Goal: Task Accomplishment & Management: Manage account settings

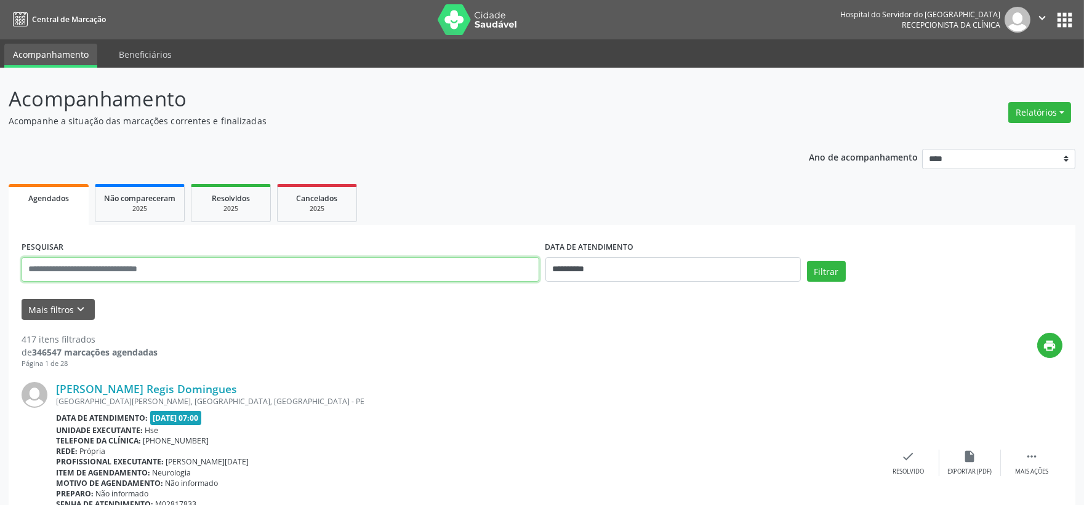
click at [389, 270] on input "text" at bounding box center [281, 269] width 518 height 25
type input "*******"
click at [807, 261] on button "Filtrar" at bounding box center [826, 271] width 39 height 21
click at [471, 29] on img at bounding box center [478, 19] width 80 height 31
click at [54, 318] on button "Mais filtros keyboard_arrow_down" at bounding box center [58, 310] width 73 height 22
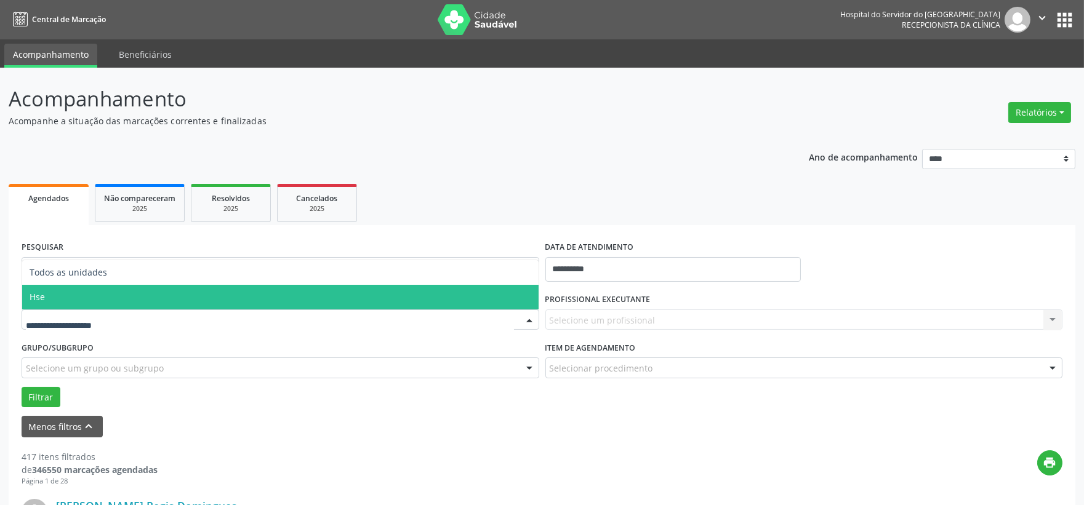
click at [63, 308] on span "Hse" at bounding box center [280, 297] width 516 height 25
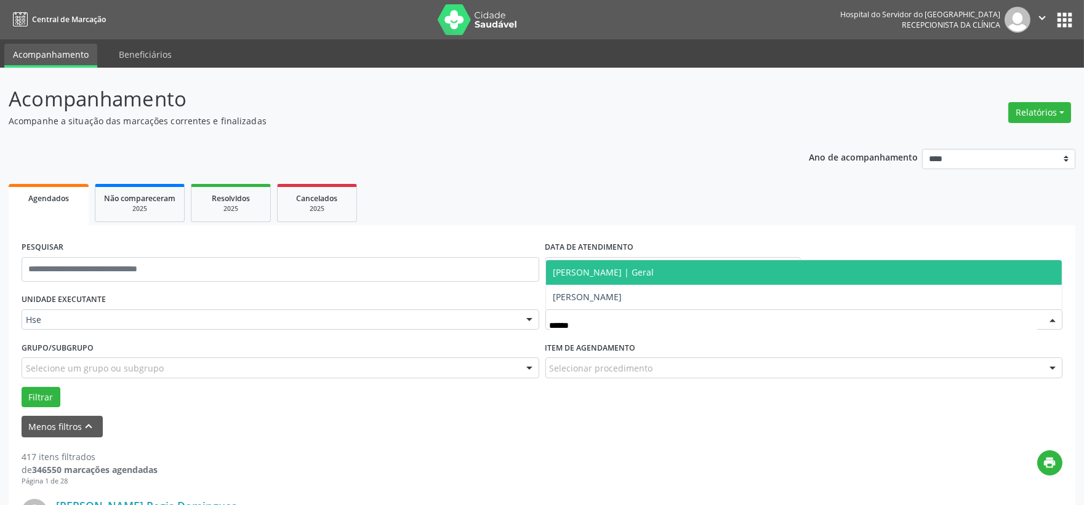
click at [600, 274] on span "[PERSON_NAME] | Geral" at bounding box center [603, 272] width 101 height 12
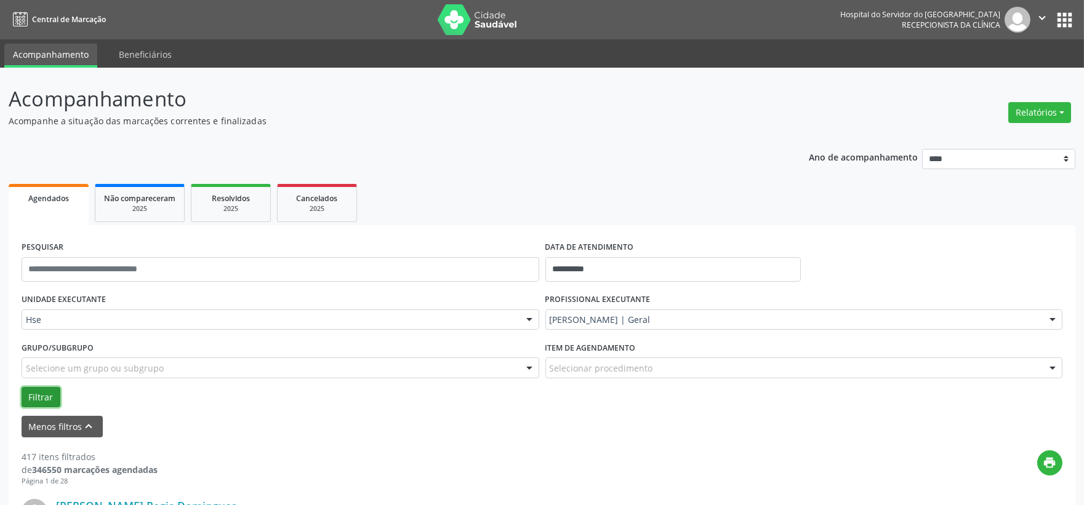
click at [43, 400] on button "Filtrar" at bounding box center [41, 397] width 39 height 21
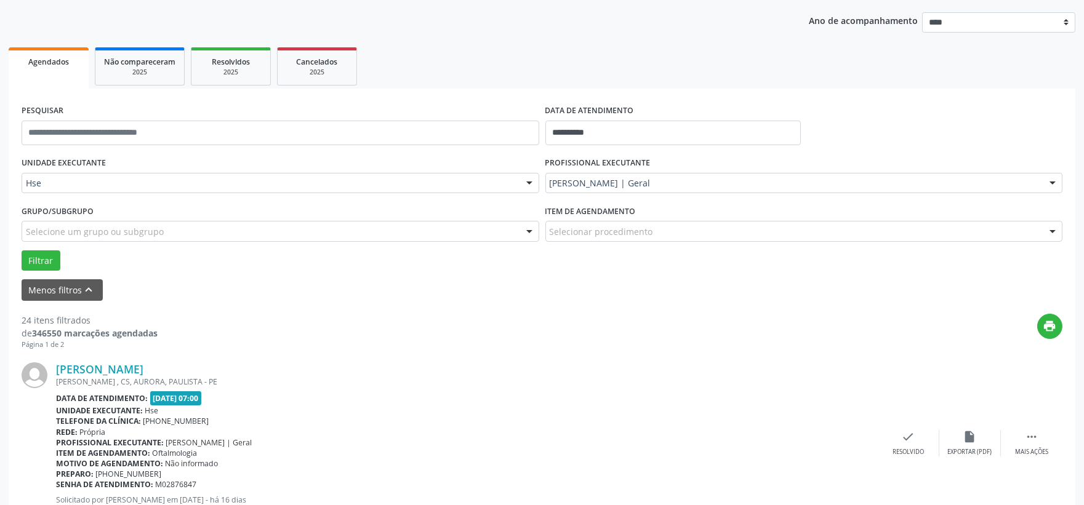
scroll to position [205, 0]
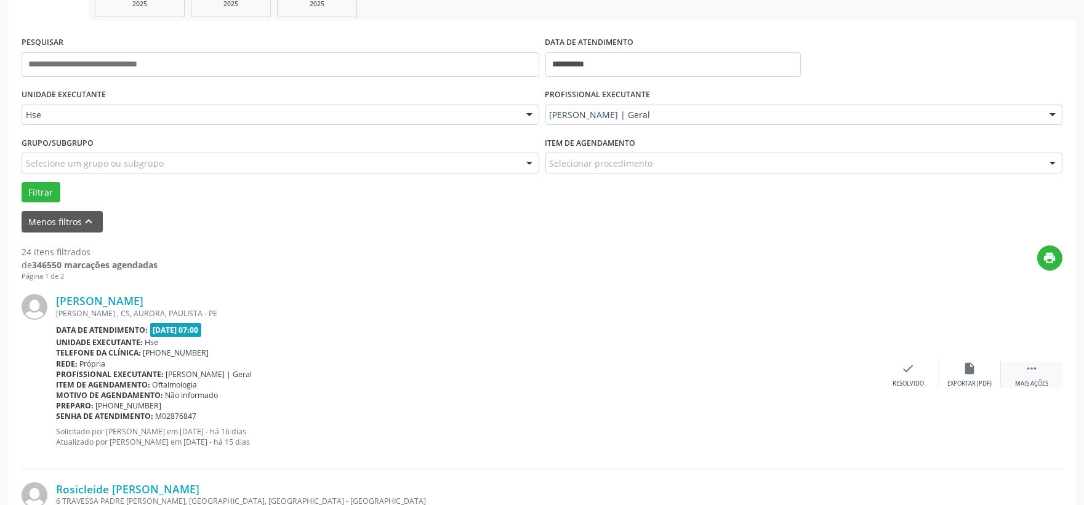
click at [1026, 368] on icon "" at bounding box center [1032, 369] width 14 height 14
click at [987, 372] on div "alarm_off Não compareceu" at bounding box center [970, 375] width 62 height 26
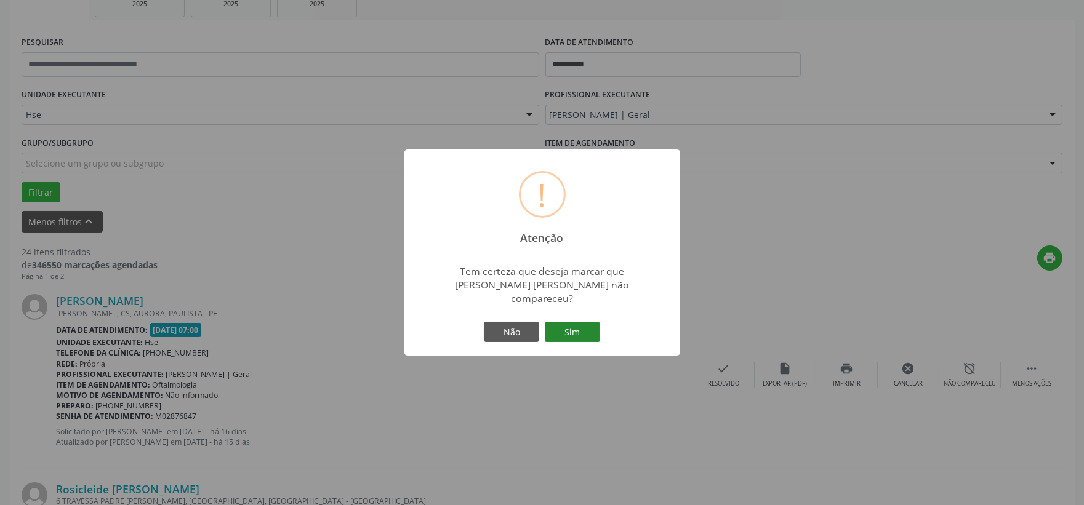
click at [597, 330] on button "Sim" at bounding box center [572, 332] width 55 height 21
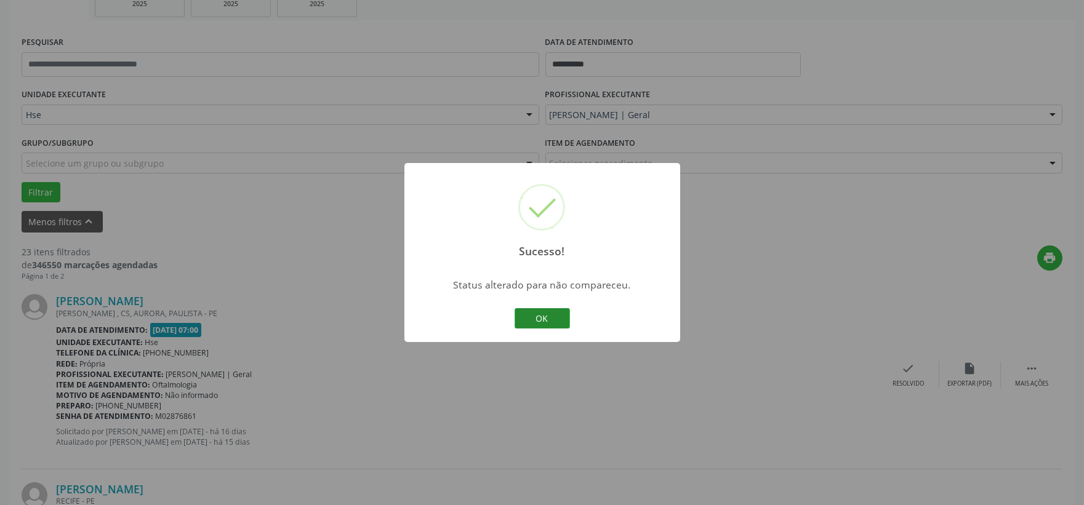
click at [546, 319] on button "OK" at bounding box center [542, 318] width 55 height 21
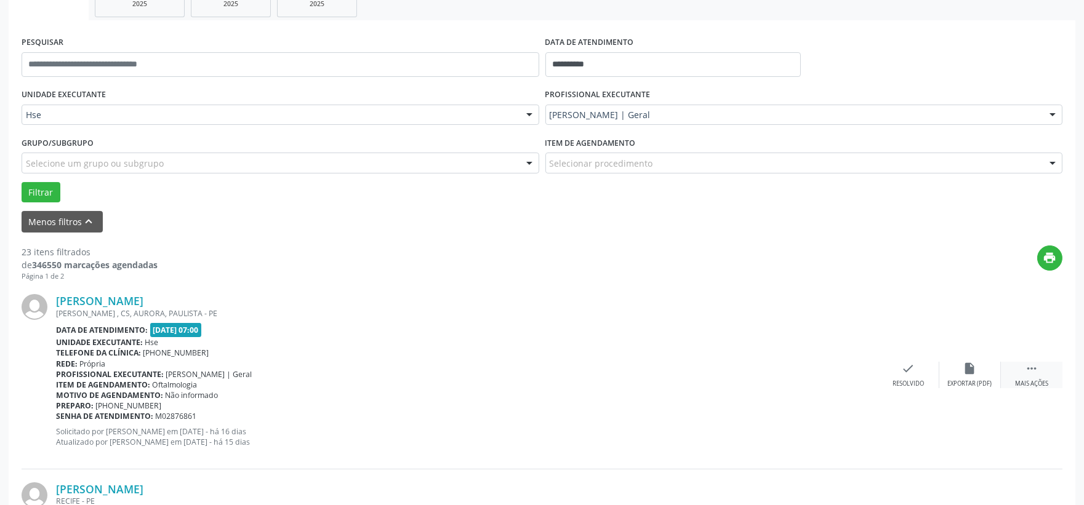
click at [1020, 371] on div " Mais ações" at bounding box center [1032, 375] width 62 height 26
click at [988, 366] on div "alarm_off Não compareceu" at bounding box center [970, 375] width 62 height 26
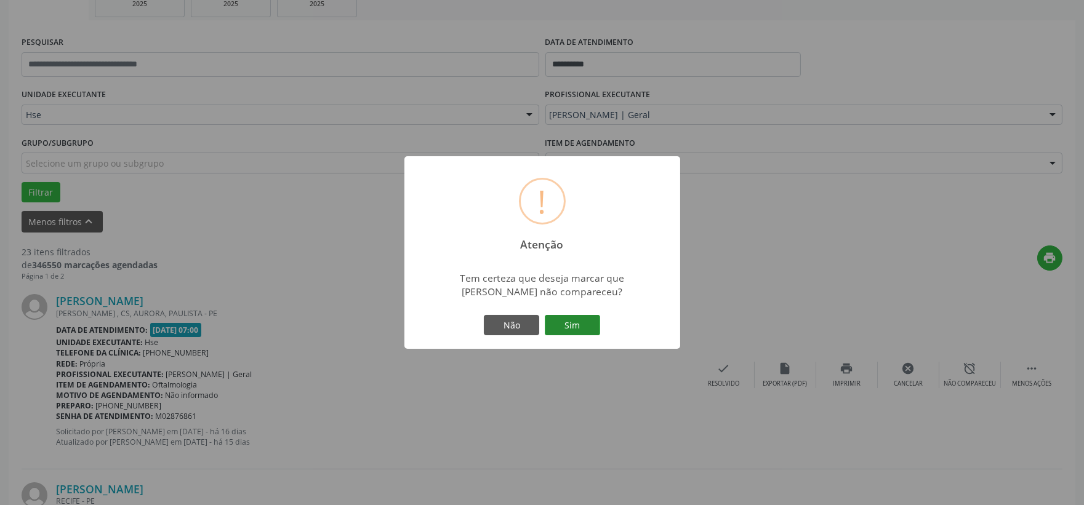
click at [580, 324] on button "Sim" at bounding box center [572, 325] width 55 height 21
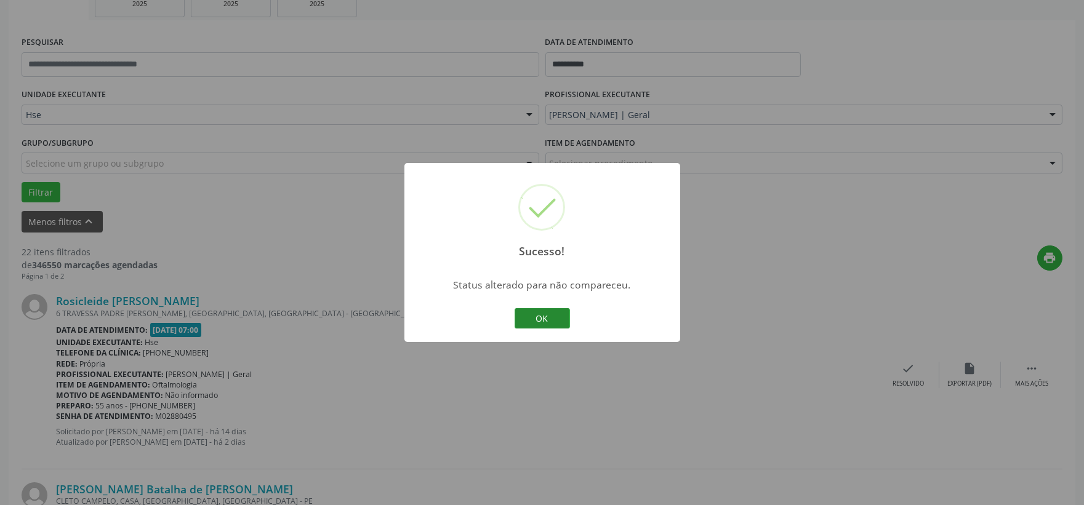
click at [551, 313] on button "OK" at bounding box center [542, 318] width 55 height 21
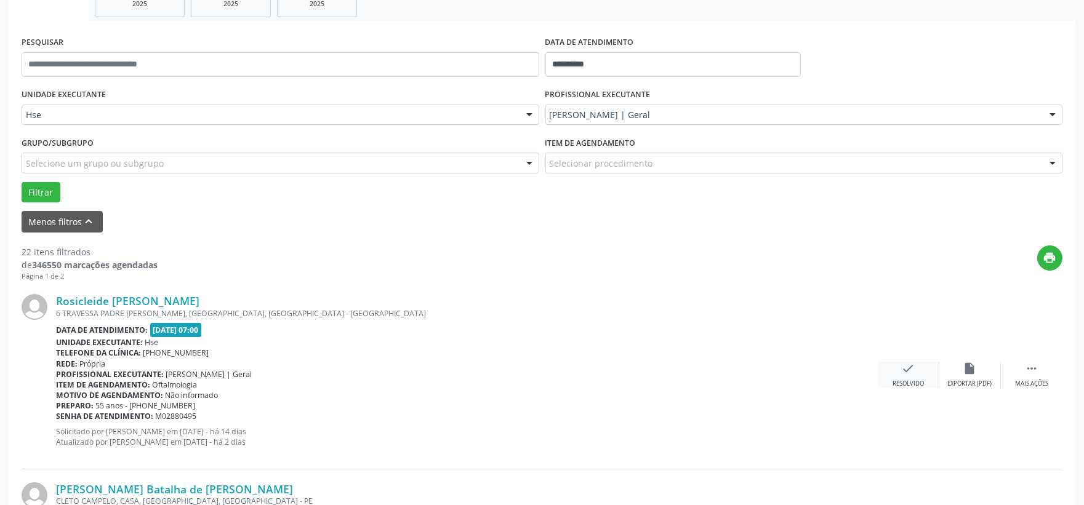
click at [908, 365] on icon "check" at bounding box center [909, 369] width 14 height 14
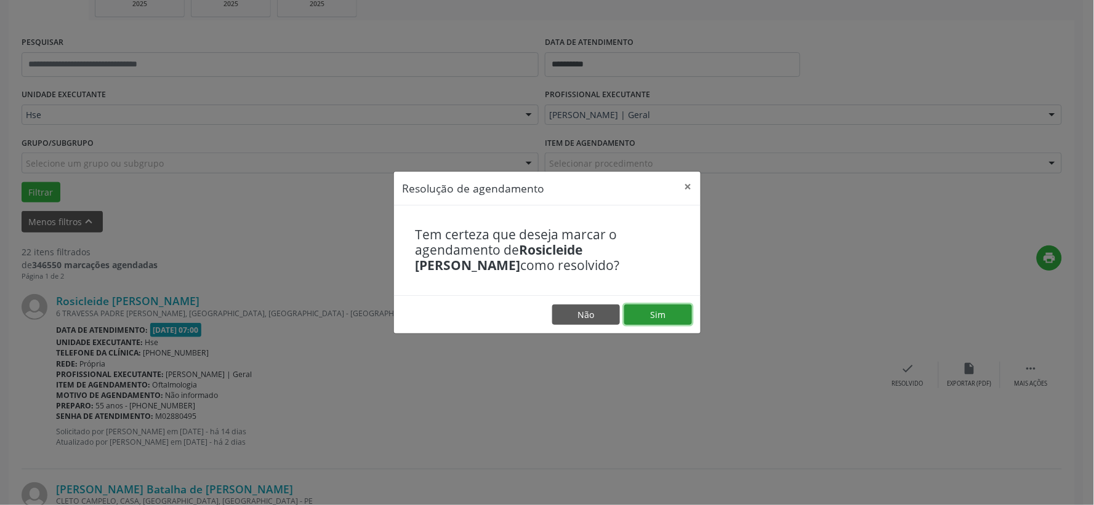
click at [668, 315] on button "Sim" at bounding box center [658, 315] width 68 height 21
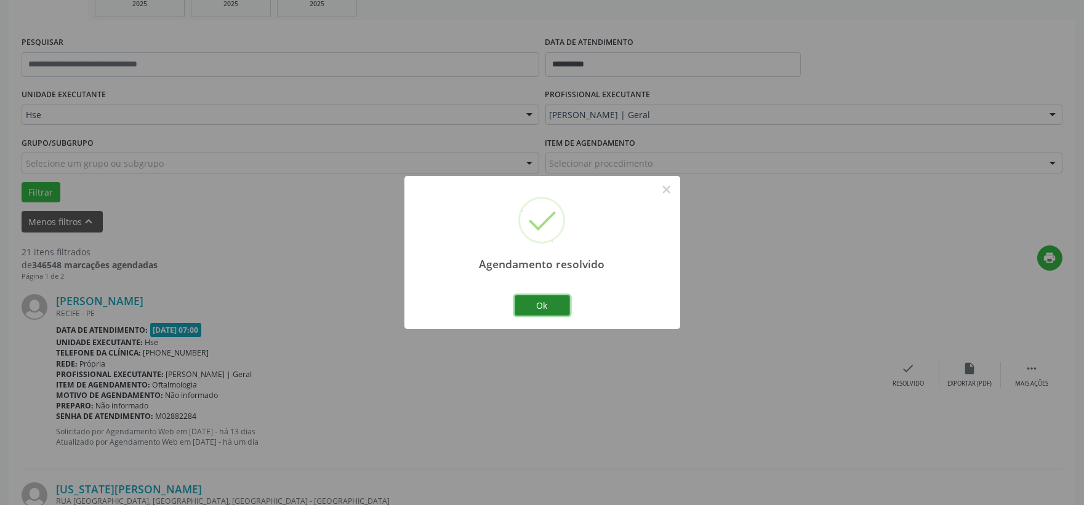
click at [535, 302] on button "Ok" at bounding box center [542, 305] width 55 height 21
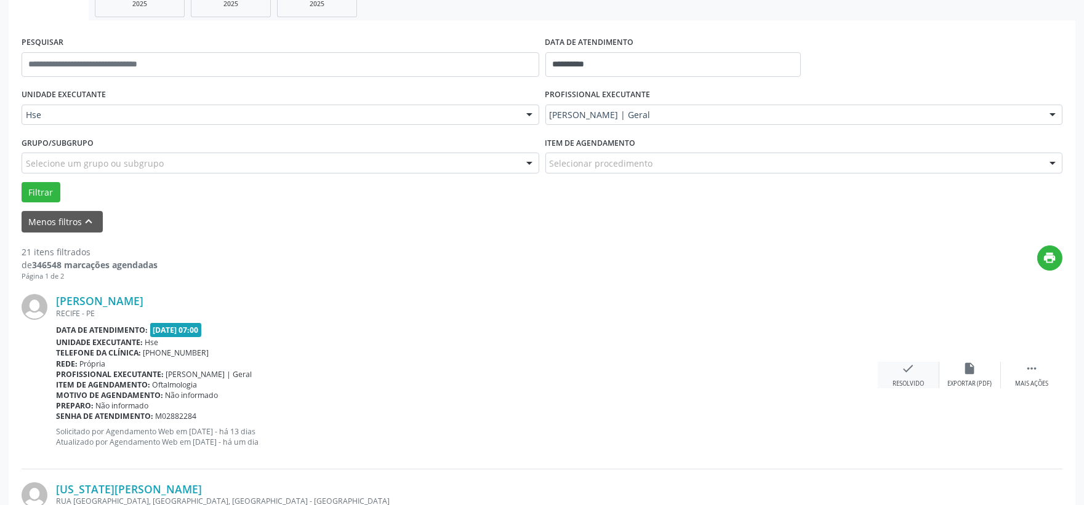
click at [906, 367] on icon "check" at bounding box center [909, 369] width 14 height 14
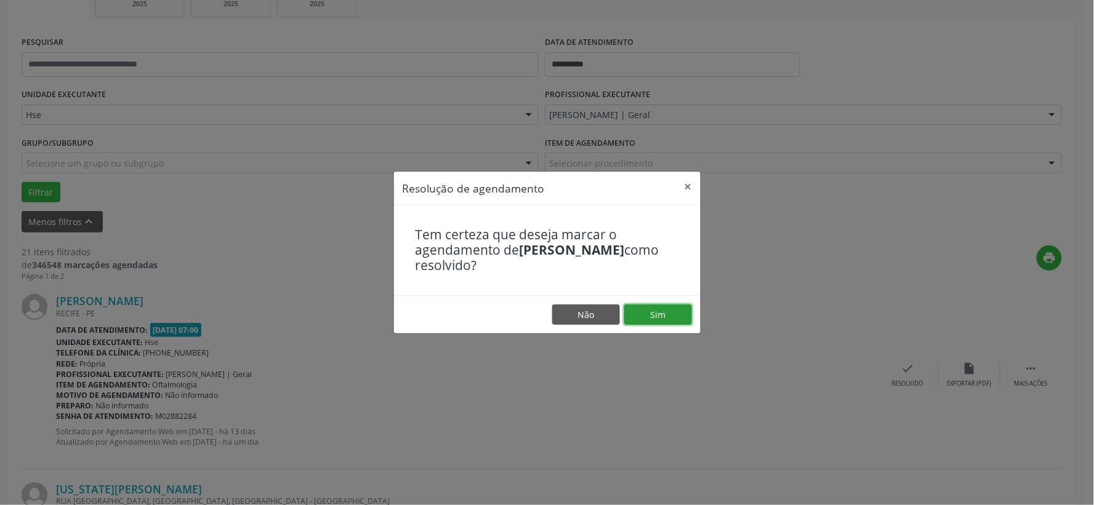
click at [659, 319] on button "Sim" at bounding box center [658, 315] width 68 height 21
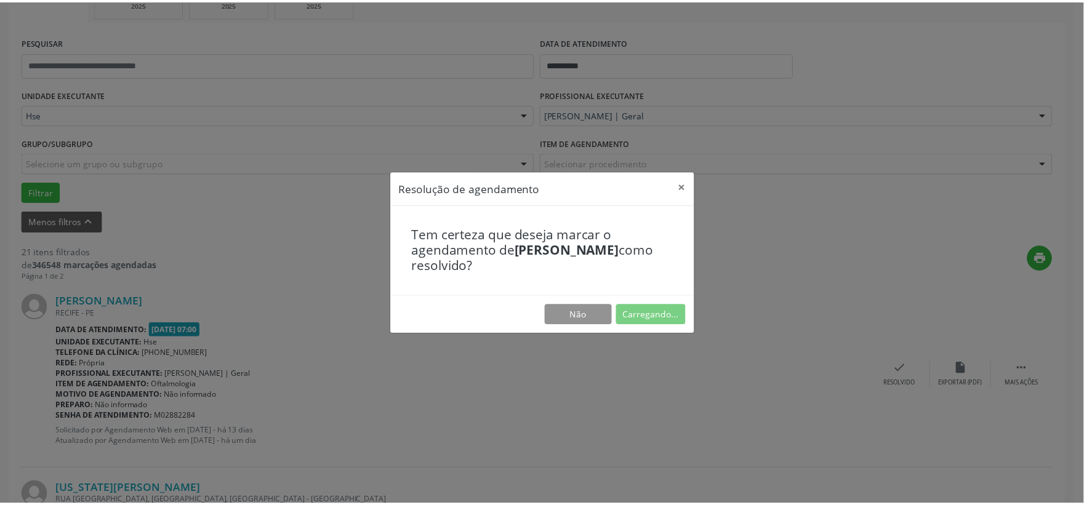
scroll to position [18, 0]
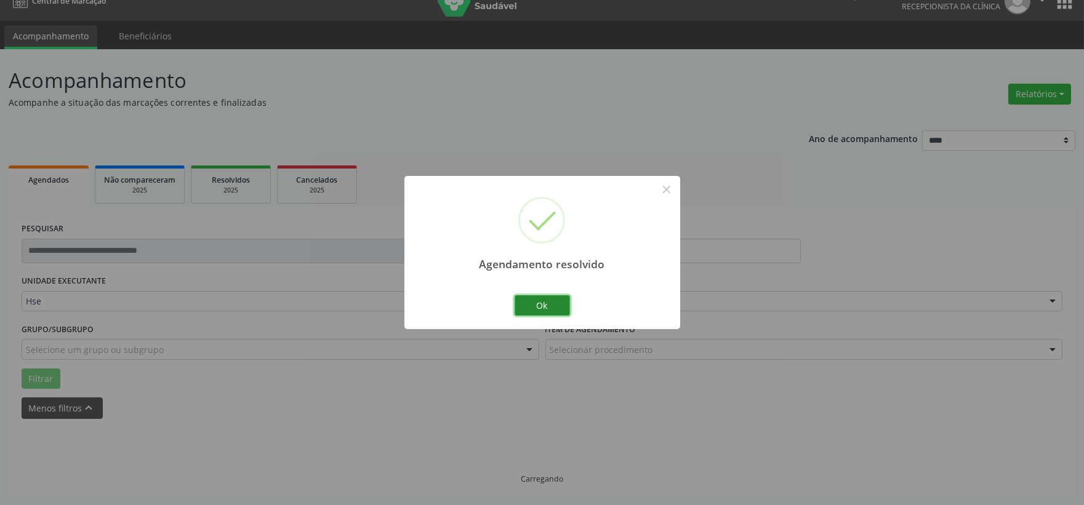
click at [551, 303] on button "Ok" at bounding box center [542, 305] width 55 height 21
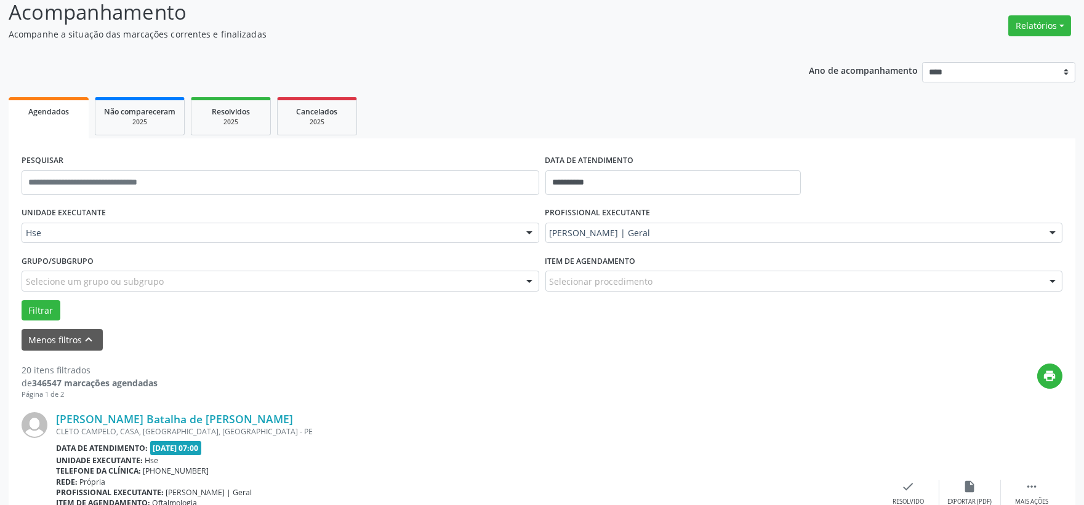
scroll to position [223, 0]
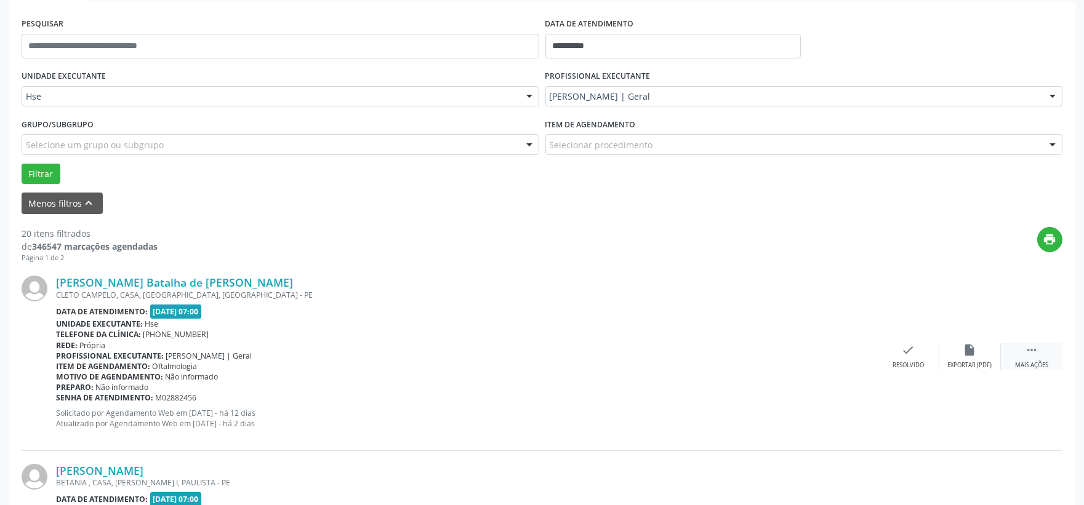
click at [1030, 359] on div " Mais ações" at bounding box center [1032, 356] width 62 height 26
click at [976, 358] on div "alarm_off Não compareceu" at bounding box center [970, 356] width 62 height 26
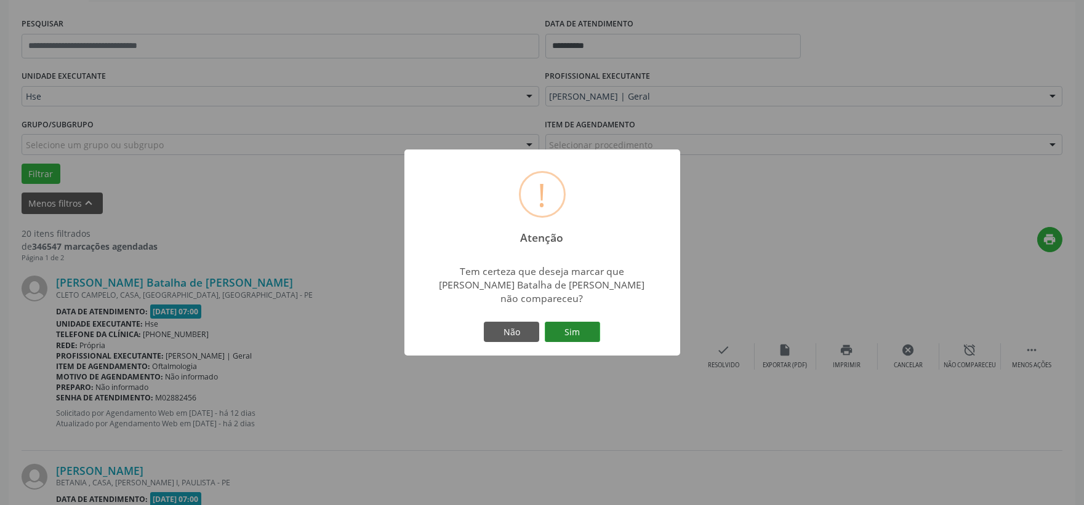
click at [591, 330] on button "Sim" at bounding box center [572, 332] width 55 height 21
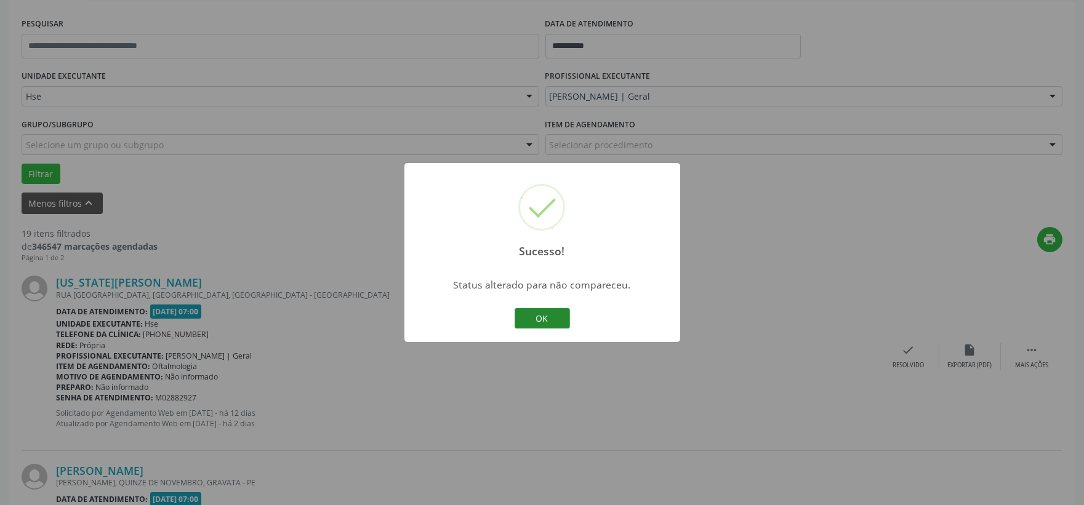
click at [526, 319] on button "OK" at bounding box center [542, 318] width 55 height 21
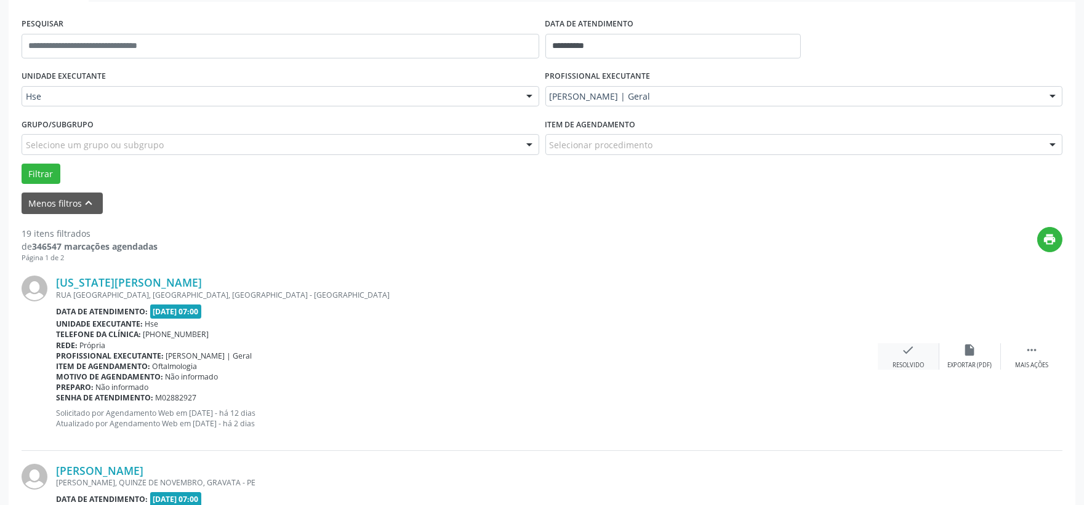
click at [908, 345] on icon "check" at bounding box center [909, 350] width 14 height 14
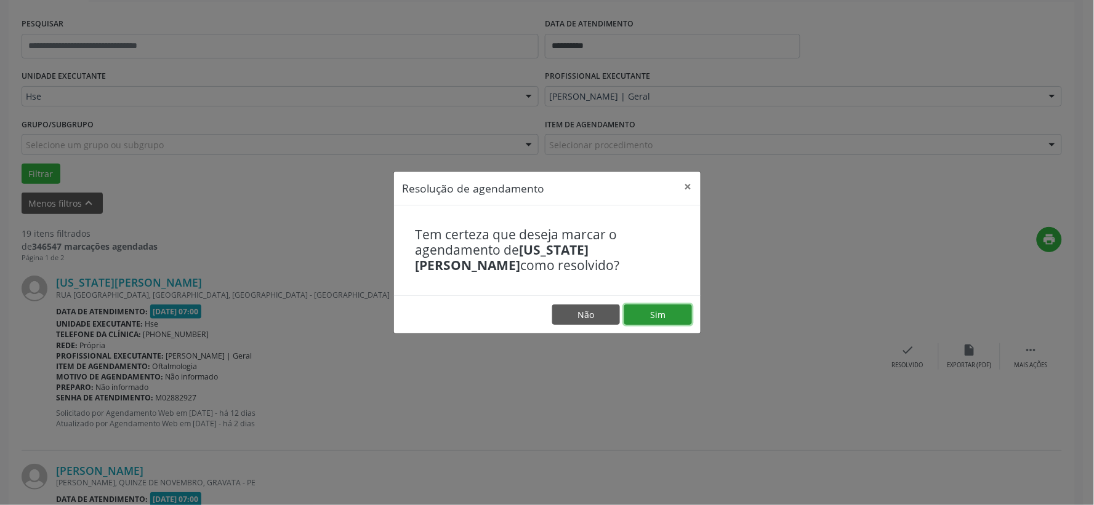
click at [673, 311] on button "Sim" at bounding box center [658, 315] width 68 height 21
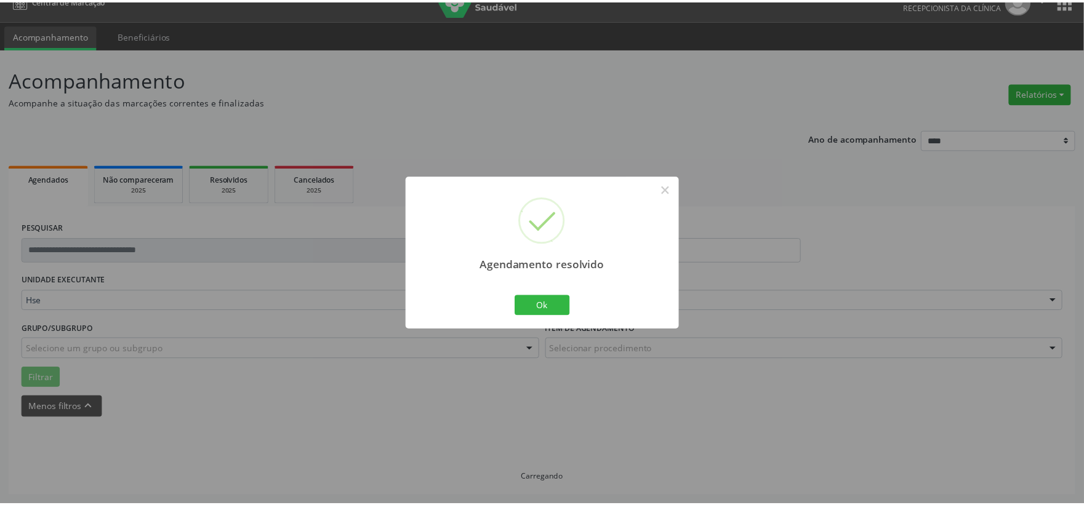
scroll to position [18, 0]
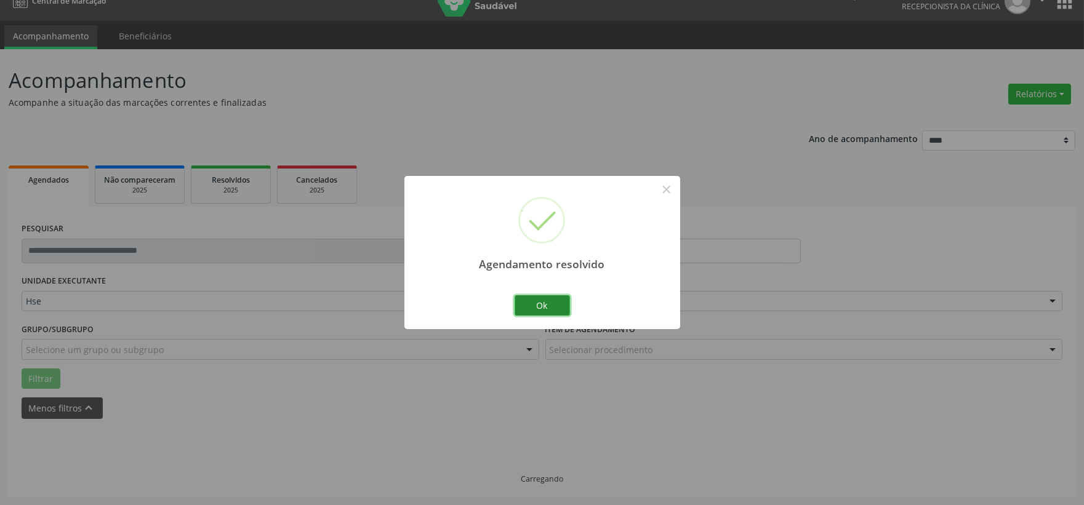
click at [563, 303] on button "Ok" at bounding box center [542, 305] width 55 height 21
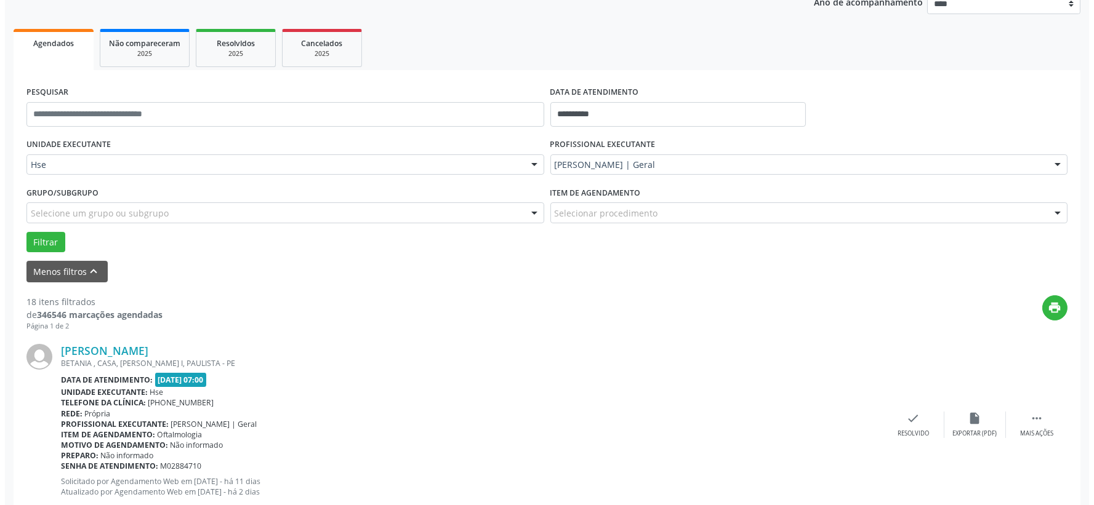
scroll to position [223, 0]
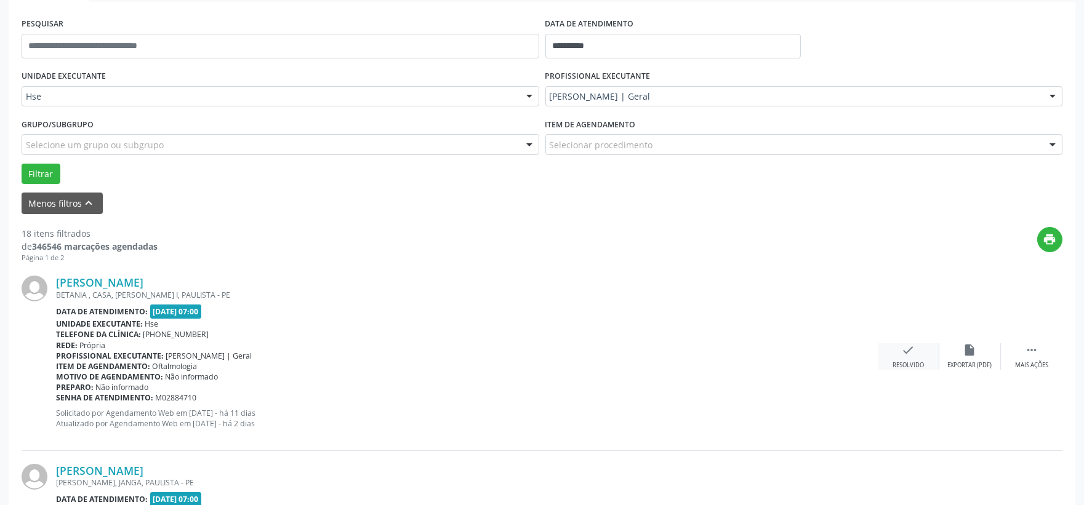
click at [902, 345] on icon "check" at bounding box center [909, 350] width 14 height 14
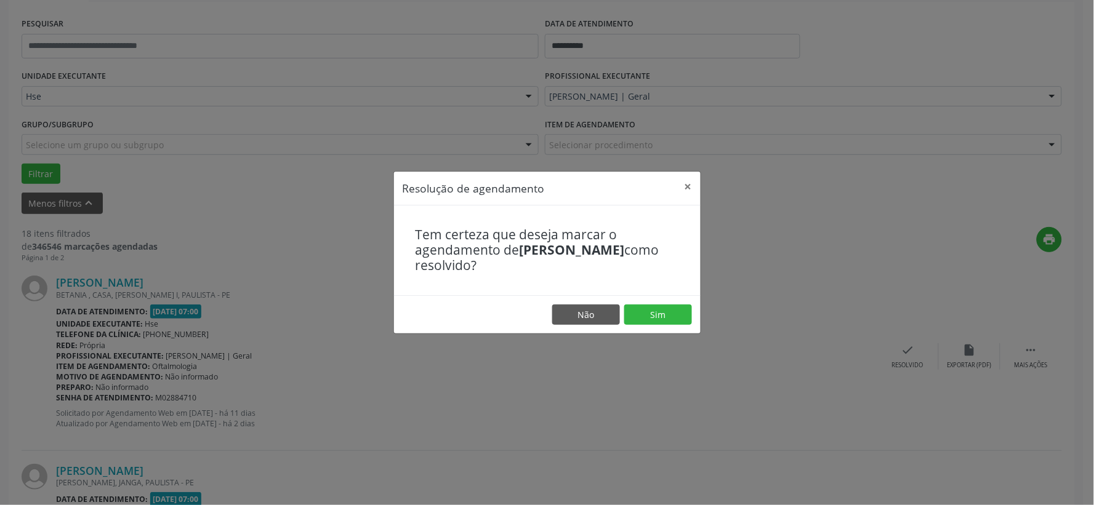
click at [654, 303] on footer "Não Sim" at bounding box center [547, 314] width 306 height 39
click at [654, 309] on button "Sim" at bounding box center [658, 315] width 68 height 21
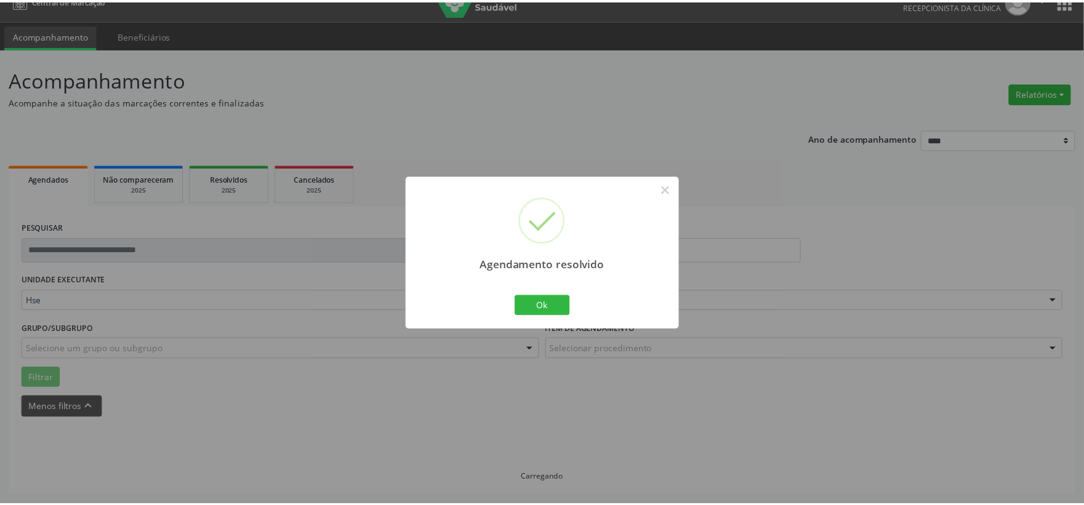
scroll to position [18, 0]
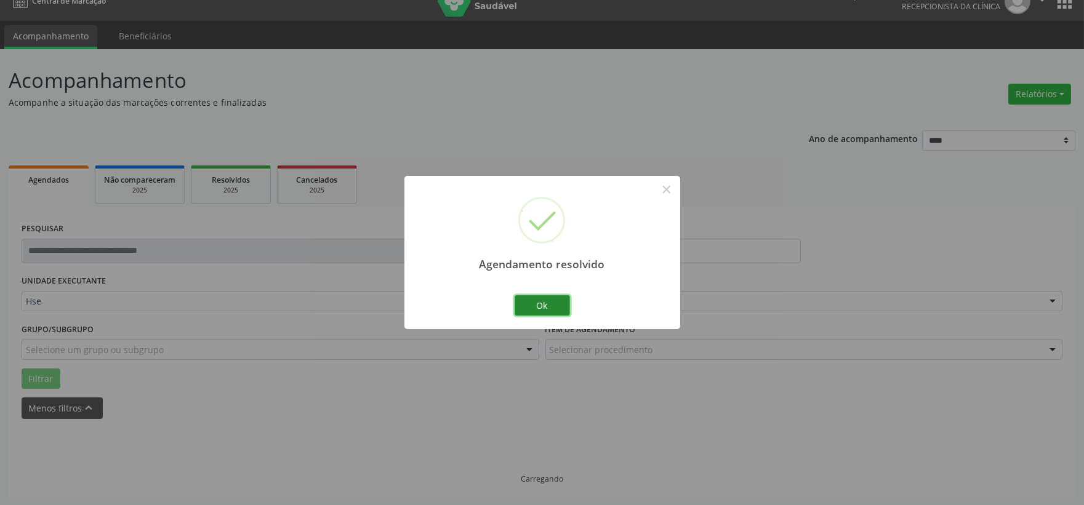
click at [544, 299] on button "Ok" at bounding box center [542, 305] width 55 height 21
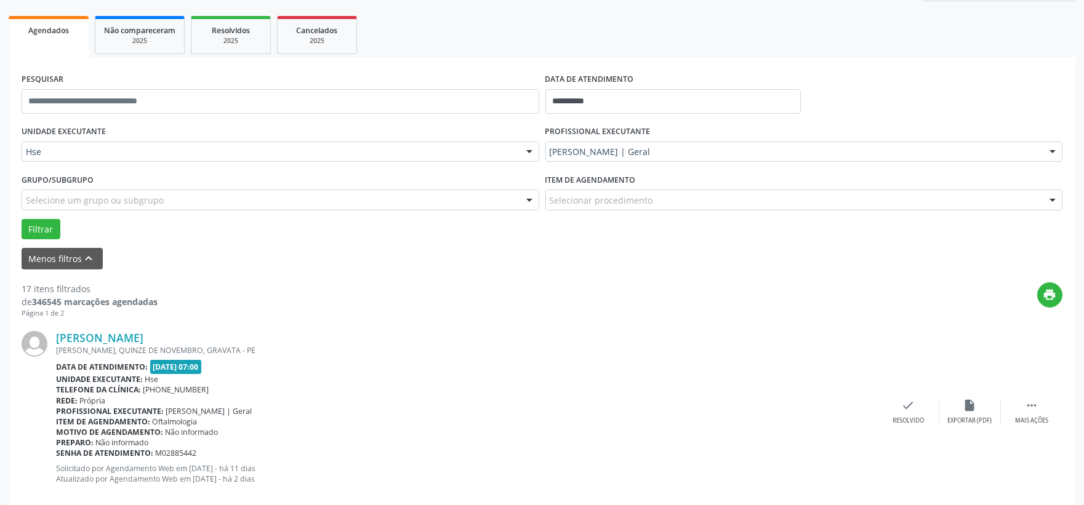
scroll to position [236, 0]
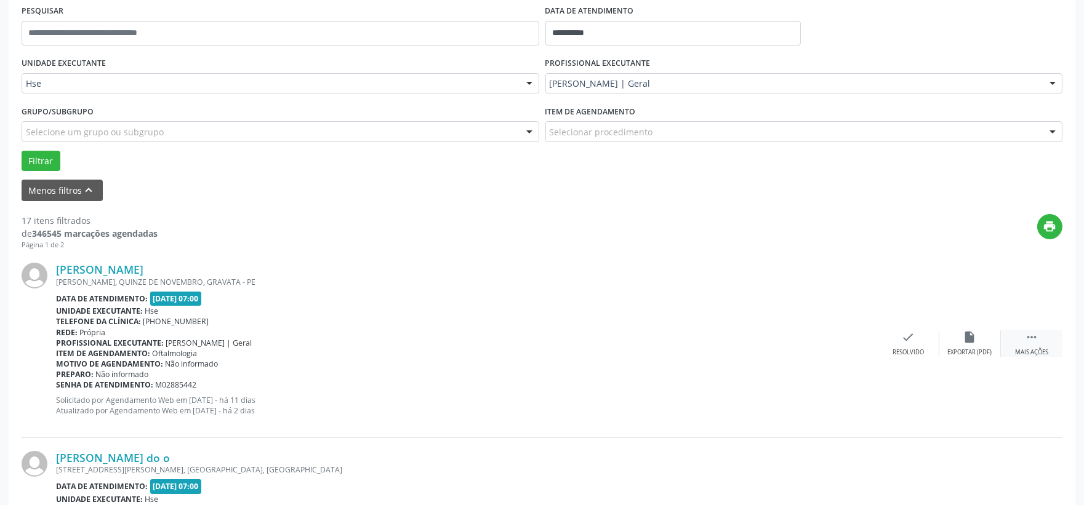
click at [1033, 343] on div " Mais ações" at bounding box center [1032, 343] width 62 height 26
click at [963, 338] on icon "alarm_off" at bounding box center [970, 337] width 14 height 14
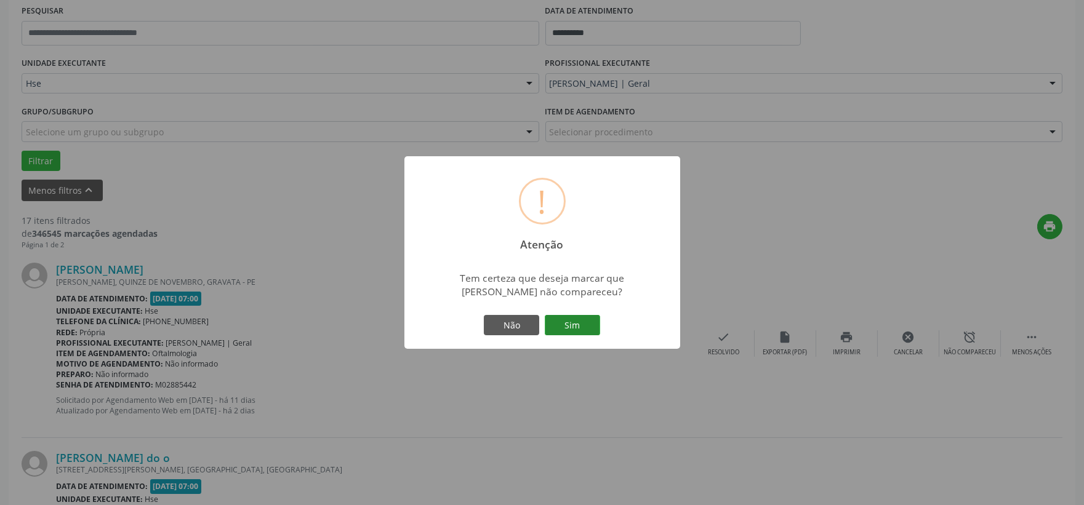
click at [593, 320] on button "Sim" at bounding box center [572, 325] width 55 height 21
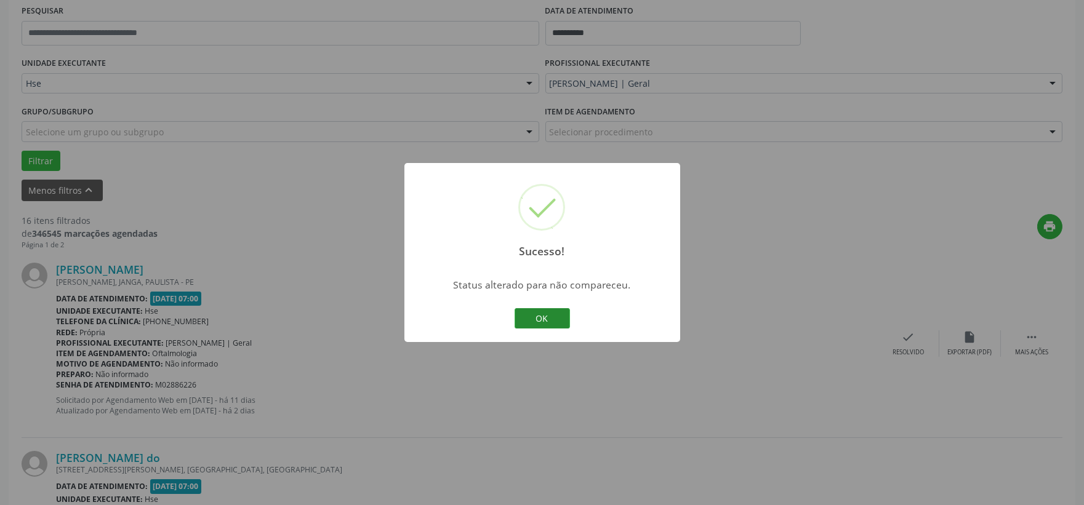
click at [545, 321] on button "OK" at bounding box center [542, 318] width 55 height 21
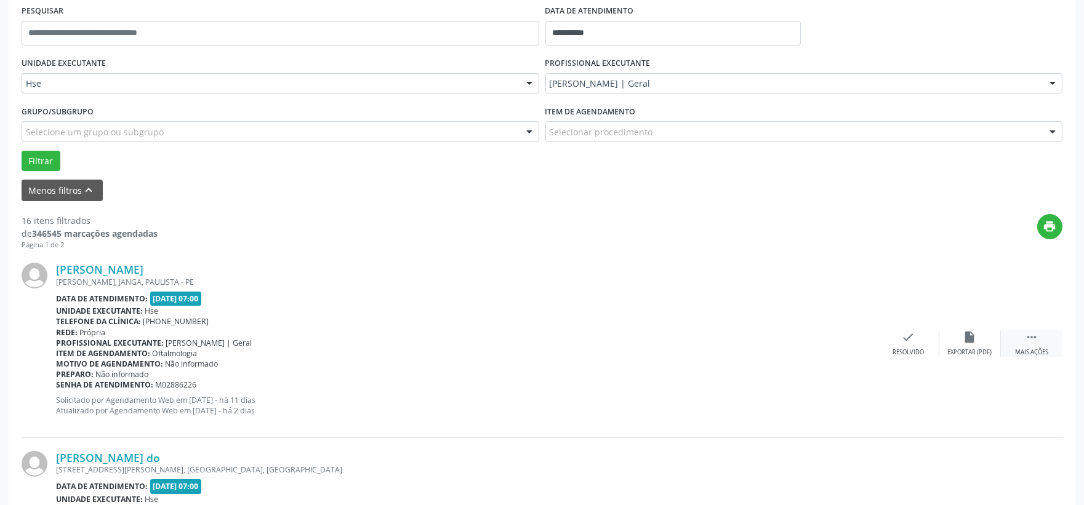
click at [1032, 345] on div " Mais ações" at bounding box center [1032, 343] width 62 height 26
click at [985, 346] on div "alarm_off Não compareceu" at bounding box center [970, 343] width 62 height 26
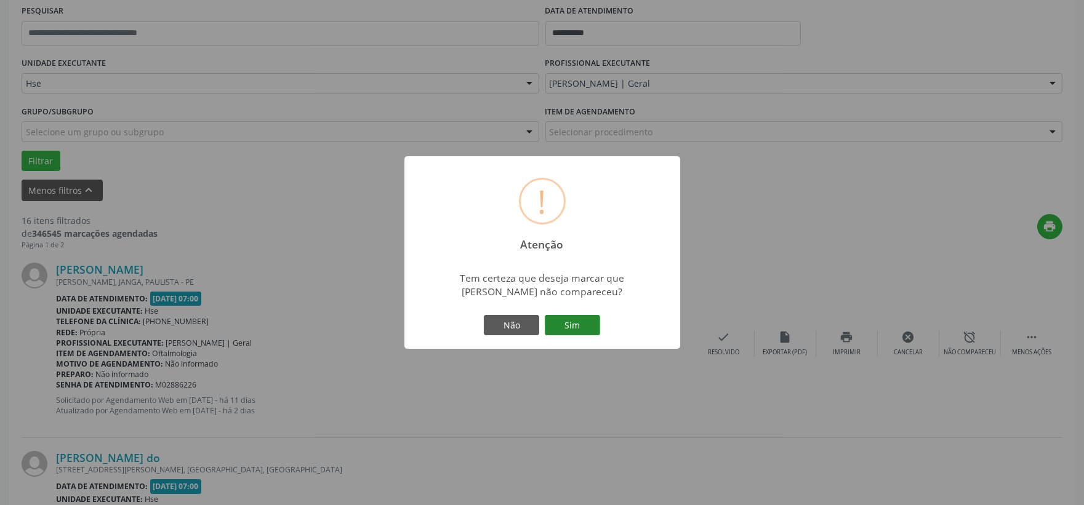
click at [571, 322] on button "Sim" at bounding box center [572, 325] width 55 height 21
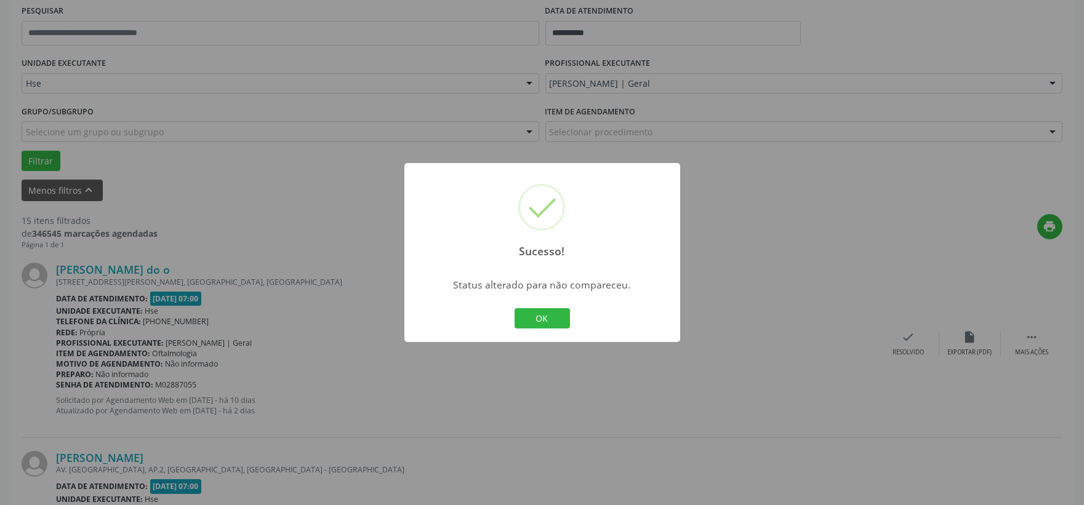
click at [548, 319] on button "OK" at bounding box center [542, 318] width 55 height 21
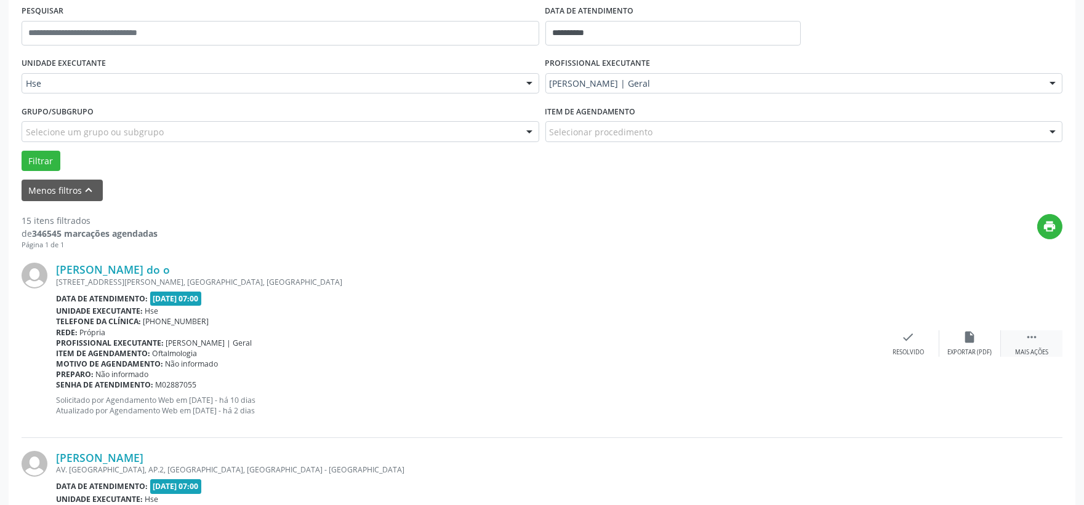
click at [1027, 340] on icon "" at bounding box center [1032, 337] width 14 height 14
click at [987, 343] on div "alarm_off Não compareceu" at bounding box center [970, 343] width 62 height 26
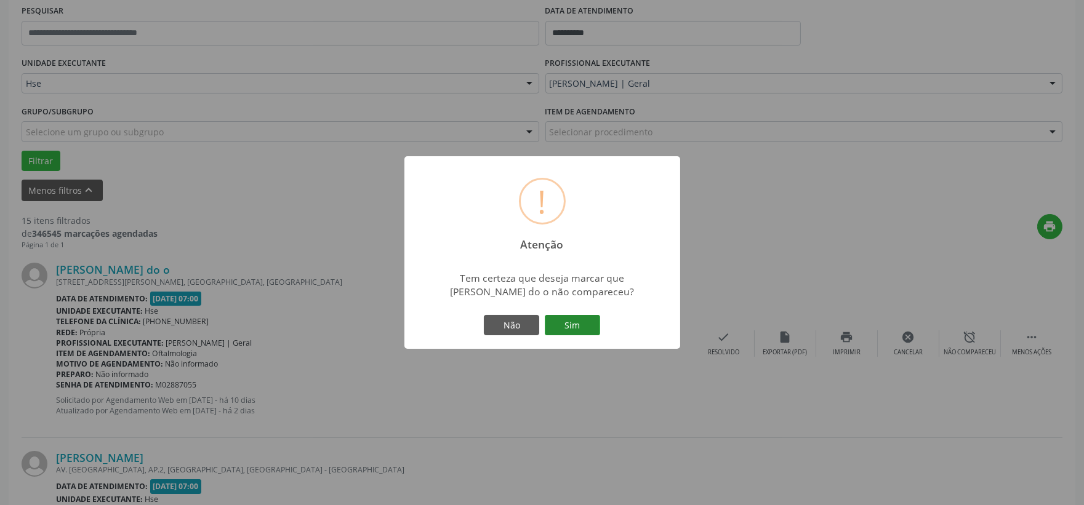
click at [577, 323] on button "Sim" at bounding box center [572, 325] width 55 height 21
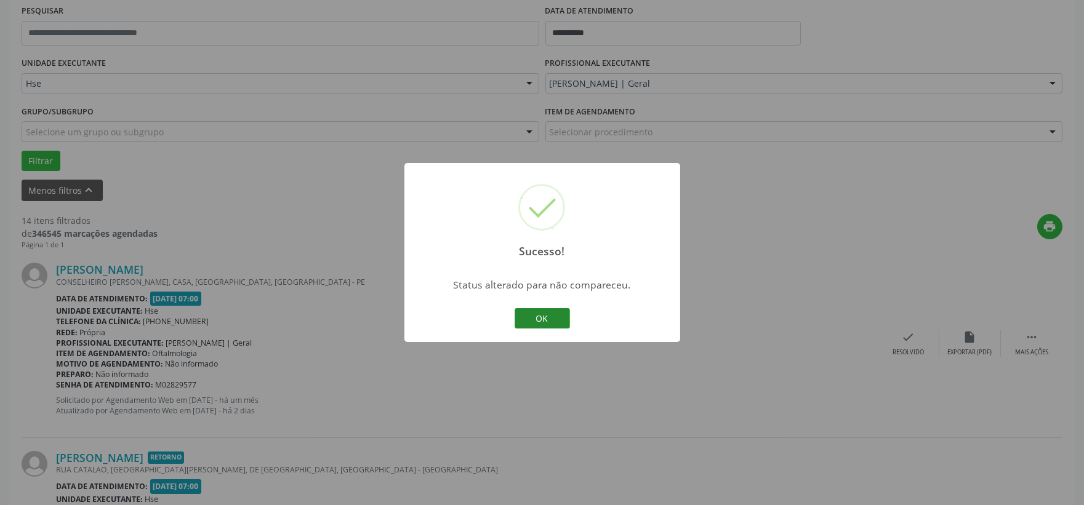
click at [544, 314] on button "OK" at bounding box center [542, 318] width 55 height 21
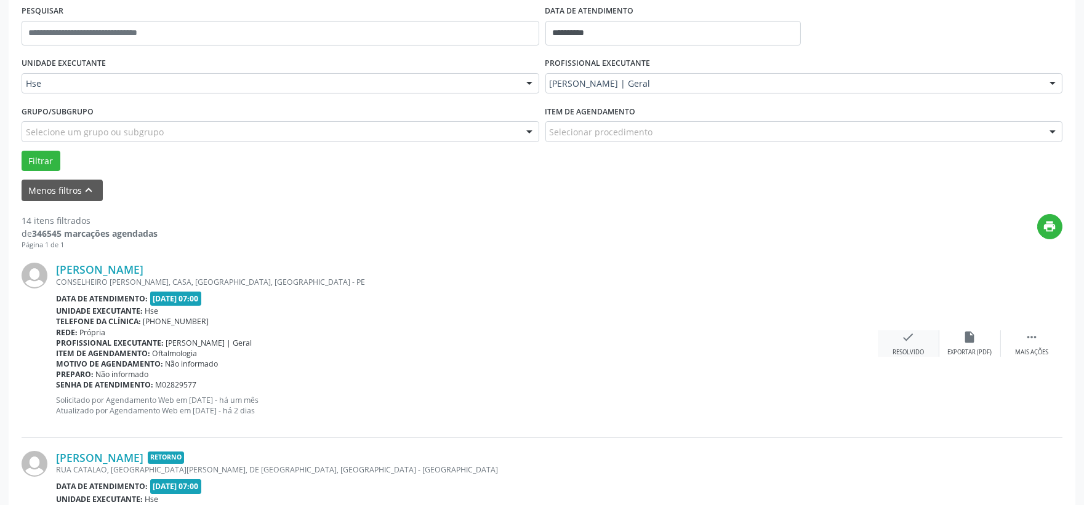
click at [911, 343] on div "check Resolvido" at bounding box center [909, 343] width 62 height 26
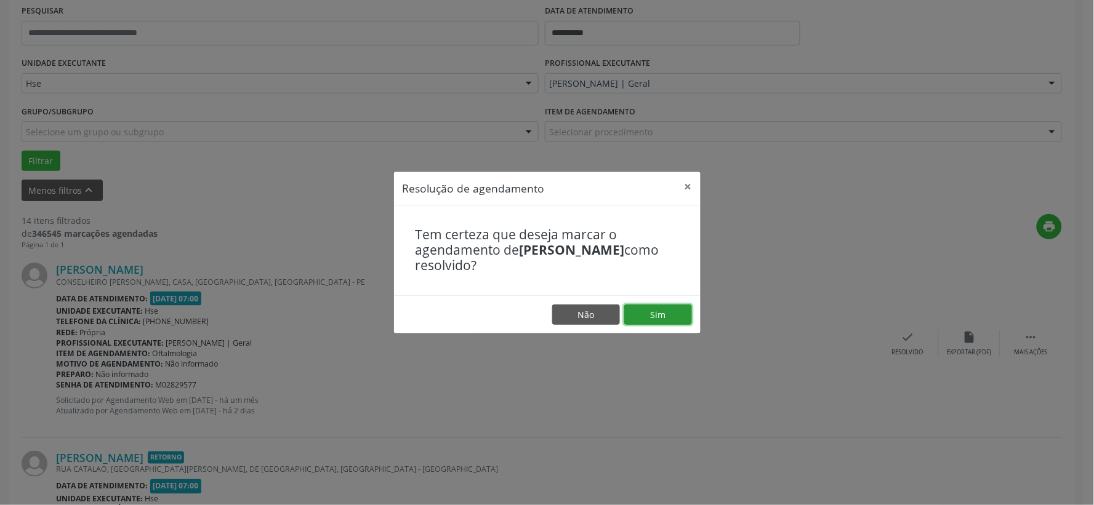
click at [668, 313] on button "Sim" at bounding box center [658, 315] width 68 height 21
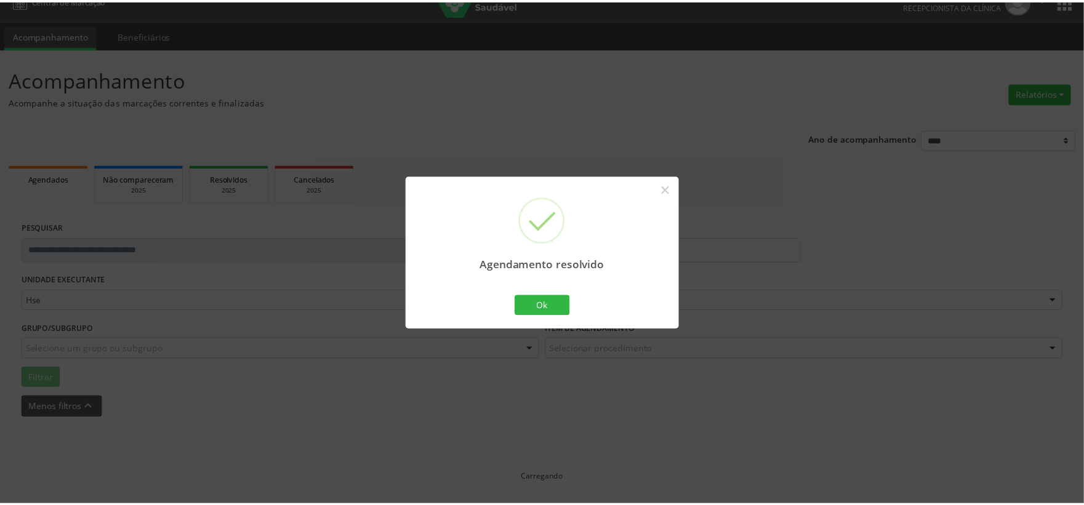
scroll to position [18, 0]
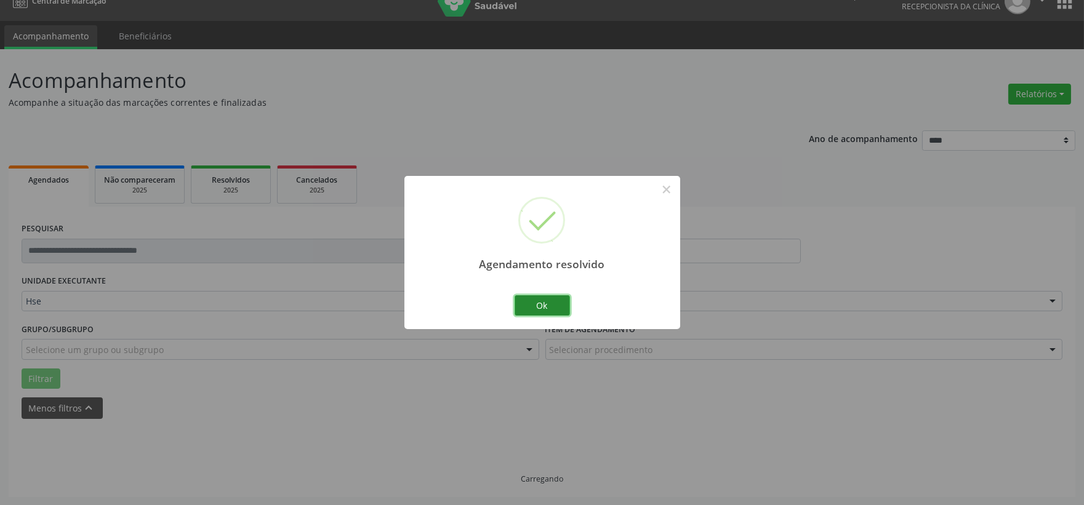
click at [555, 303] on button "Ok" at bounding box center [542, 305] width 55 height 21
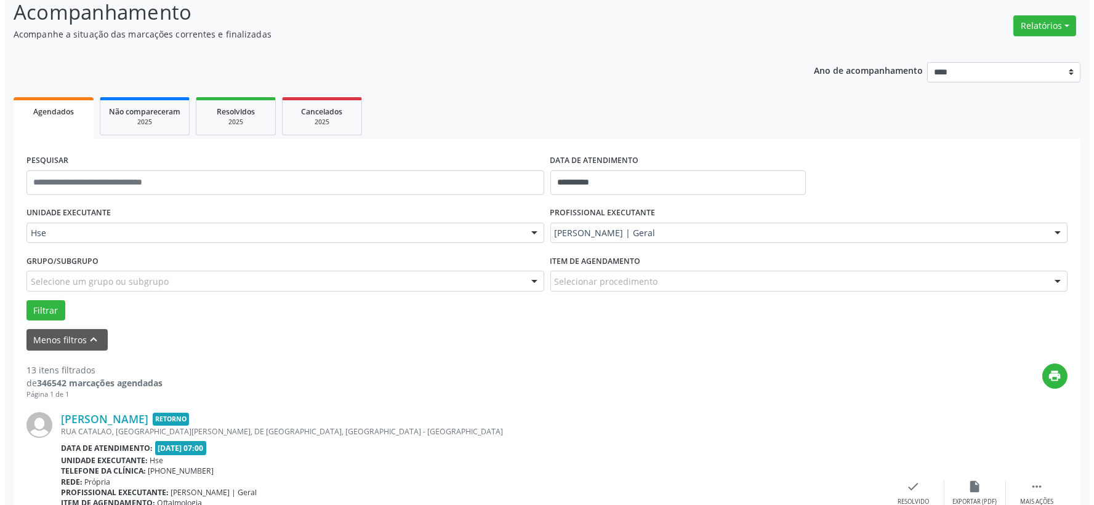
scroll to position [155, 0]
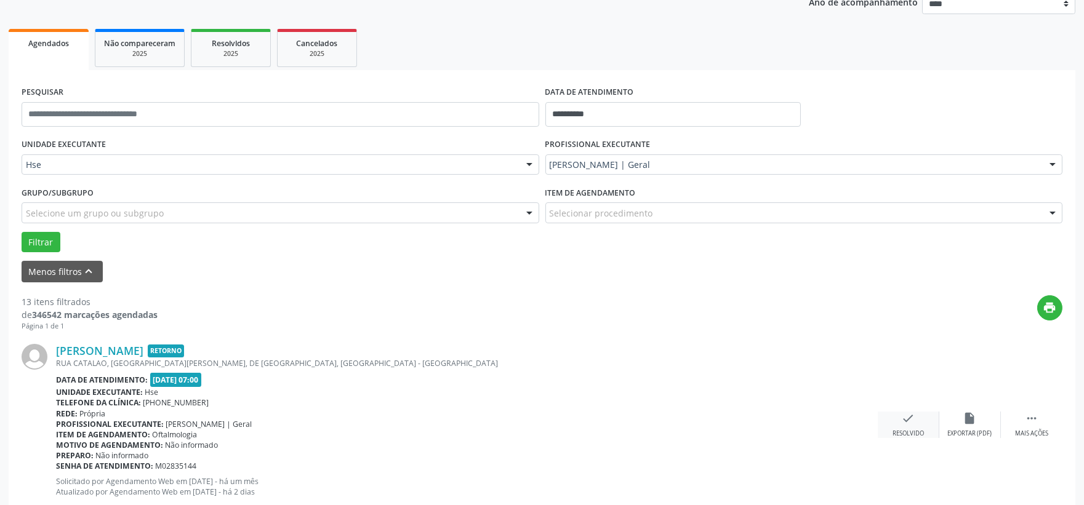
click at [894, 425] on div "check Resolvido" at bounding box center [909, 425] width 62 height 26
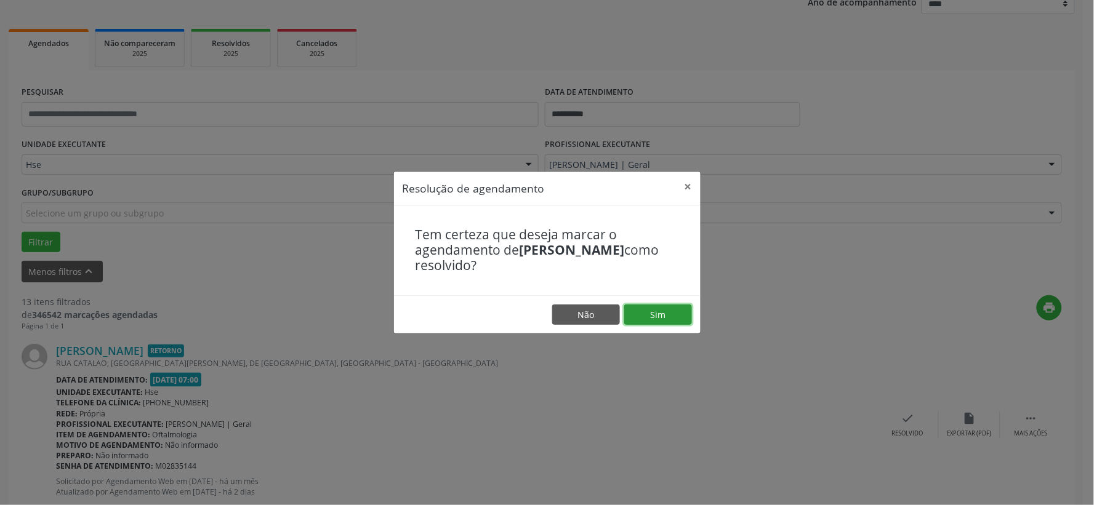
click at [661, 322] on button "Sim" at bounding box center [658, 315] width 68 height 21
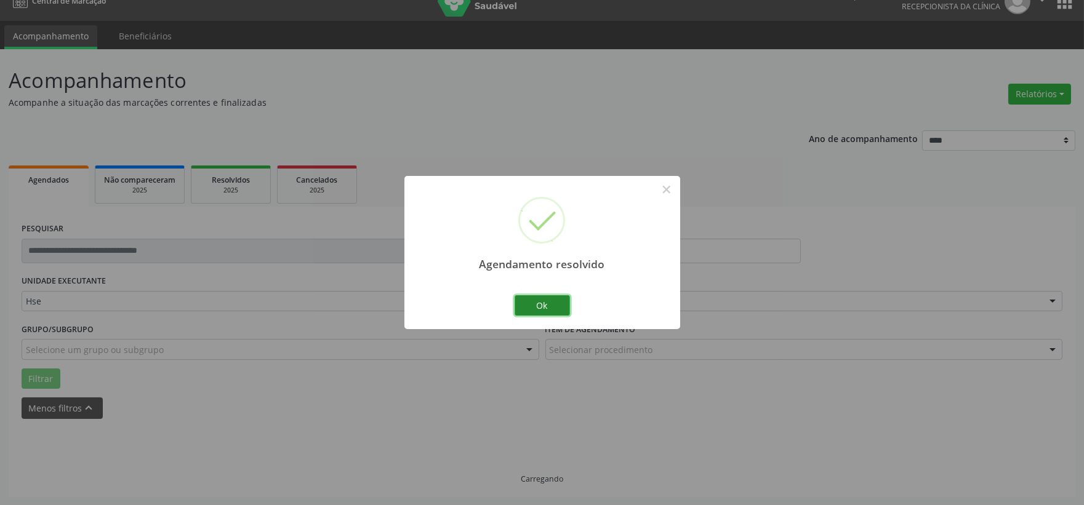
click at [563, 308] on button "Ok" at bounding box center [542, 305] width 55 height 21
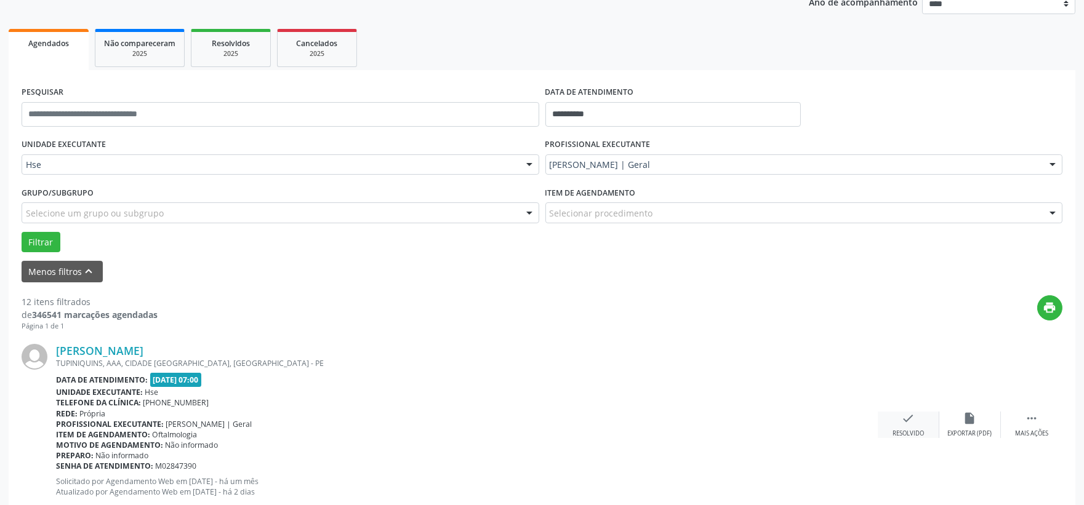
click at [919, 425] on div "check Resolvido" at bounding box center [909, 425] width 62 height 26
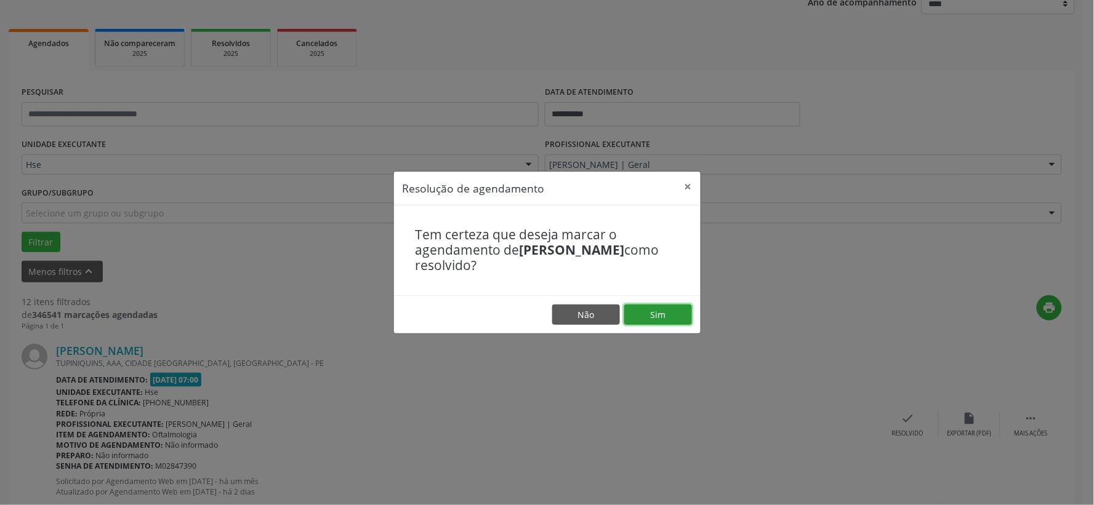
click at [626, 315] on button "Sim" at bounding box center [658, 315] width 68 height 21
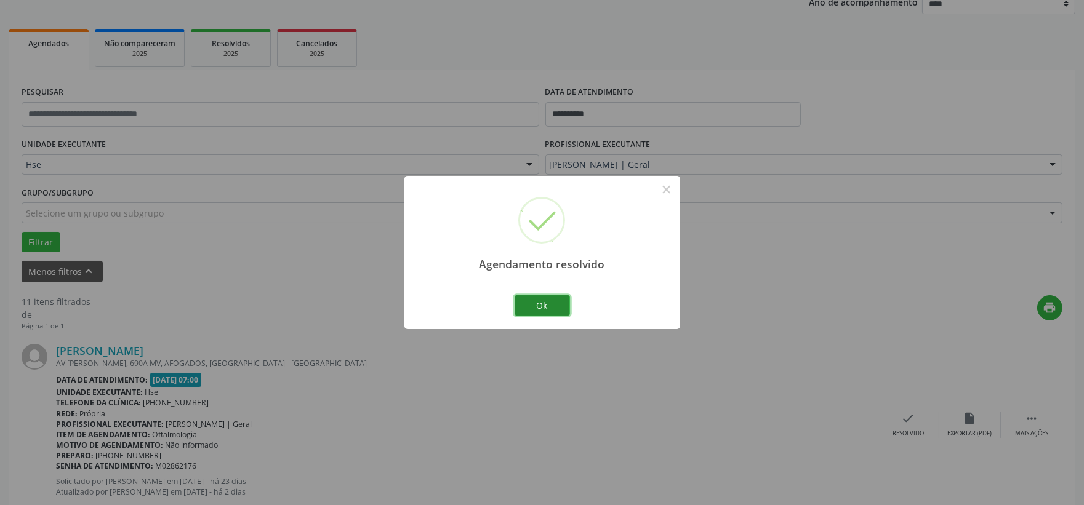
click at [560, 306] on button "Ok" at bounding box center [542, 305] width 55 height 21
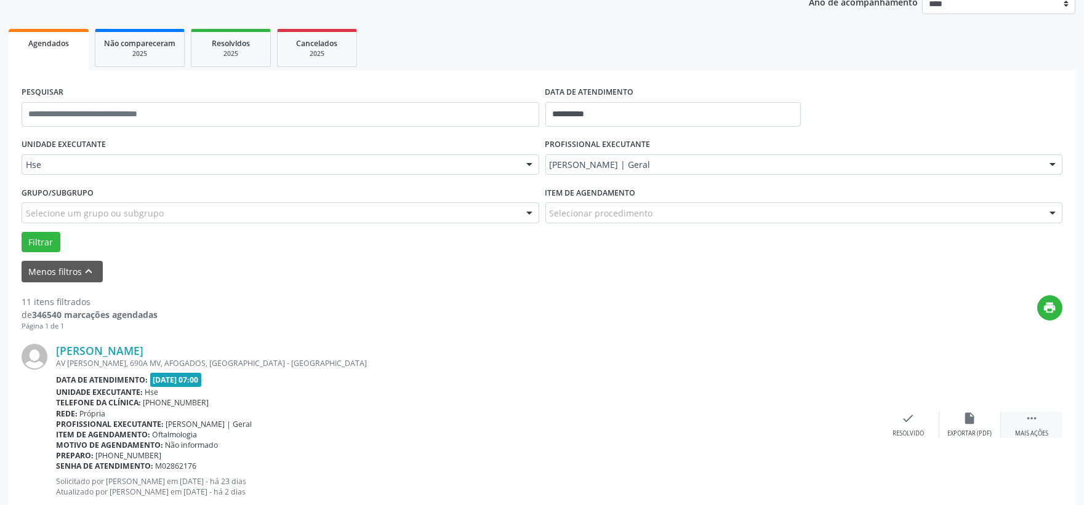
click at [1014, 420] on div " Mais ações" at bounding box center [1032, 425] width 62 height 26
click at [987, 420] on div "alarm_off Não compareceu" at bounding box center [970, 425] width 62 height 26
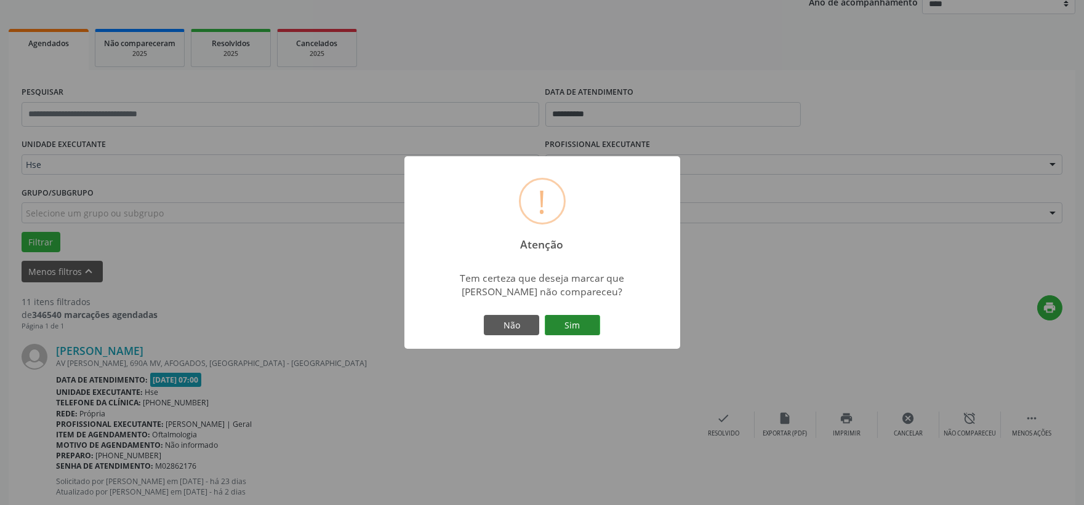
click at [593, 327] on button "Sim" at bounding box center [572, 325] width 55 height 21
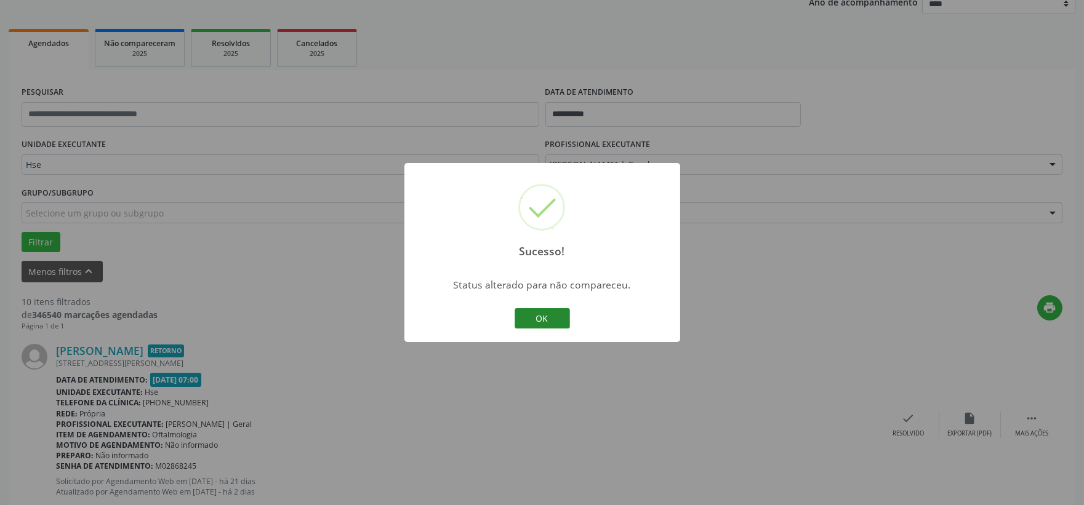
click at [555, 315] on button "OK" at bounding box center [542, 318] width 55 height 21
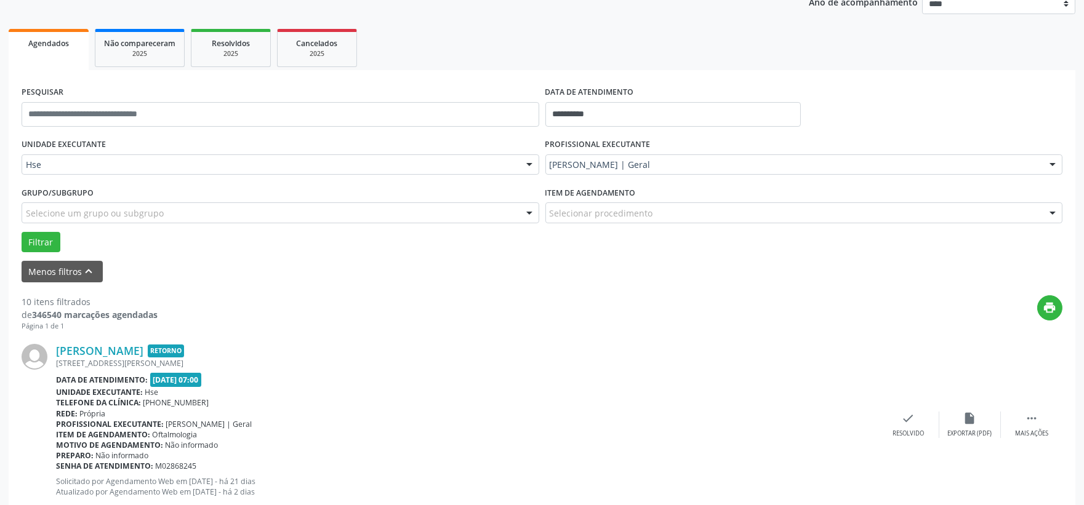
click at [913, 407] on div "[PERSON_NAME] Retorno [STREET_ADDRESS][PERSON_NAME] Data de atendimento: [DATE]…" at bounding box center [542, 425] width 1041 height 188
click at [910, 423] on icon "check" at bounding box center [909, 419] width 14 height 14
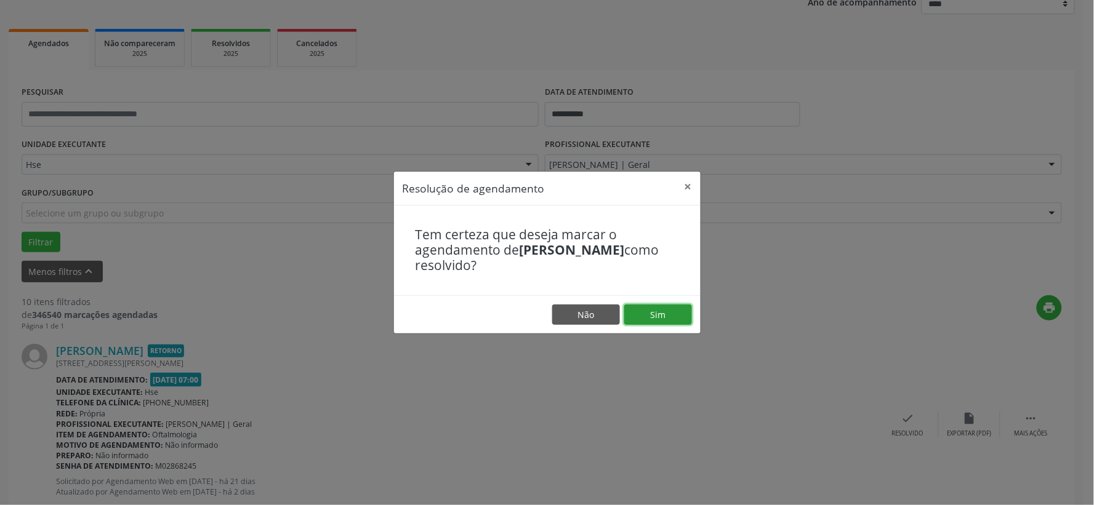
click at [657, 310] on button "Sim" at bounding box center [658, 315] width 68 height 21
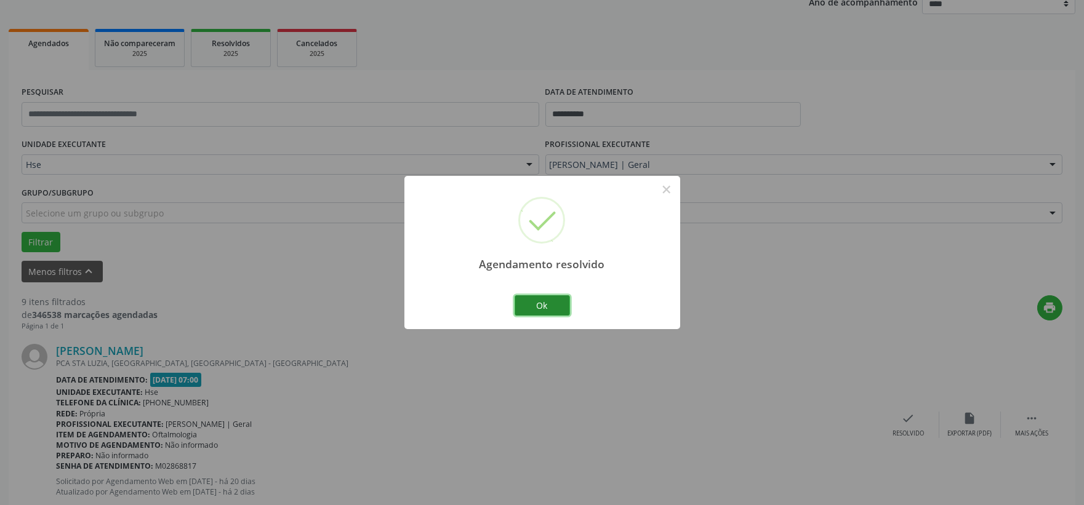
click at [537, 300] on button "Ok" at bounding box center [542, 305] width 55 height 21
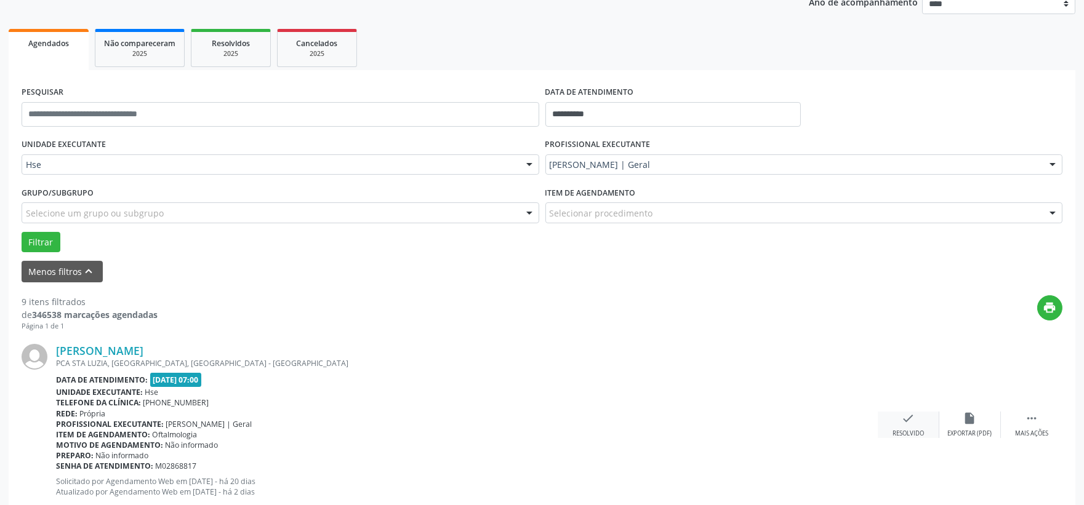
click at [911, 430] on div "Resolvido" at bounding box center [907, 434] width 31 height 9
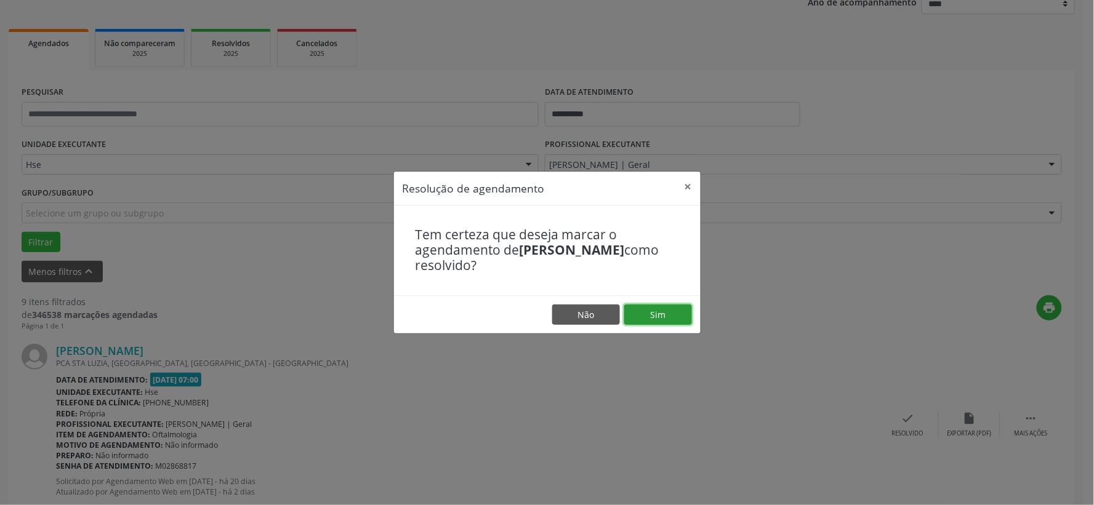
click at [656, 317] on button "Sim" at bounding box center [658, 315] width 68 height 21
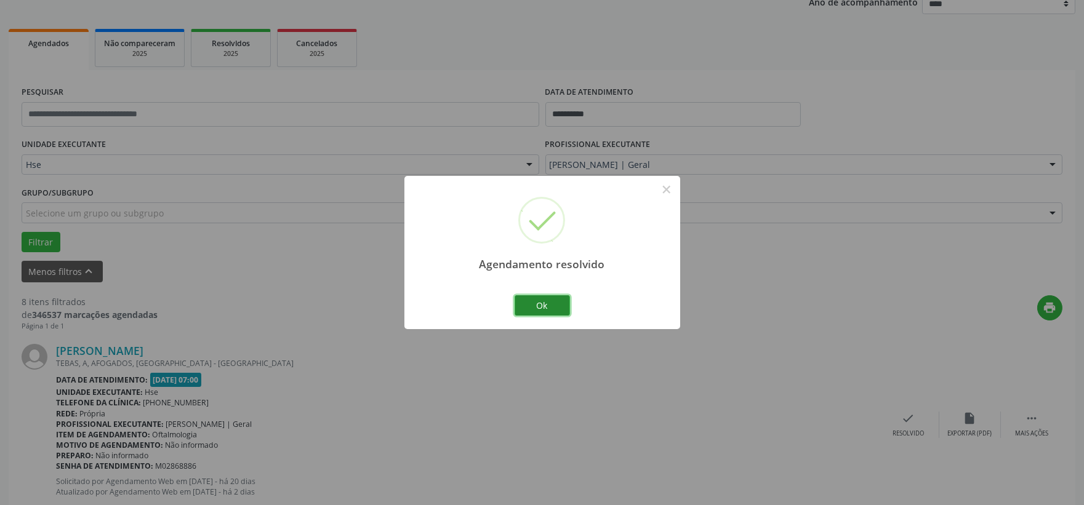
click at [546, 311] on button "Ok" at bounding box center [542, 305] width 55 height 21
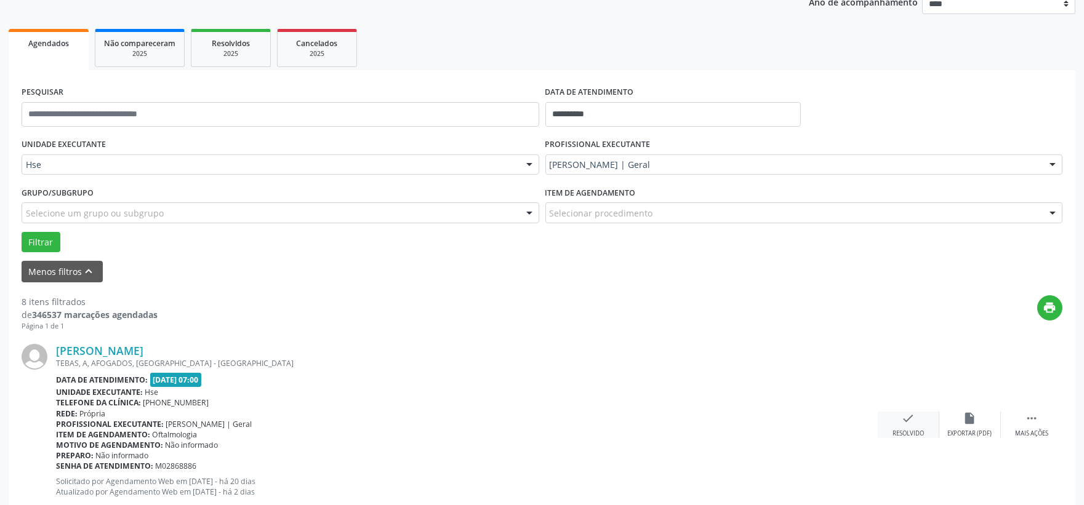
click at [902, 420] on icon "check" at bounding box center [909, 419] width 14 height 14
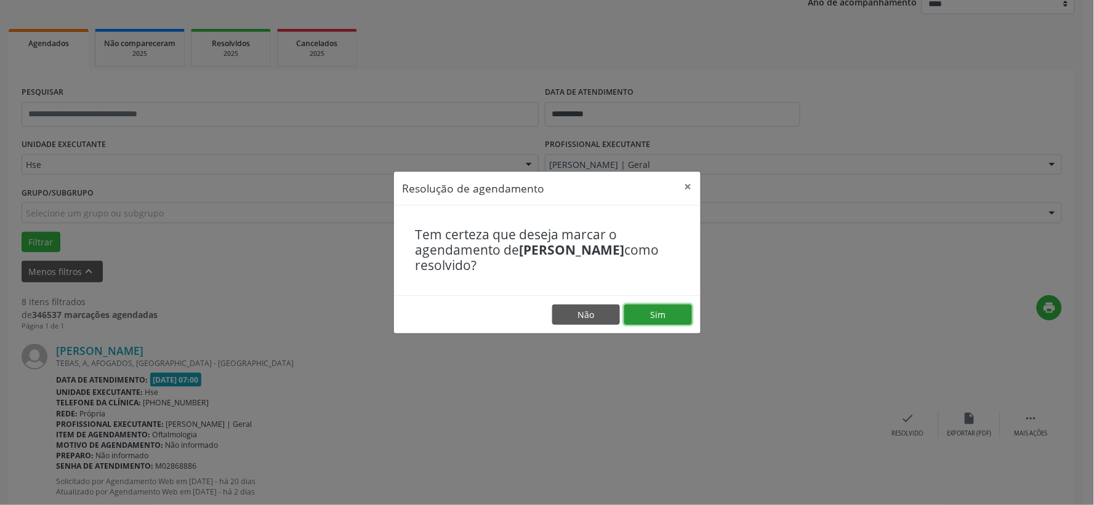
click at [668, 321] on button "Sim" at bounding box center [658, 315] width 68 height 21
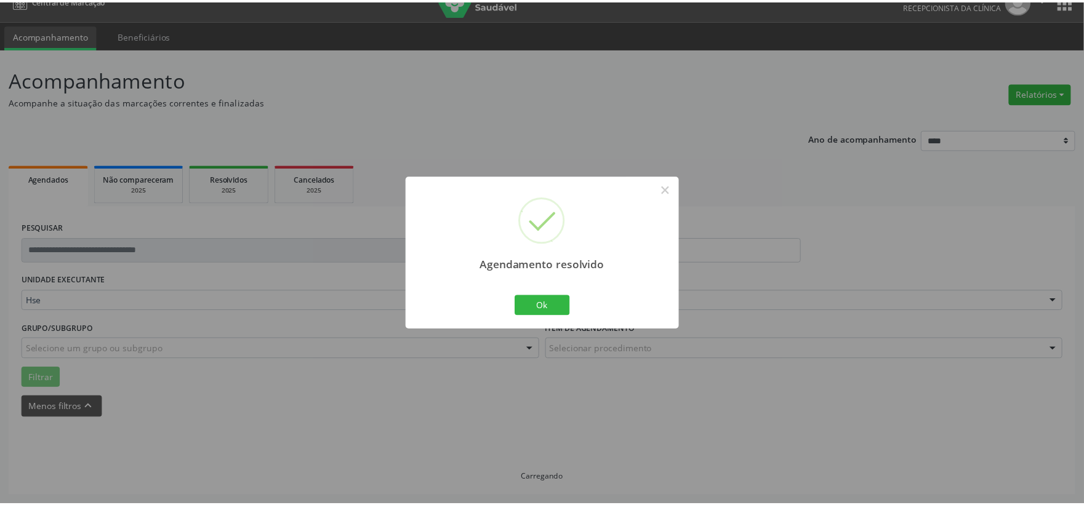
scroll to position [18, 0]
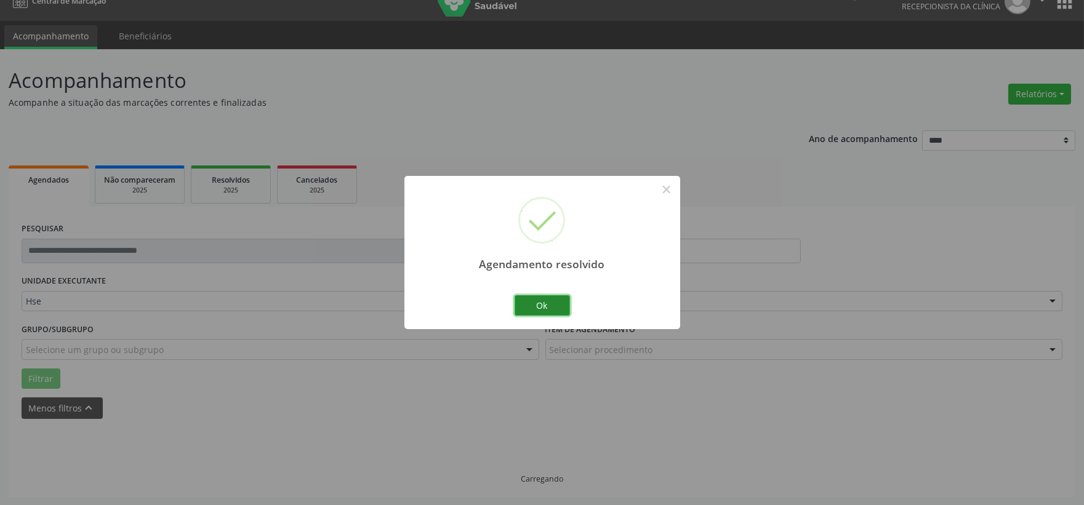
click at [547, 314] on button "Ok" at bounding box center [542, 305] width 55 height 21
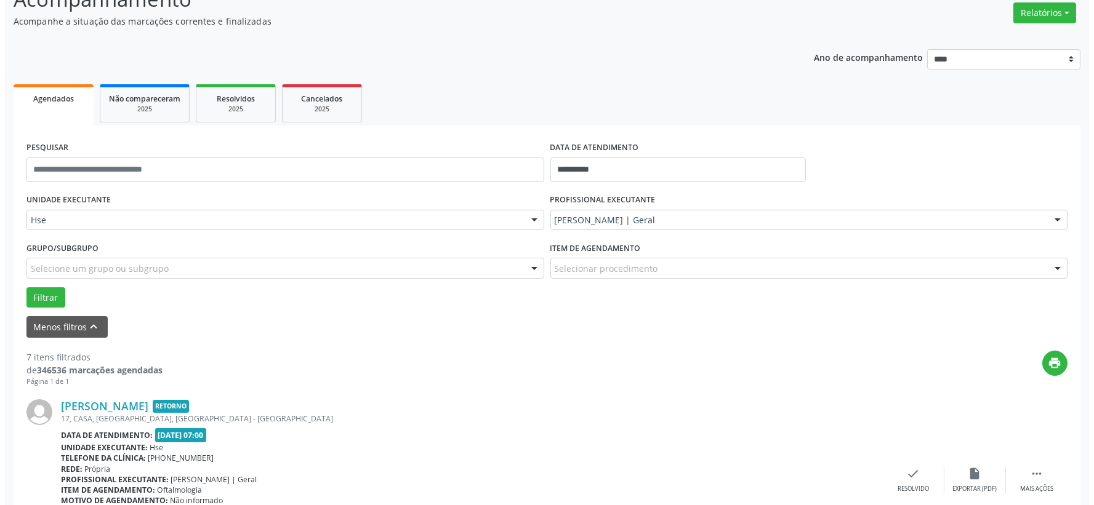
scroll to position [168, 0]
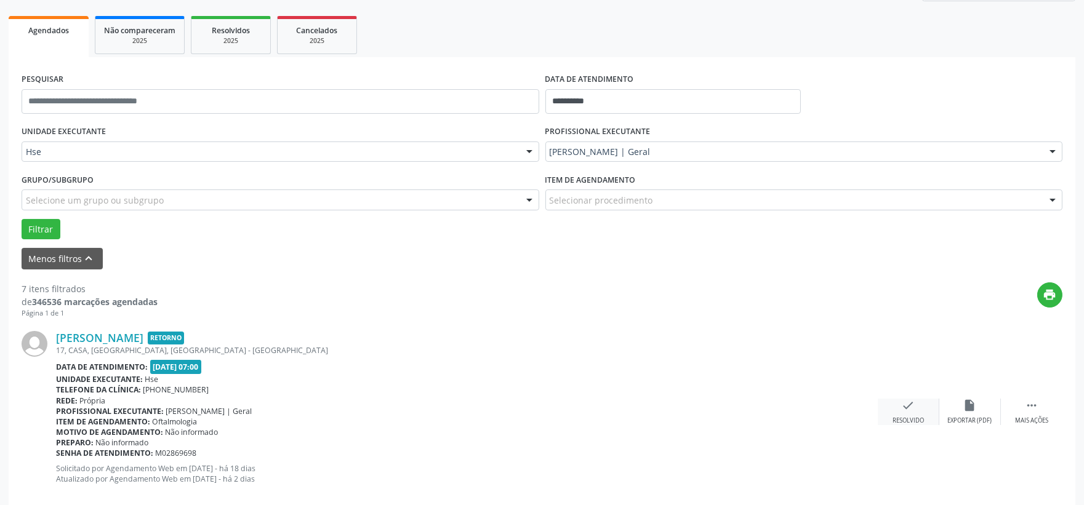
click at [899, 410] on div "check Resolvido" at bounding box center [909, 412] width 62 height 26
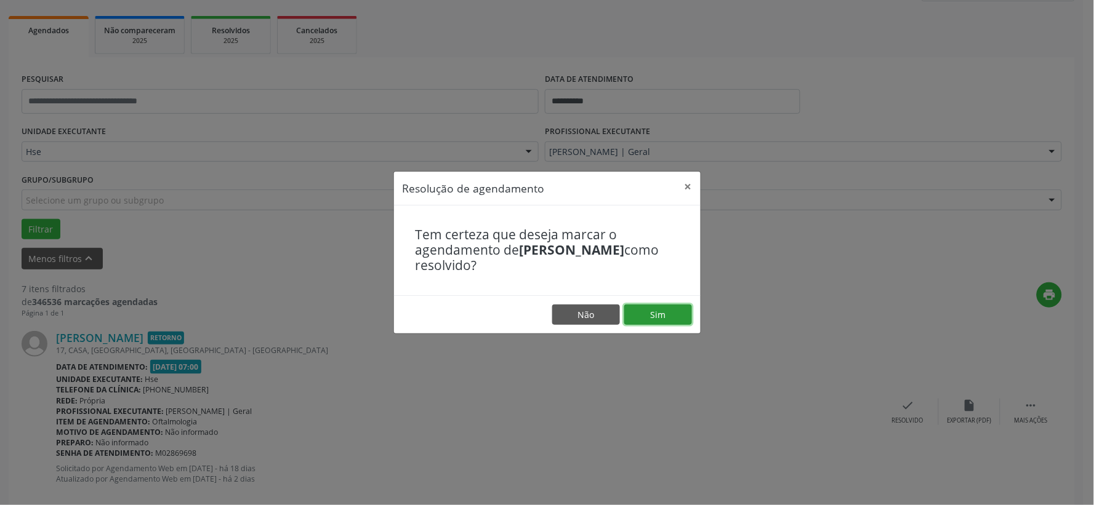
click at [645, 312] on button "Sim" at bounding box center [658, 315] width 68 height 21
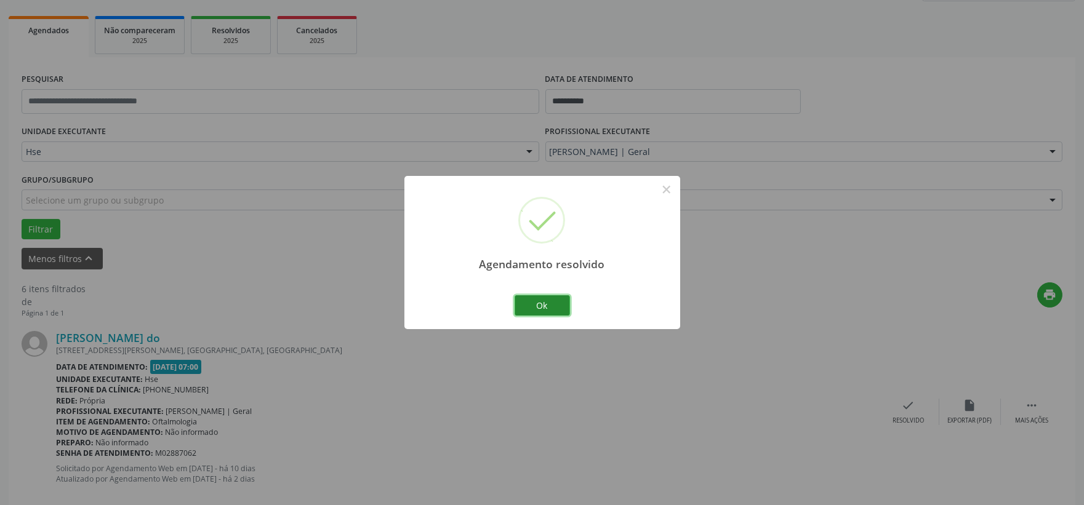
click at [545, 309] on button "Ok" at bounding box center [542, 305] width 55 height 21
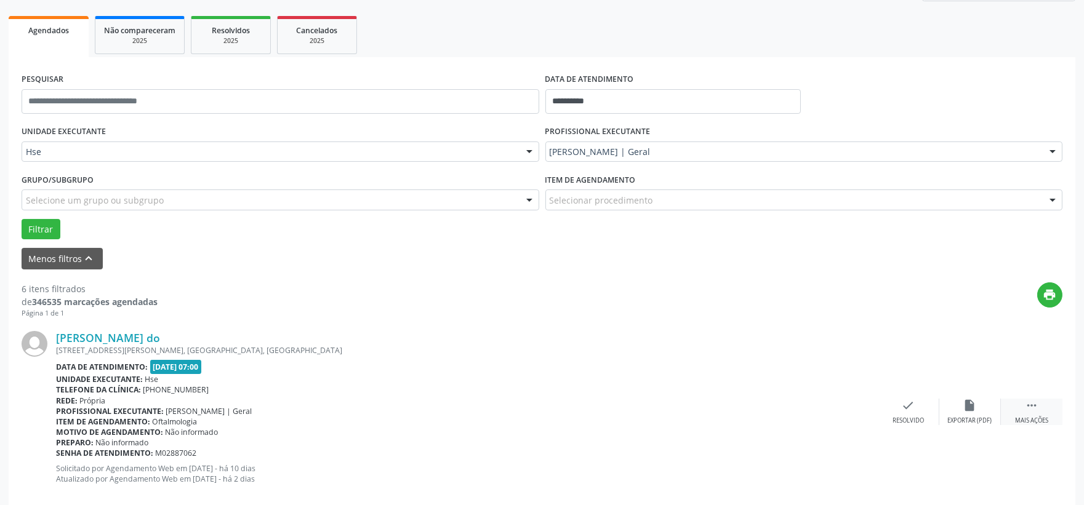
drag, startPoint x: 1050, startPoint y: 408, endPoint x: 1026, endPoint y: 408, distance: 24.0
click at [1050, 408] on div " Mais ações" at bounding box center [1032, 412] width 62 height 26
click at [956, 404] on div "alarm_off Não compareceu" at bounding box center [970, 412] width 62 height 26
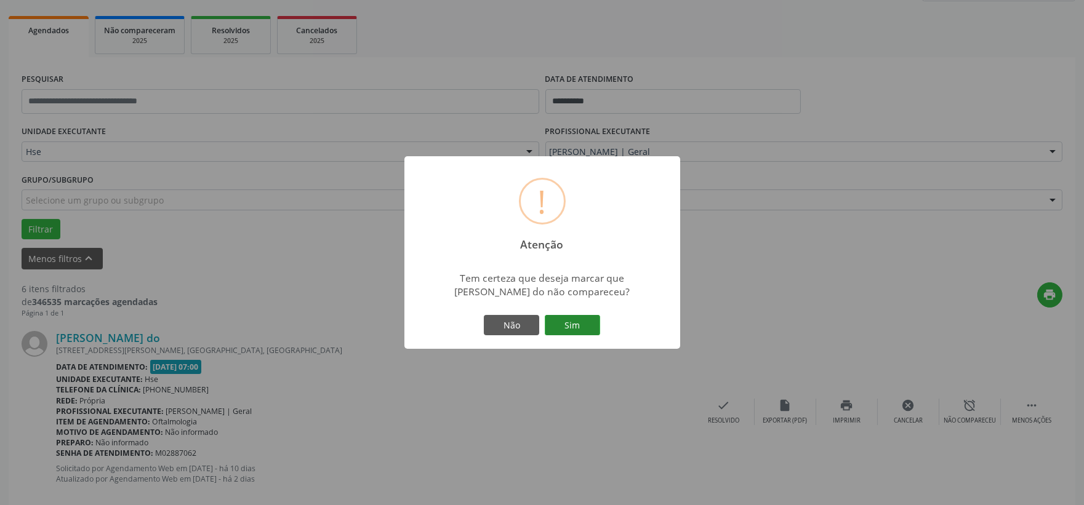
click at [566, 319] on button "Sim" at bounding box center [572, 325] width 55 height 21
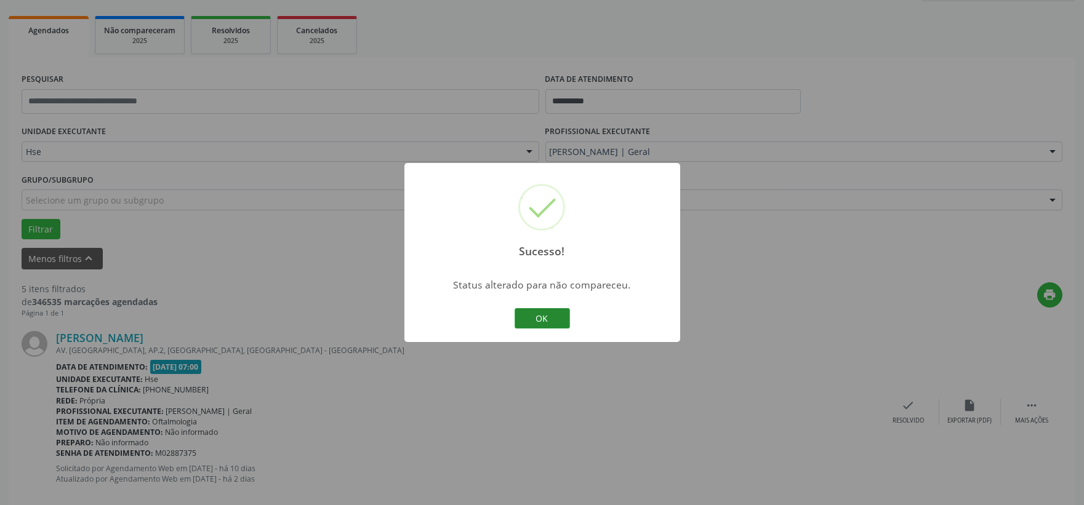
click at [558, 322] on button "OK" at bounding box center [542, 318] width 55 height 21
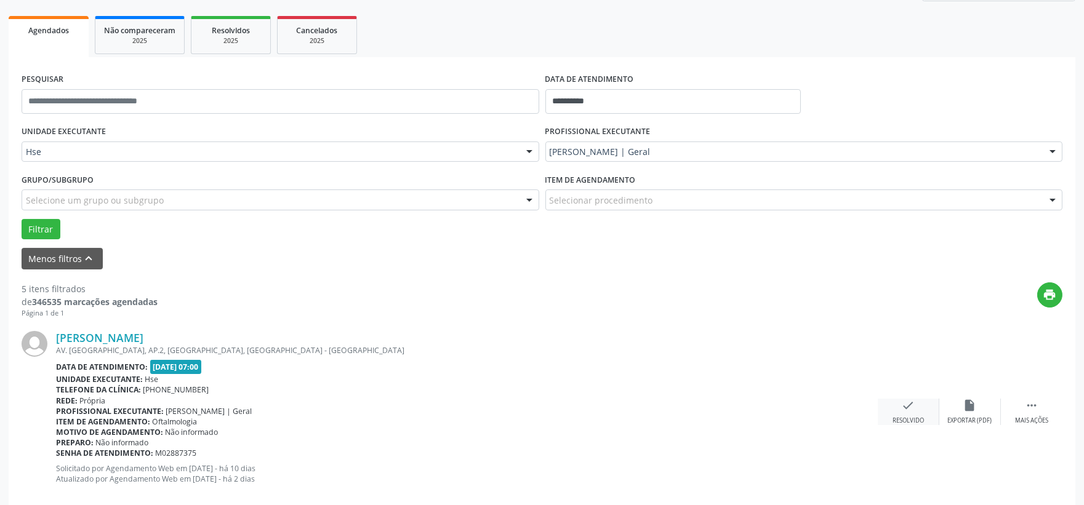
click at [908, 423] on div "Resolvido" at bounding box center [907, 421] width 31 height 9
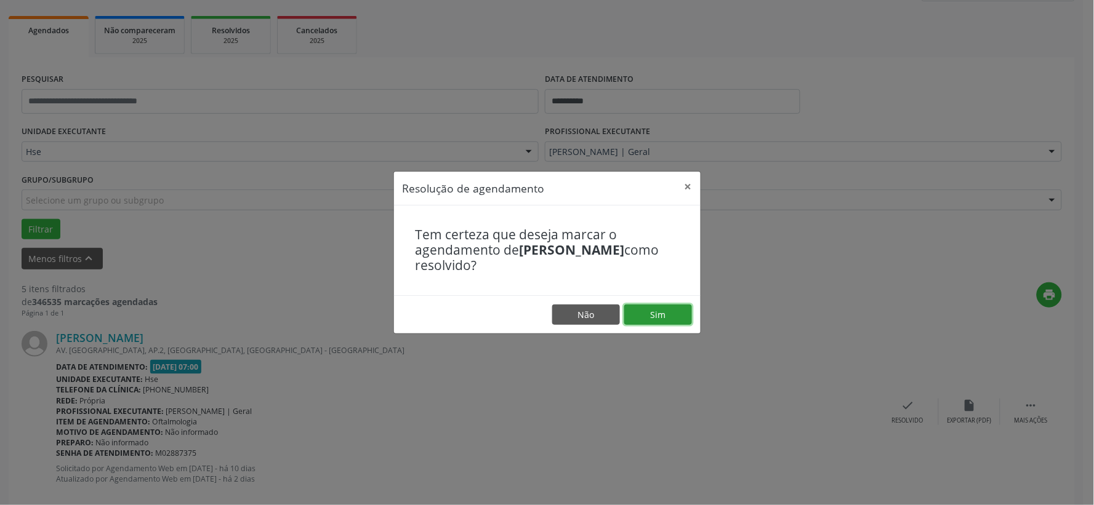
click at [678, 318] on button "Sim" at bounding box center [658, 315] width 68 height 21
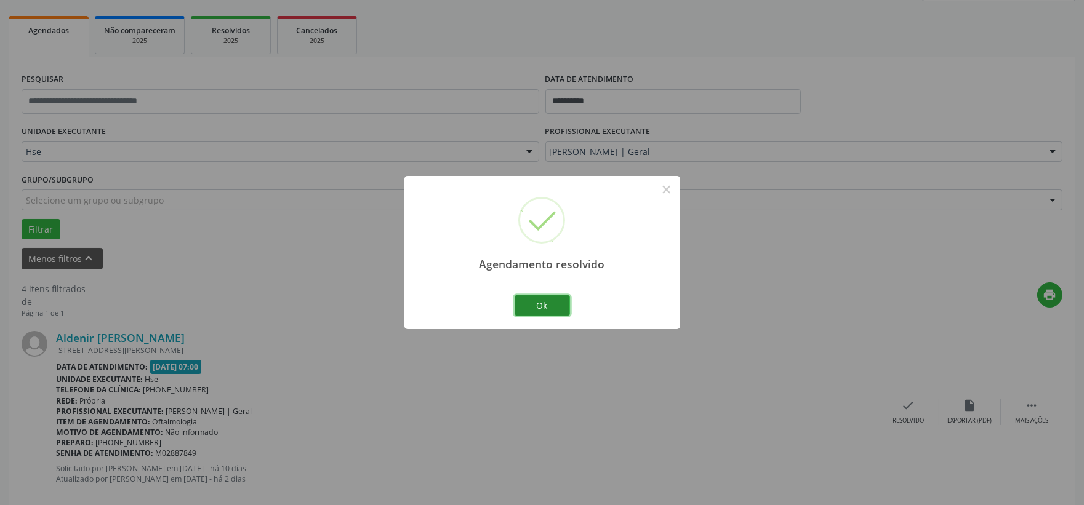
click at [537, 310] on button "Ok" at bounding box center [542, 305] width 55 height 21
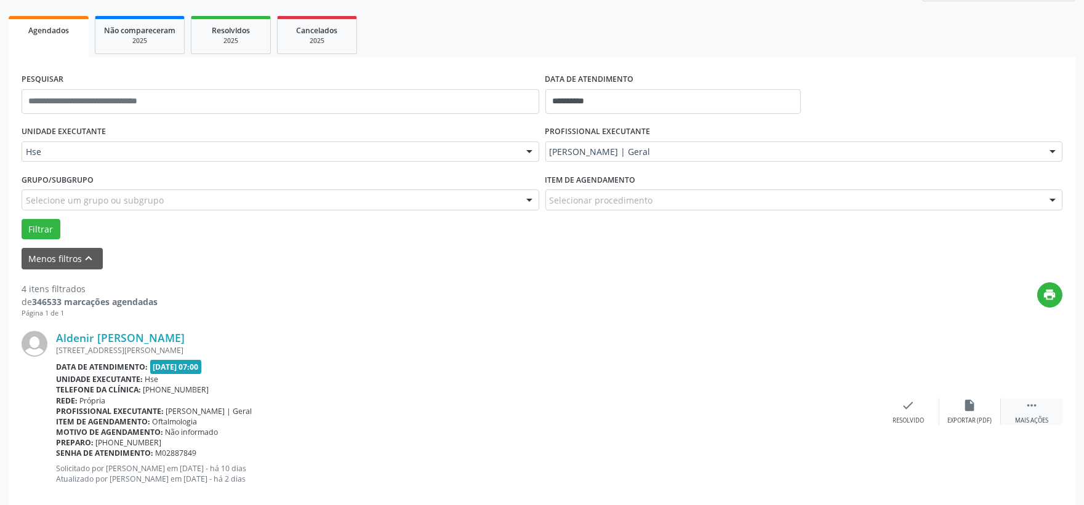
click at [1027, 409] on icon "" at bounding box center [1032, 406] width 14 height 14
click at [977, 405] on div "alarm_off Não compareceu" at bounding box center [970, 412] width 62 height 26
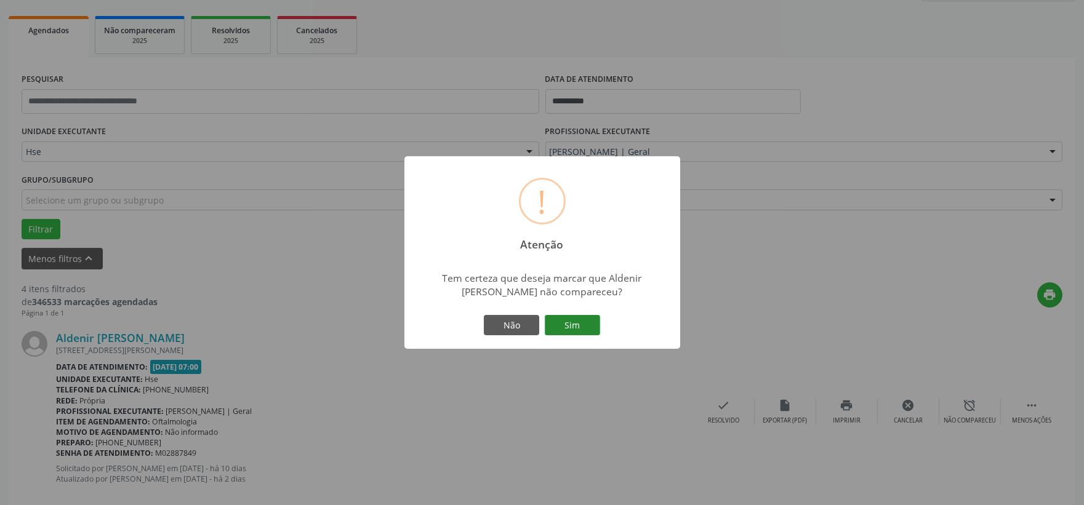
click at [586, 321] on button "Sim" at bounding box center [572, 325] width 55 height 21
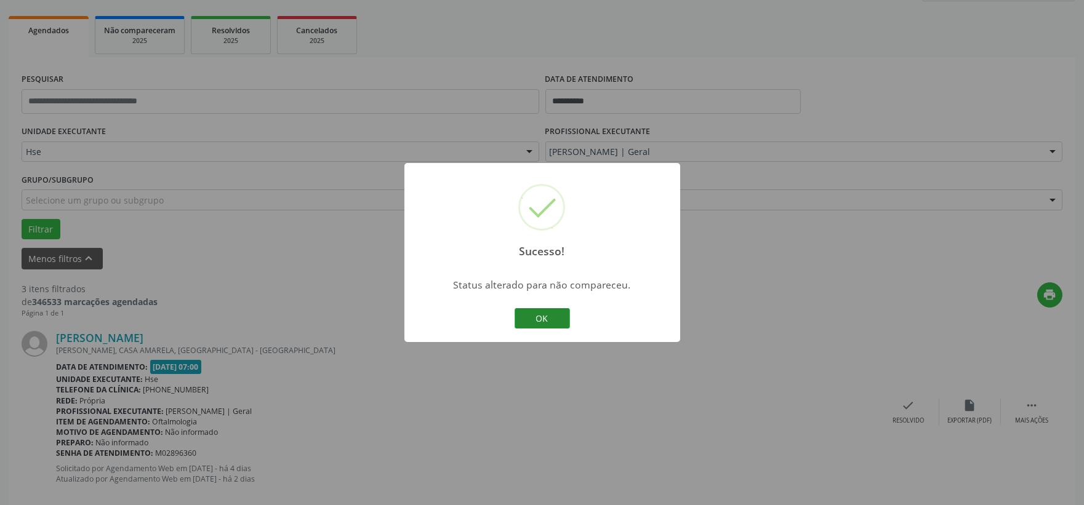
click at [527, 312] on button "OK" at bounding box center [542, 318] width 55 height 21
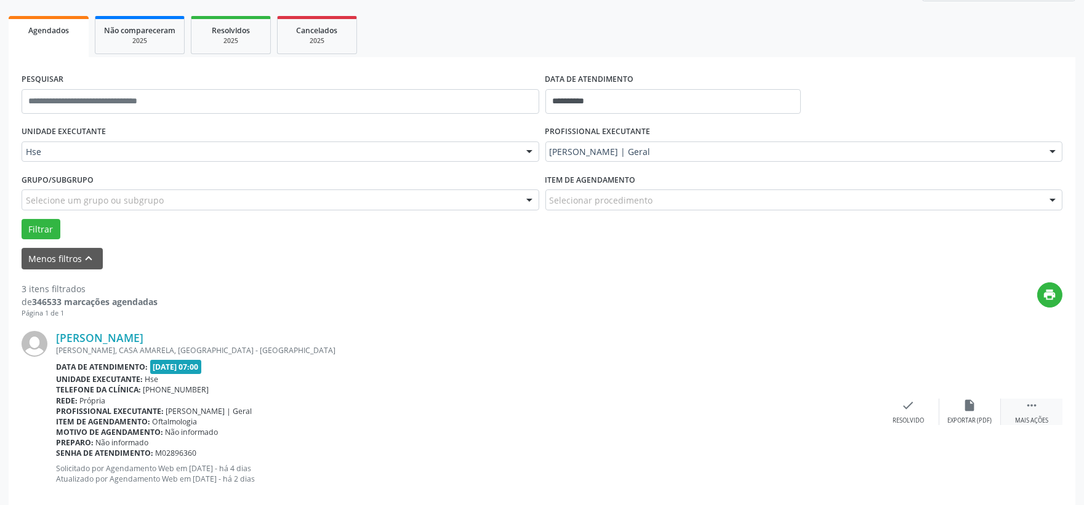
click at [1013, 410] on div " Mais ações" at bounding box center [1032, 412] width 62 height 26
click at [963, 404] on icon "alarm_off" at bounding box center [970, 406] width 14 height 14
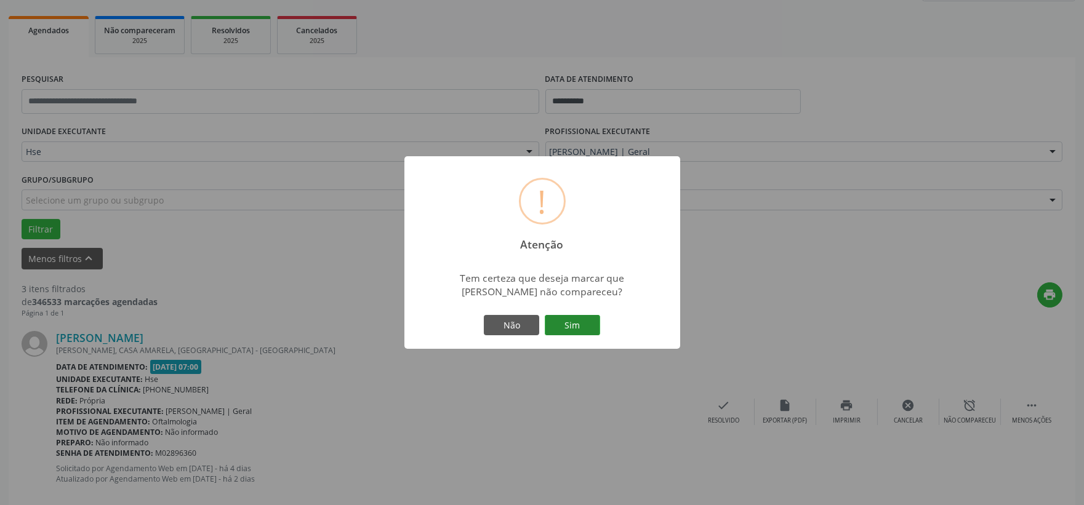
click at [585, 331] on button "Sim" at bounding box center [572, 325] width 55 height 21
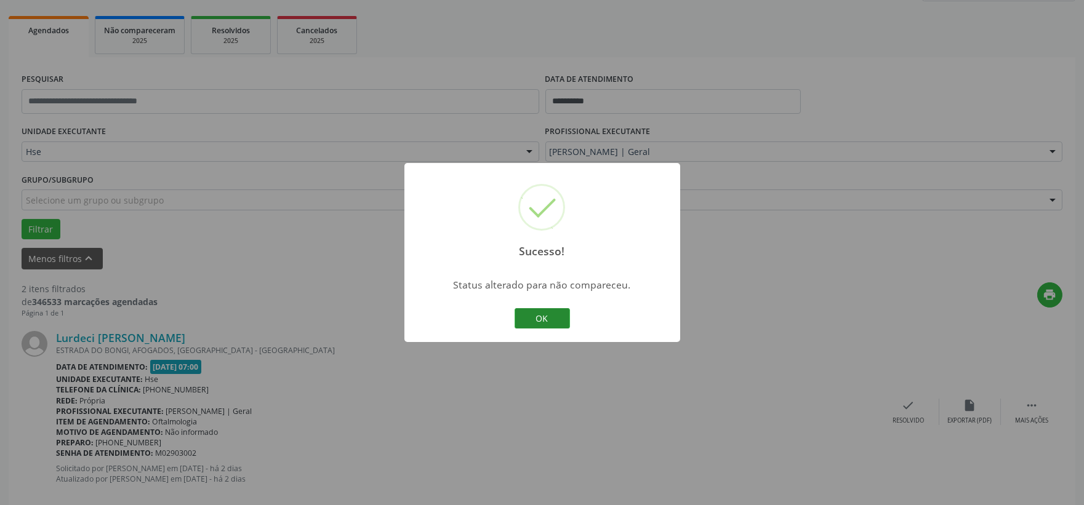
click at [543, 314] on button "OK" at bounding box center [542, 318] width 55 height 21
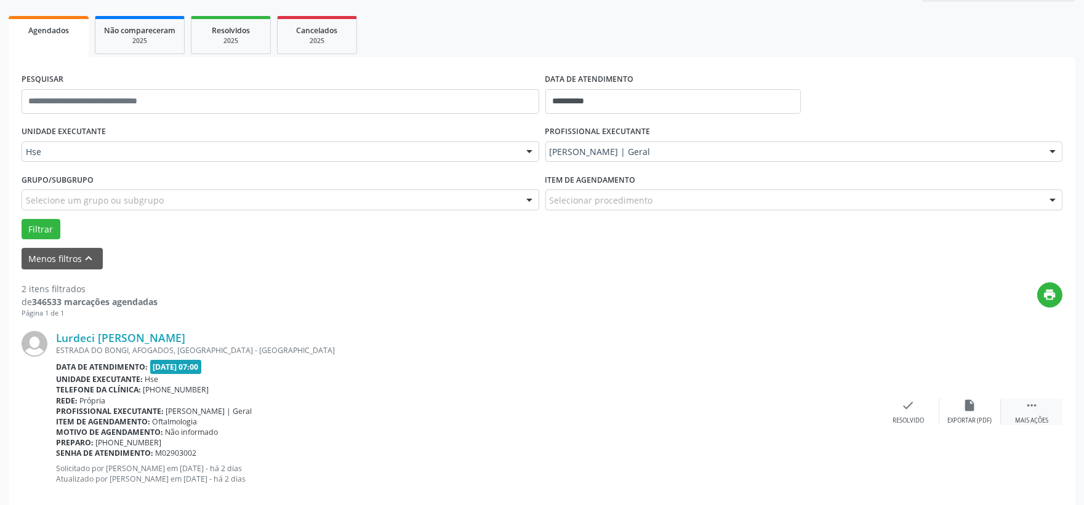
drag, startPoint x: 1048, startPoint y: 409, endPoint x: 1039, endPoint y: 406, distance: 9.1
click at [1048, 409] on div " Mais ações" at bounding box center [1032, 412] width 62 height 26
click at [963, 404] on icon "alarm_off" at bounding box center [970, 406] width 14 height 14
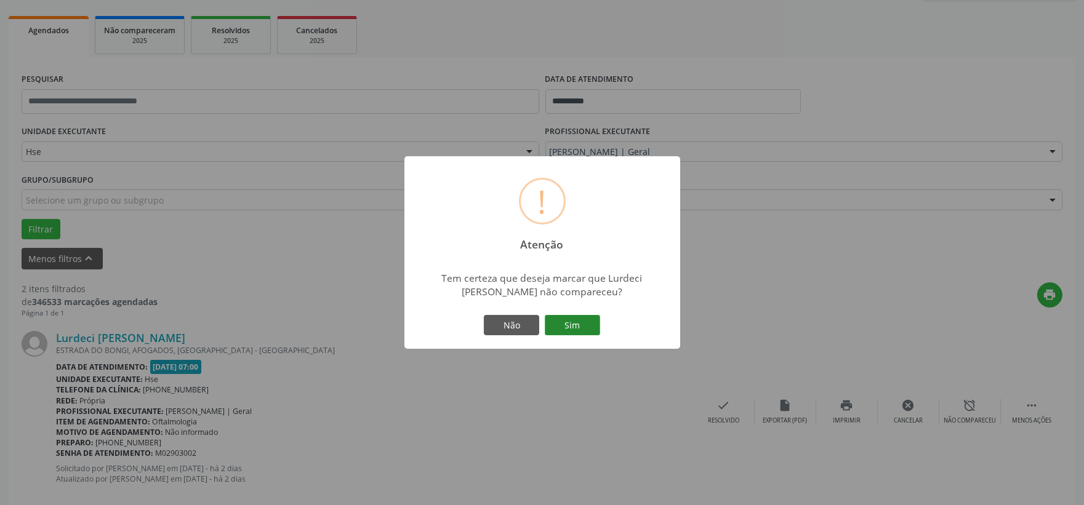
click at [568, 326] on button "Sim" at bounding box center [572, 325] width 55 height 21
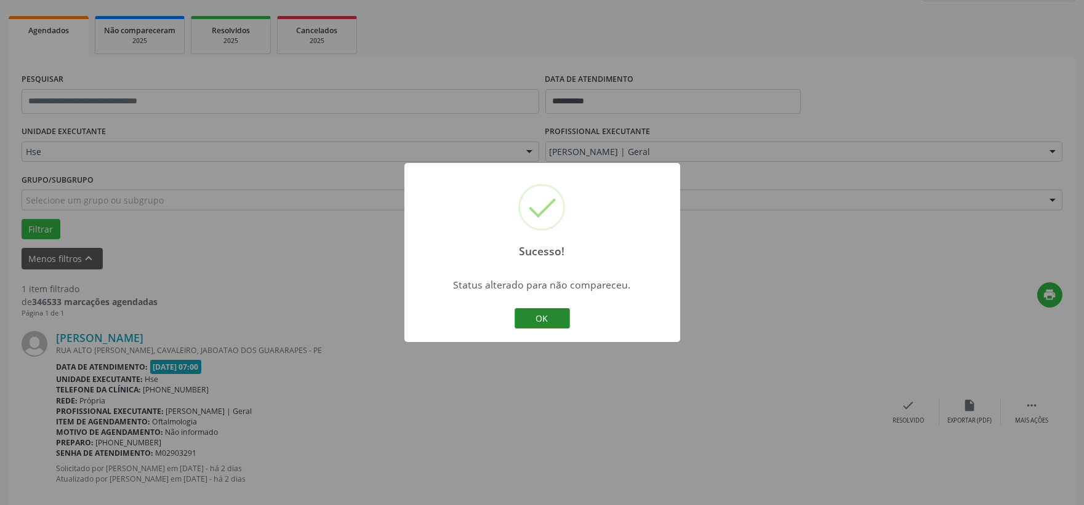
click at [558, 321] on button "OK" at bounding box center [542, 318] width 55 height 21
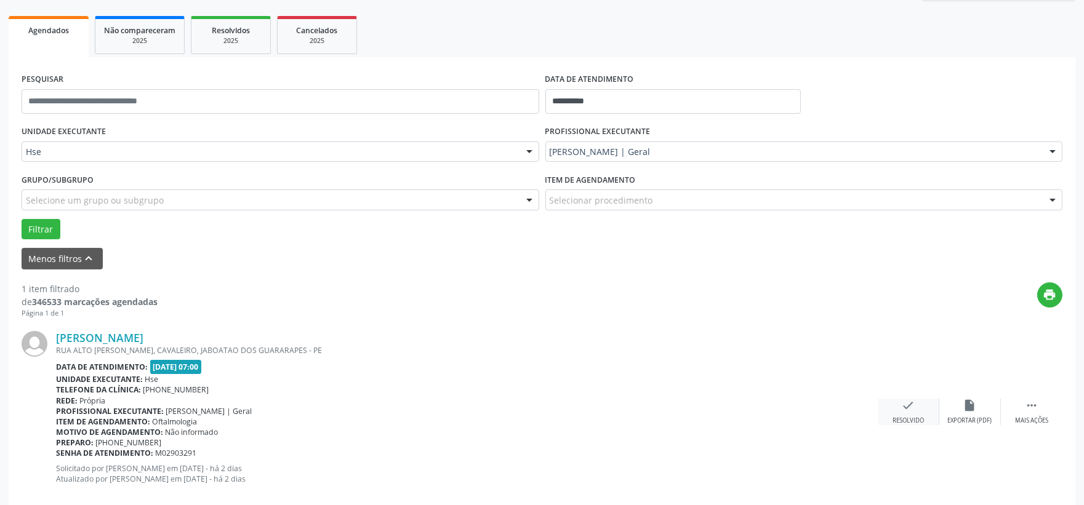
click at [902, 399] on icon "check" at bounding box center [909, 406] width 14 height 14
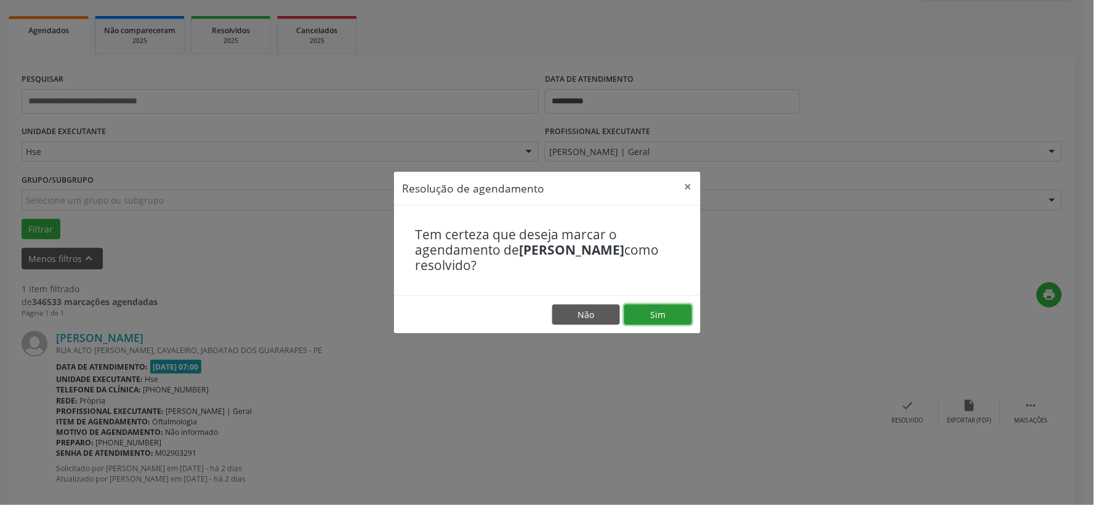
click at [679, 314] on button "Sim" at bounding box center [658, 315] width 68 height 21
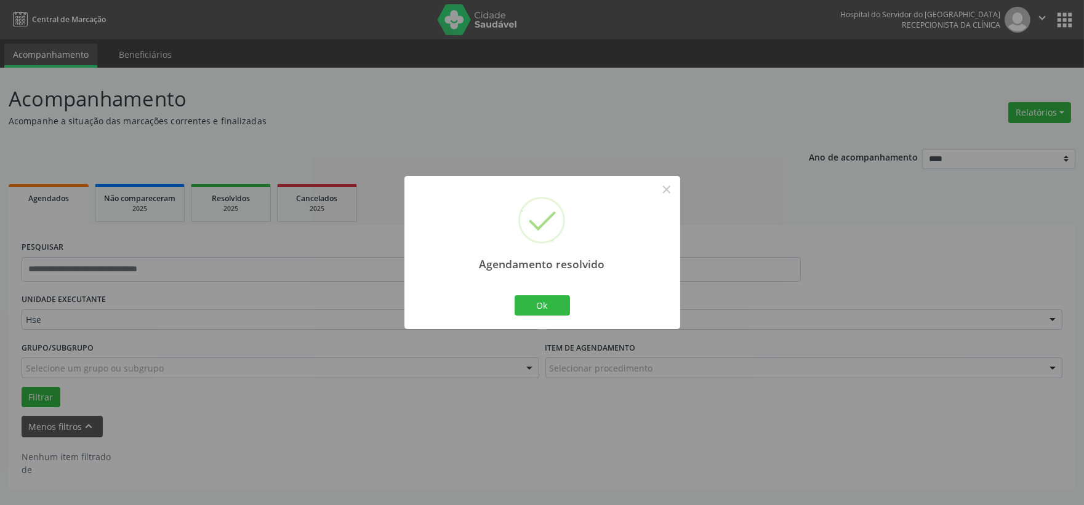
scroll to position [0, 0]
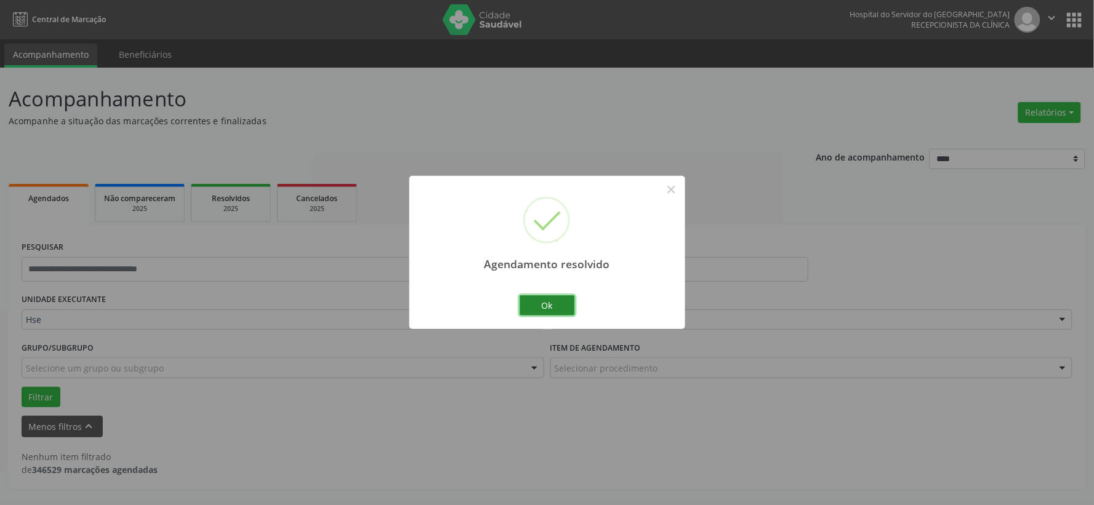
click at [559, 311] on button "Ok" at bounding box center [546, 305] width 55 height 21
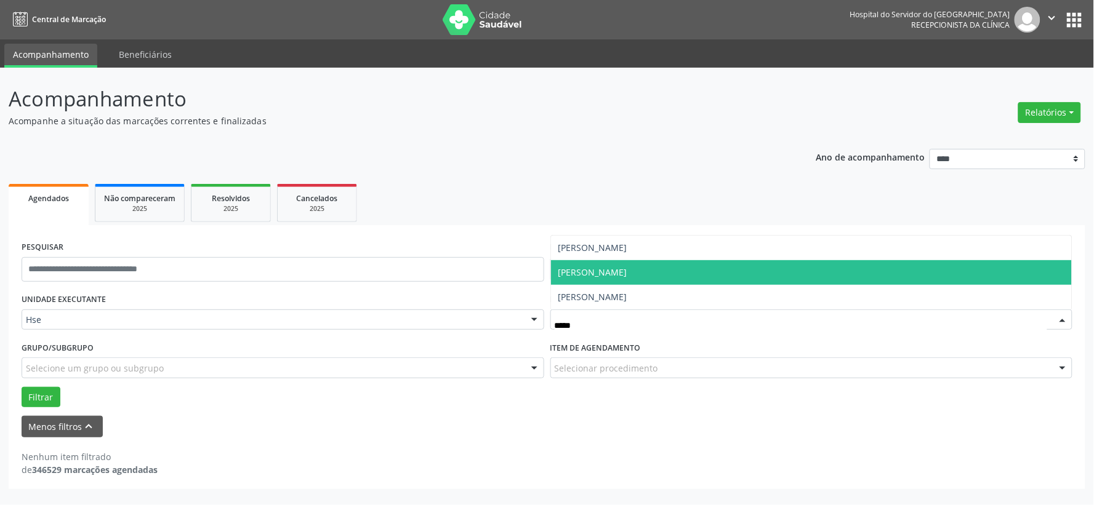
click at [579, 278] on span "[PERSON_NAME]" at bounding box center [811, 272] width 521 height 25
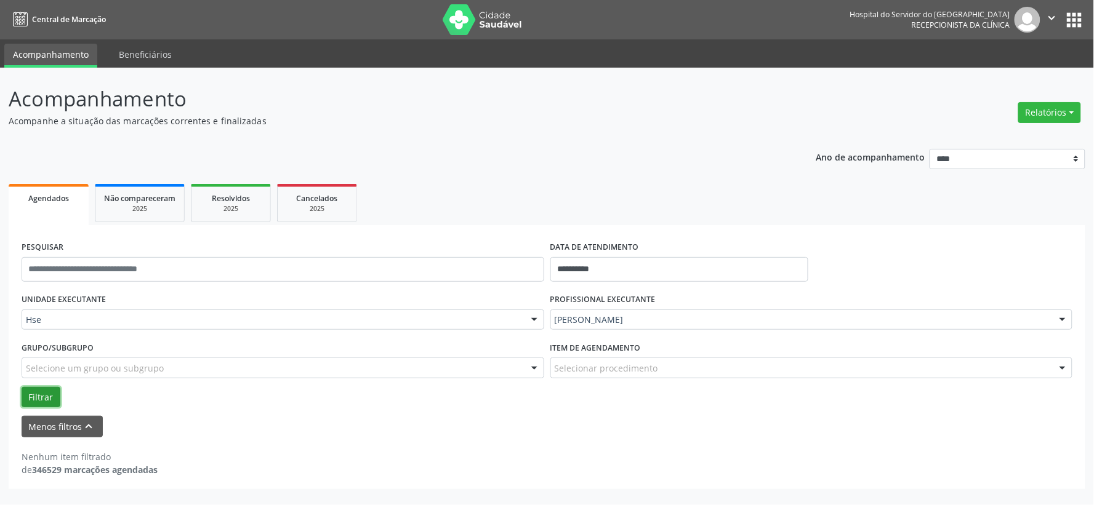
drag, startPoint x: 21, startPoint y: 404, endPoint x: 26, endPoint y: 401, distance: 6.3
click at [22, 404] on button "Filtrar" at bounding box center [41, 397] width 39 height 21
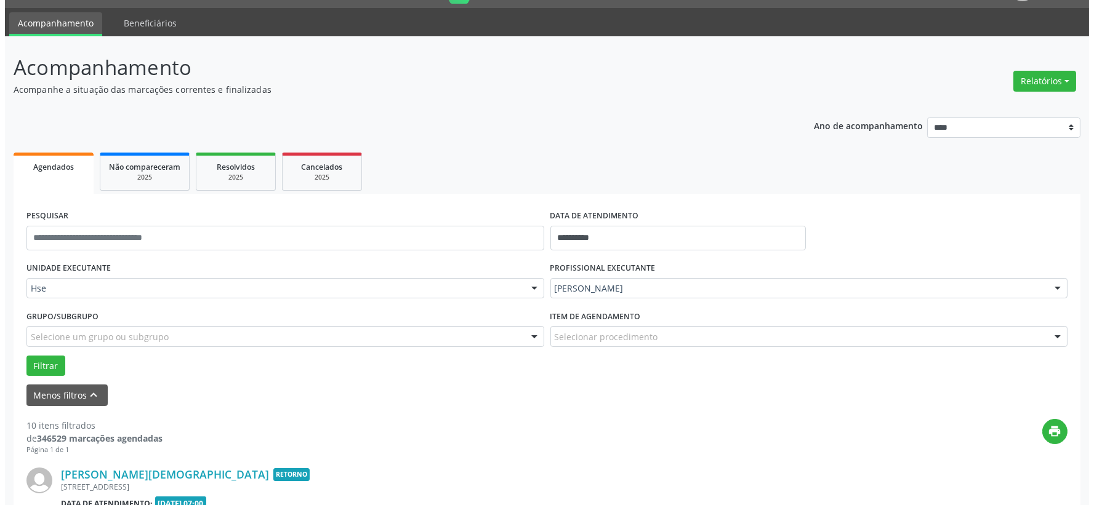
scroll to position [168, 0]
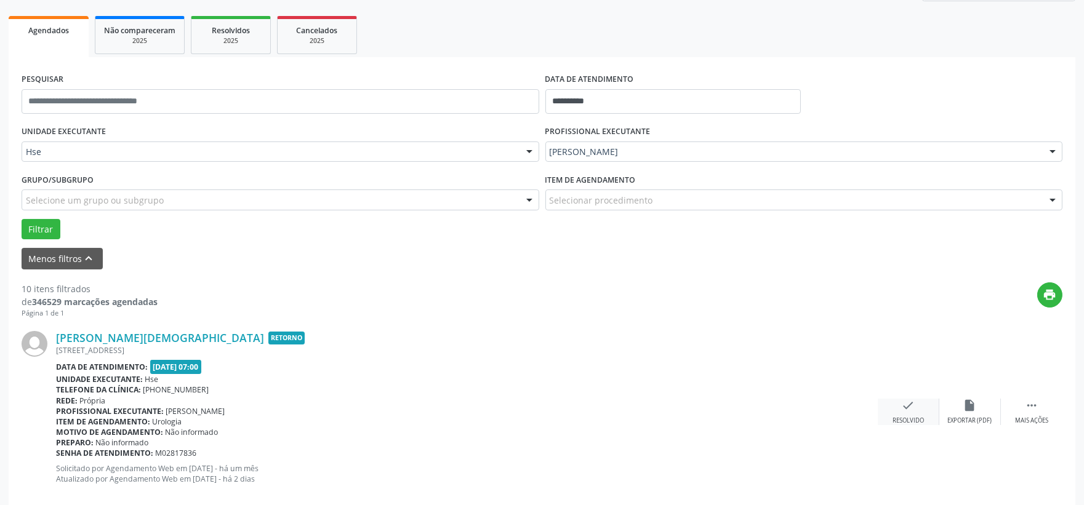
click at [910, 413] on div "check Resolvido" at bounding box center [909, 412] width 62 height 26
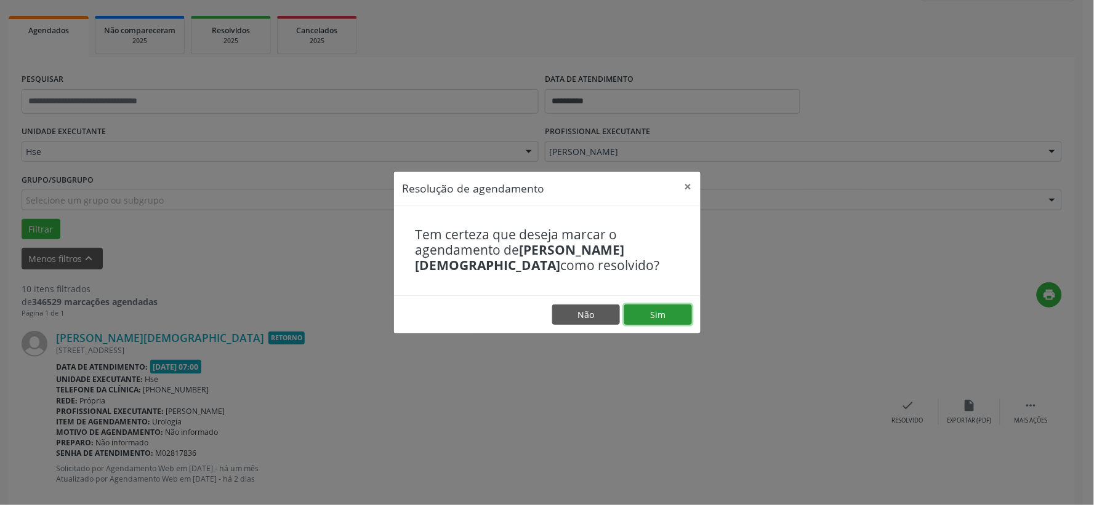
click at [681, 311] on button "Sim" at bounding box center [658, 315] width 68 height 21
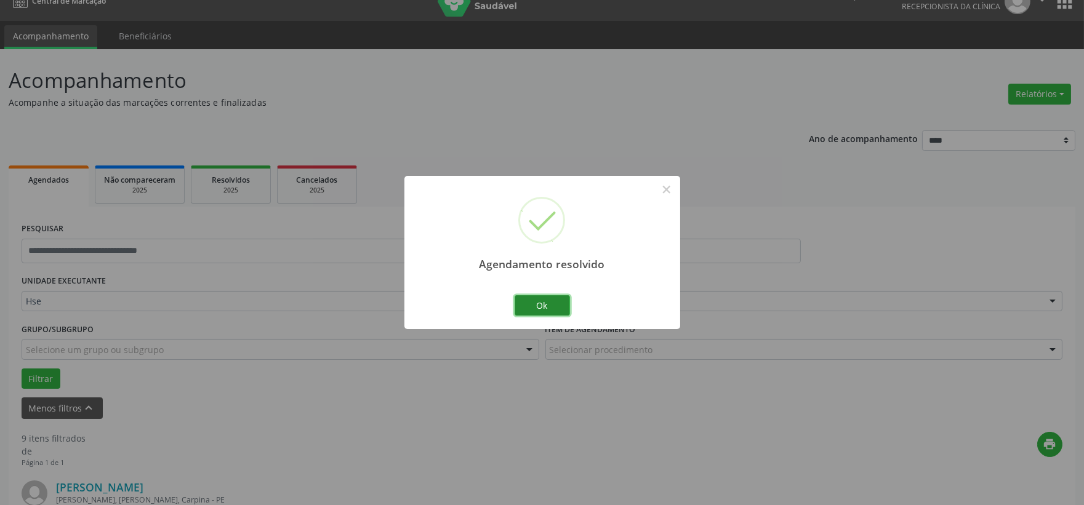
click at [527, 305] on button "Ok" at bounding box center [542, 305] width 55 height 21
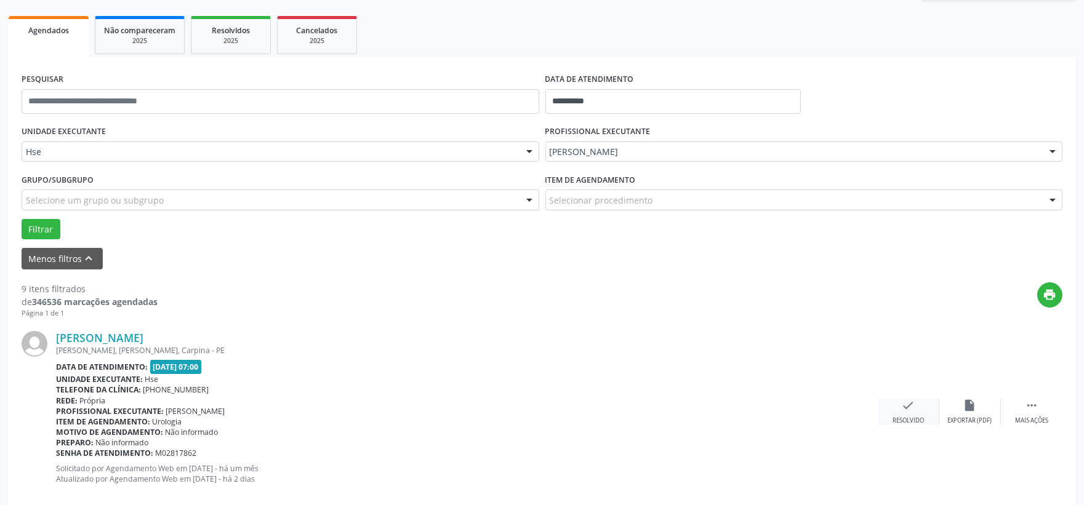
click at [893, 410] on div "check Resolvido" at bounding box center [909, 412] width 62 height 26
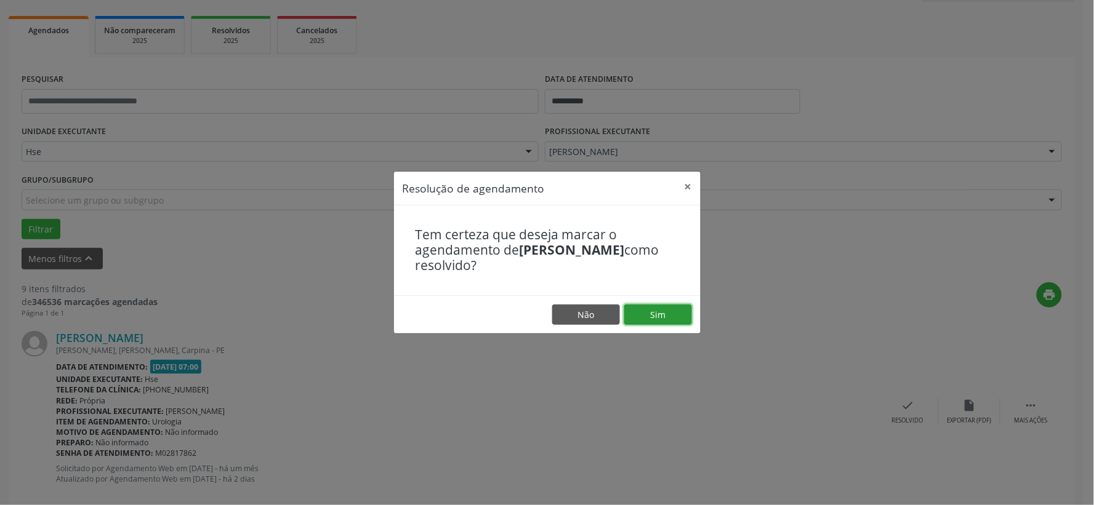
click at [650, 324] on button "Sim" at bounding box center [658, 315] width 68 height 21
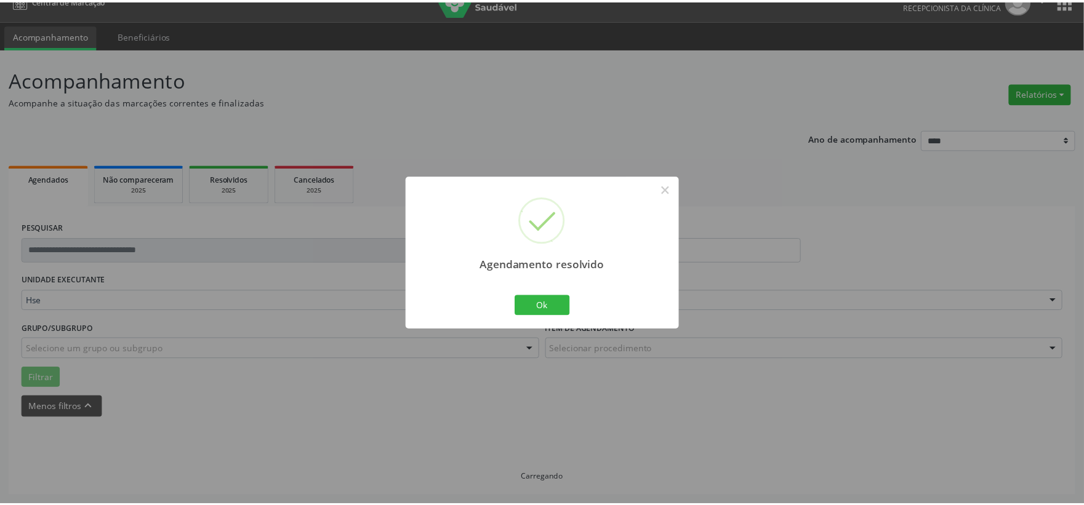
scroll to position [18, 0]
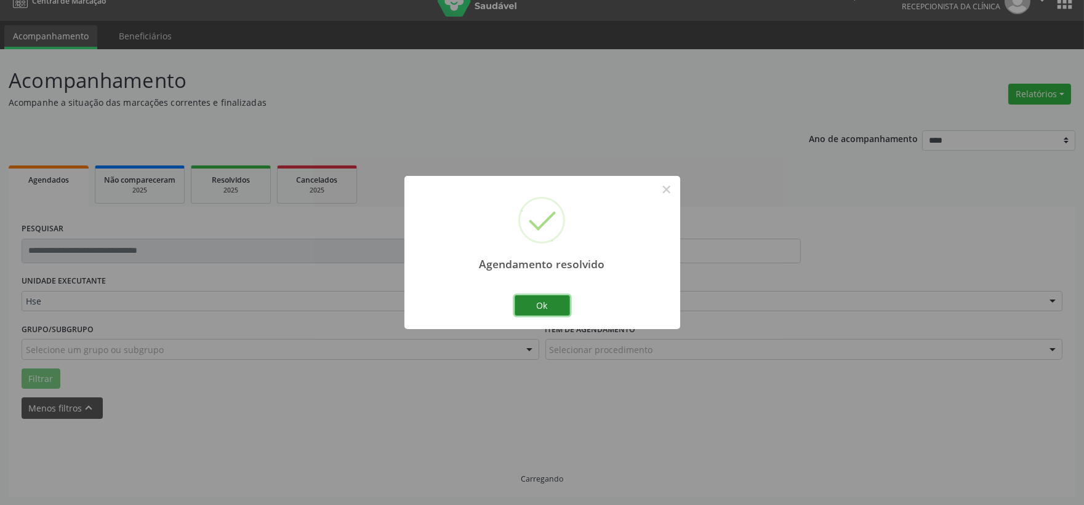
click at [542, 312] on button "Ok" at bounding box center [542, 305] width 55 height 21
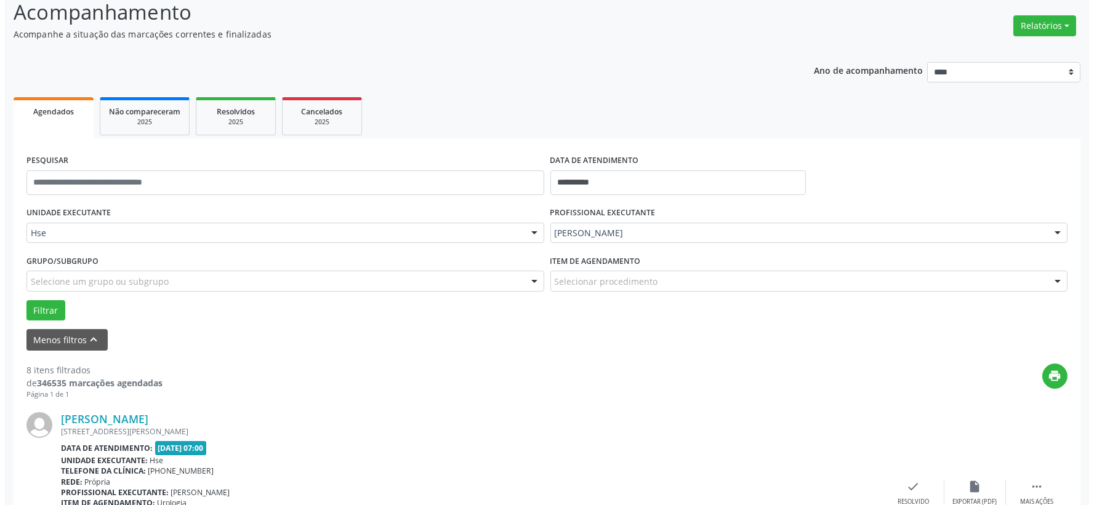
scroll to position [155, 0]
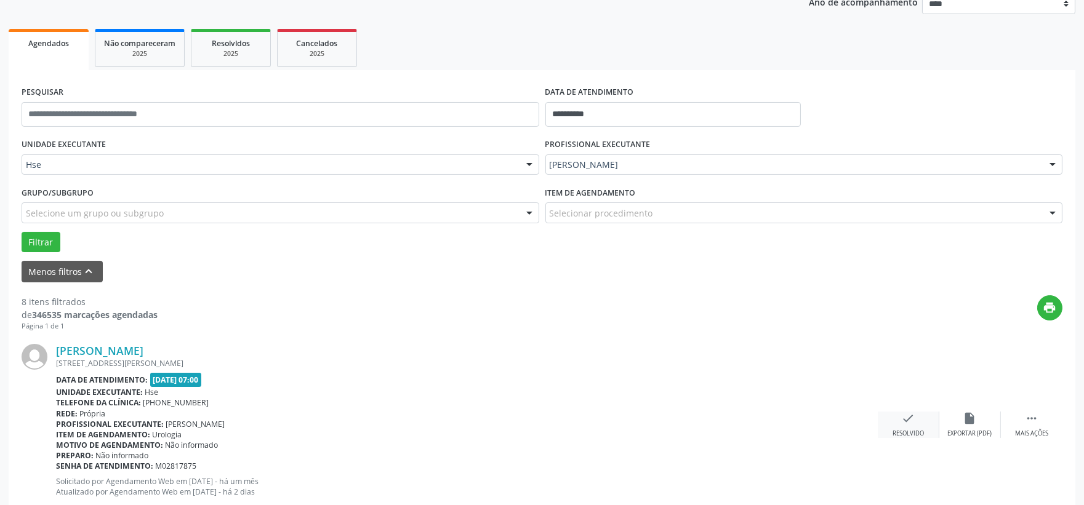
click at [909, 421] on icon "check" at bounding box center [909, 419] width 14 height 14
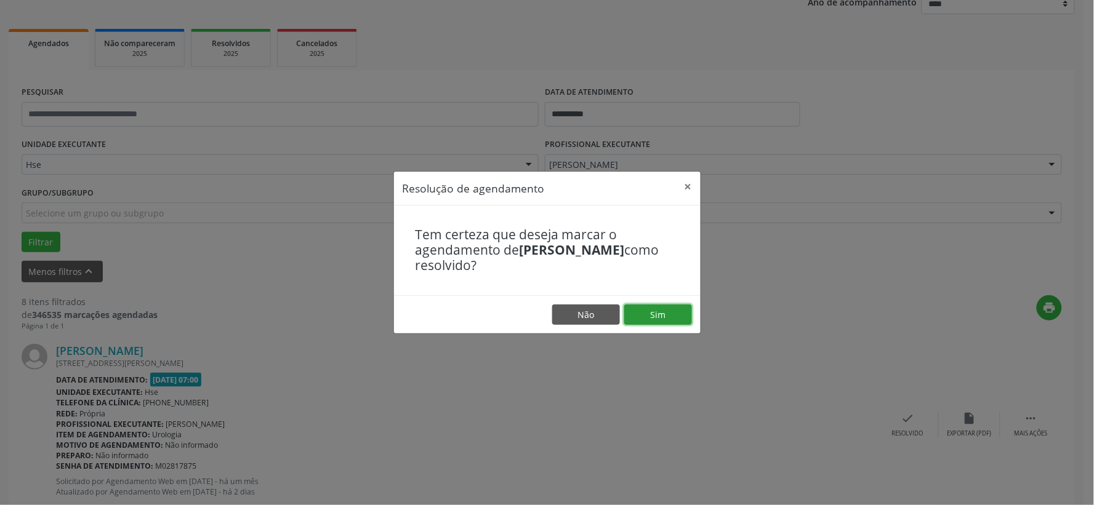
click at [655, 315] on button "Sim" at bounding box center [658, 315] width 68 height 21
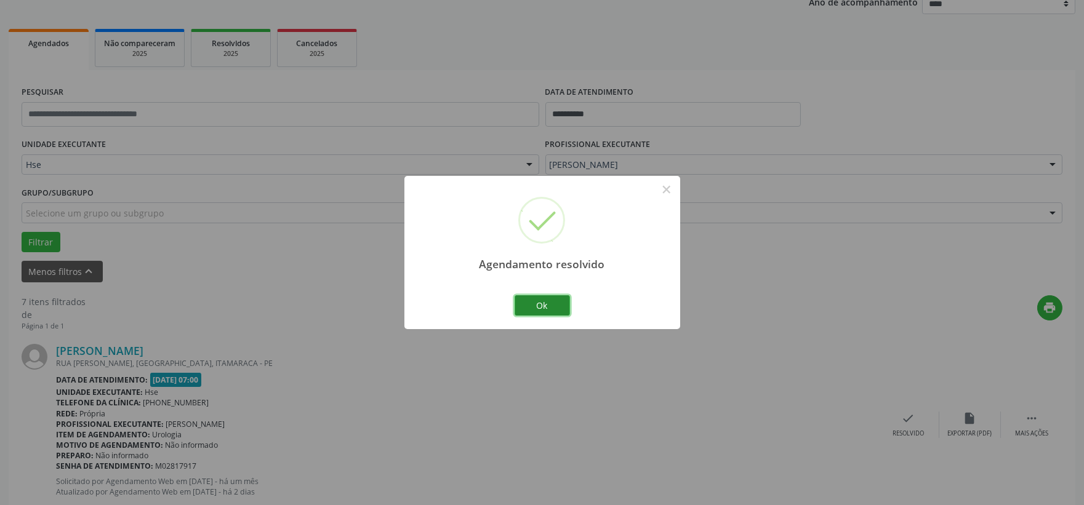
click at [534, 305] on button "Ok" at bounding box center [542, 305] width 55 height 21
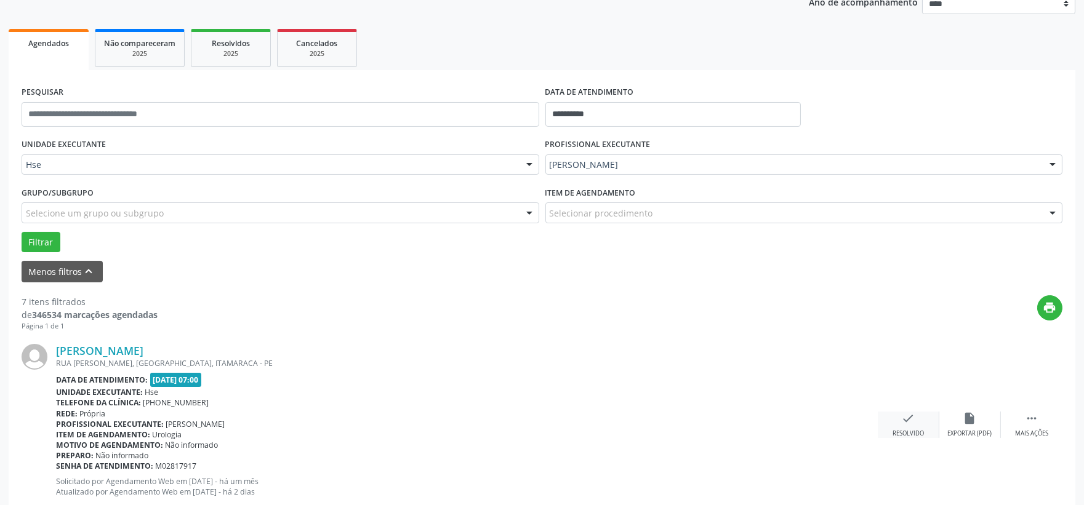
click at [900, 428] on div "check Resolvido" at bounding box center [909, 425] width 62 height 26
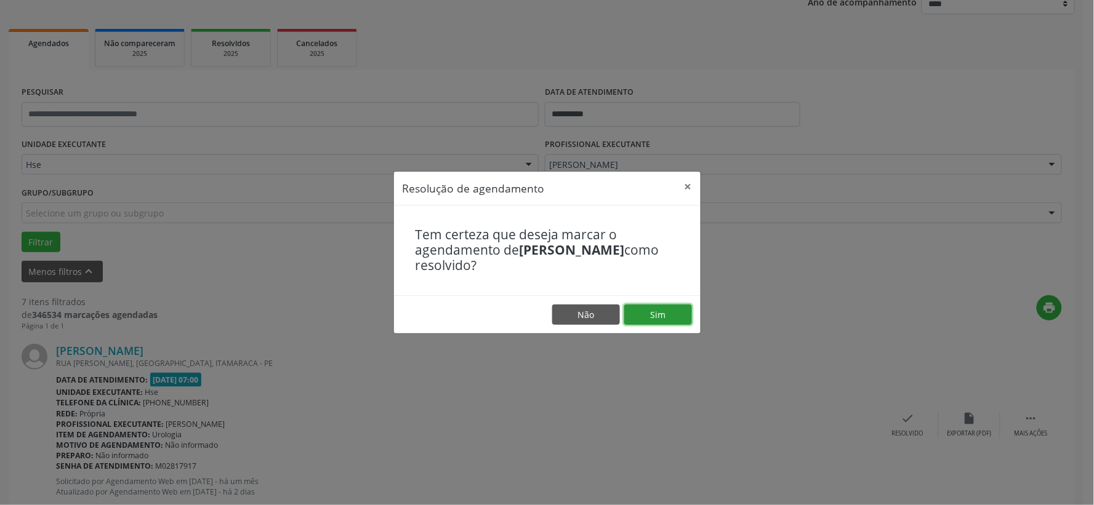
click at [628, 315] on button "Sim" at bounding box center [658, 315] width 68 height 21
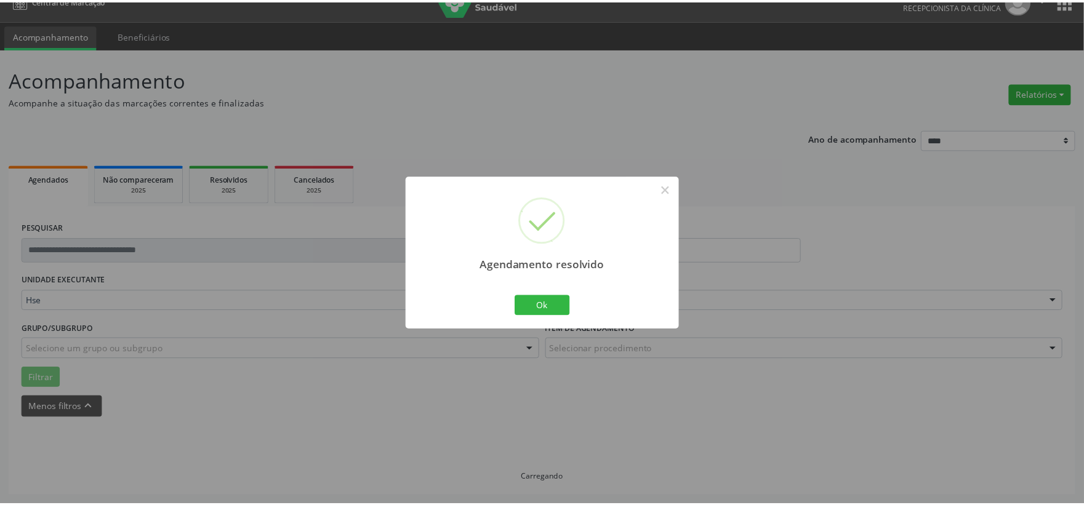
scroll to position [18, 0]
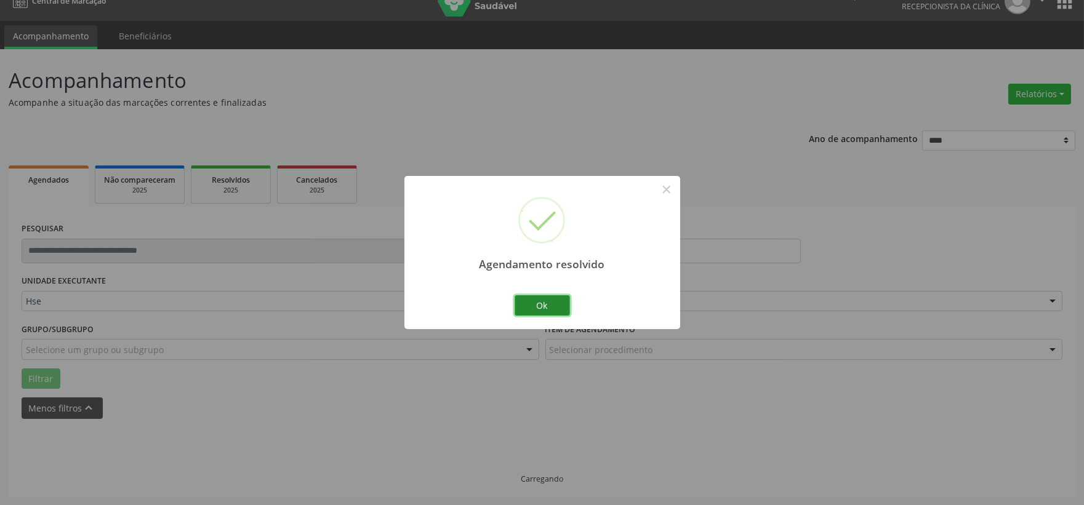
click at [555, 305] on button "Ok" at bounding box center [542, 305] width 55 height 21
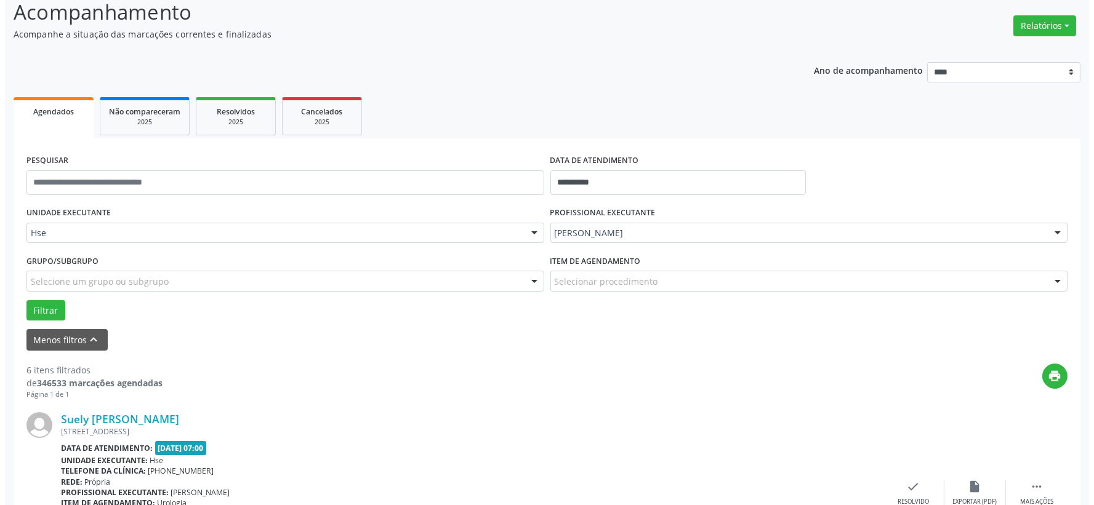
scroll to position [155, 0]
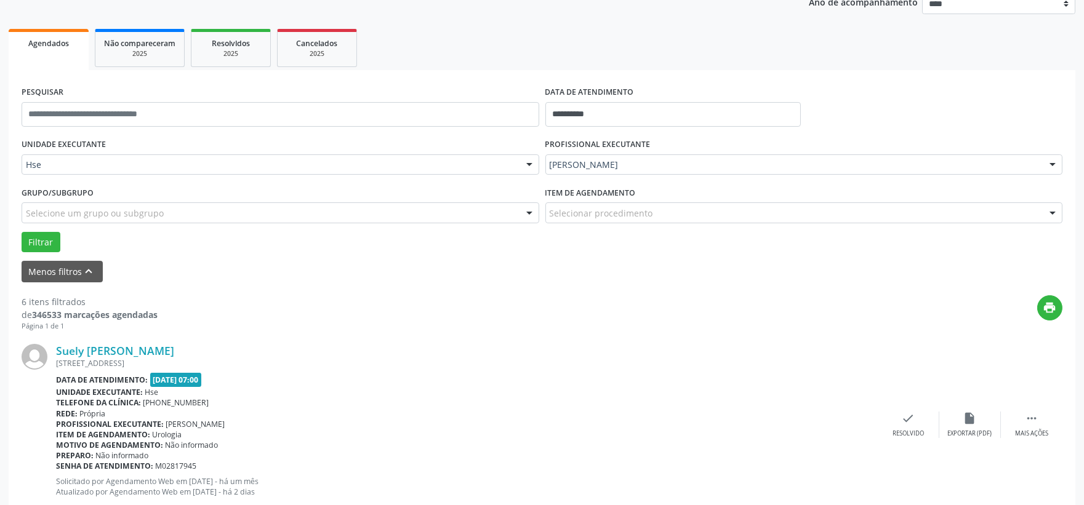
click at [914, 410] on div "Suely [PERSON_NAME] [STREET_ADDRESS] Data de atendimento: [DATE] 07:00 Unidade …" at bounding box center [542, 425] width 1041 height 188
click at [908, 419] on icon "check" at bounding box center [909, 419] width 14 height 14
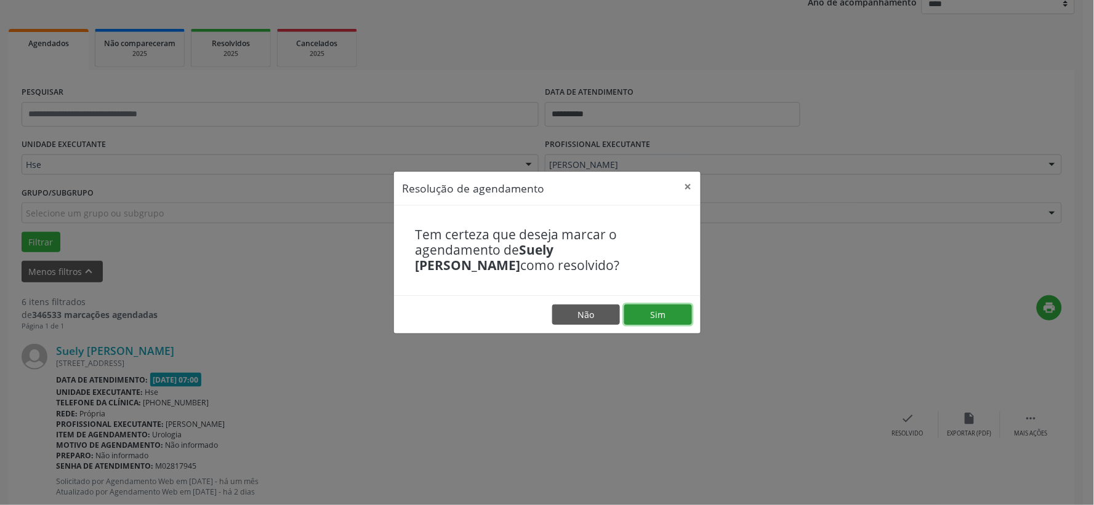
click at [671, 320] on button "Sim" at bounding box center [658, 315] width 68 height 21
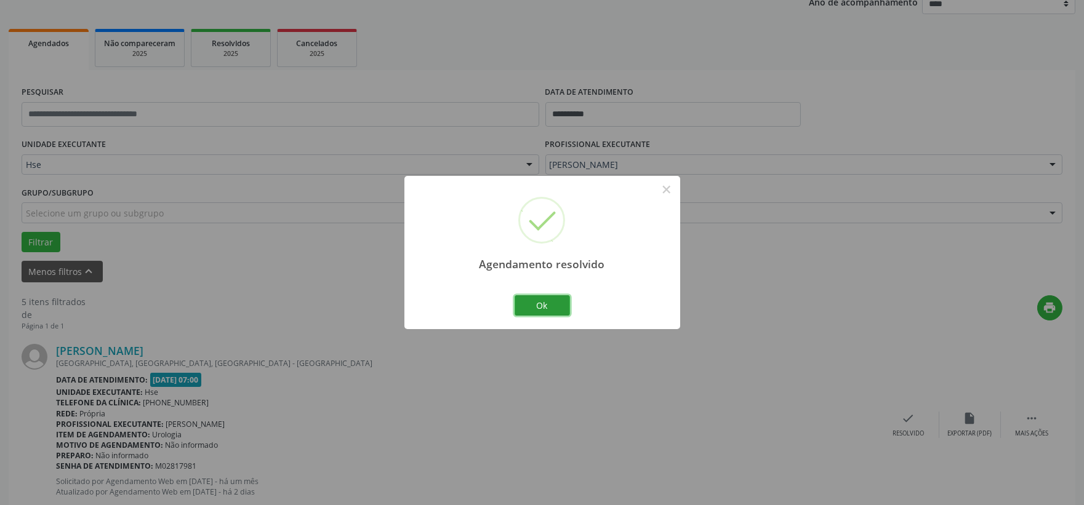
click at [552, 302] on button "Ok" at bounding box center [542, 305] width 55 height 21
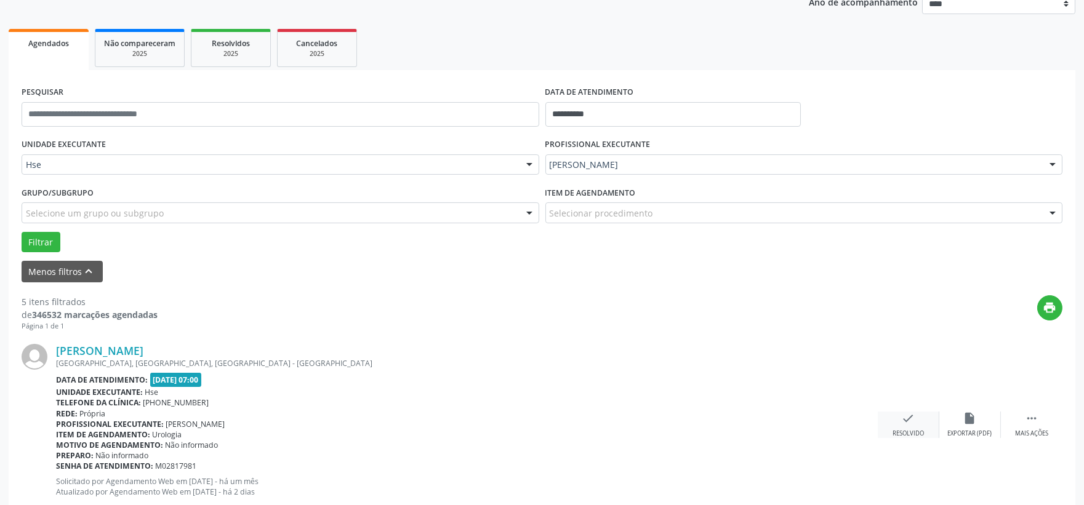
click at [913, 425] on icon "check" at bounding box center [909, 419] width 14 height 14
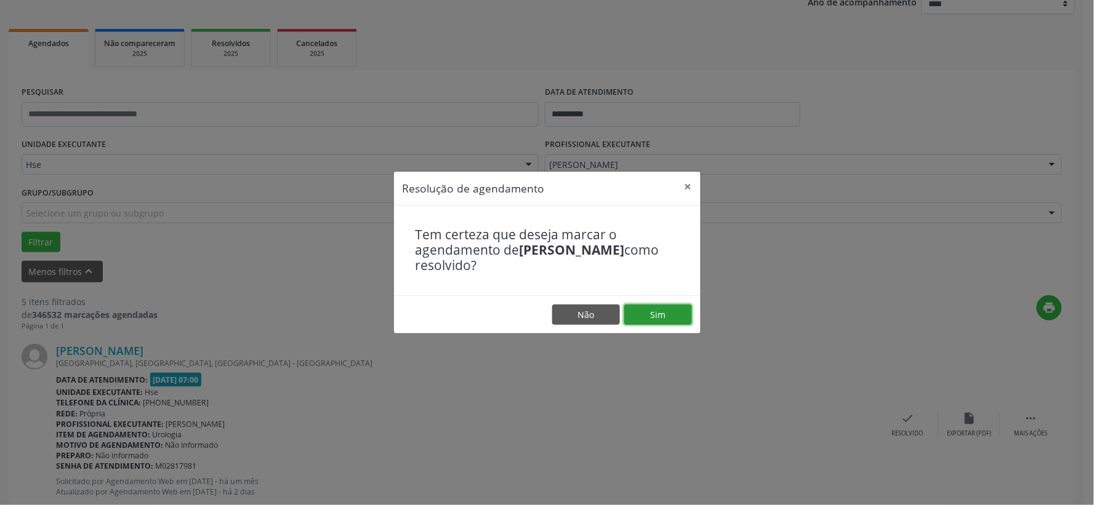
click at [689, 315] on button "Sim" at bounding box center [658, 315] width 68 height 21
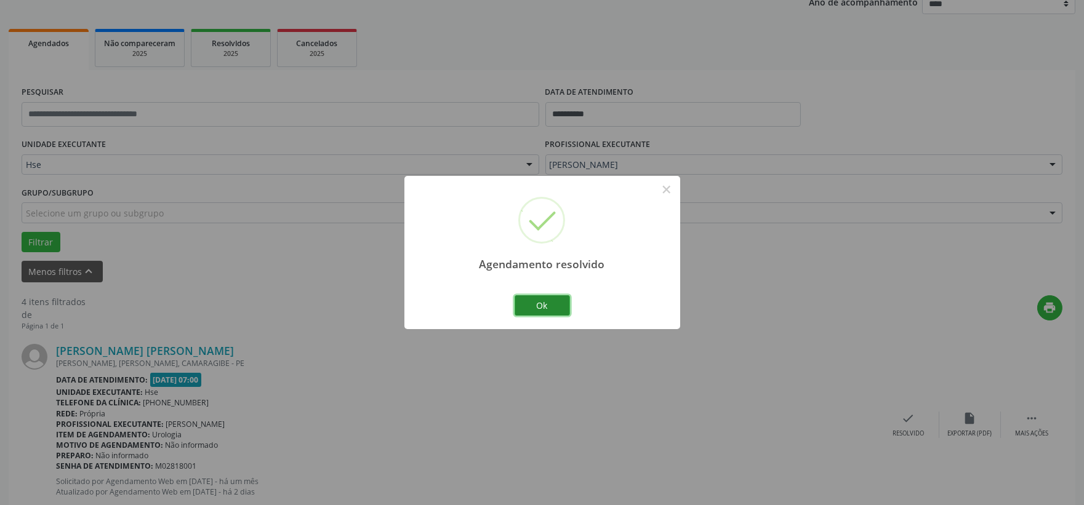
click at [540, 300] on button "Ok" at bounding box center [542, 305] width 55 height 21
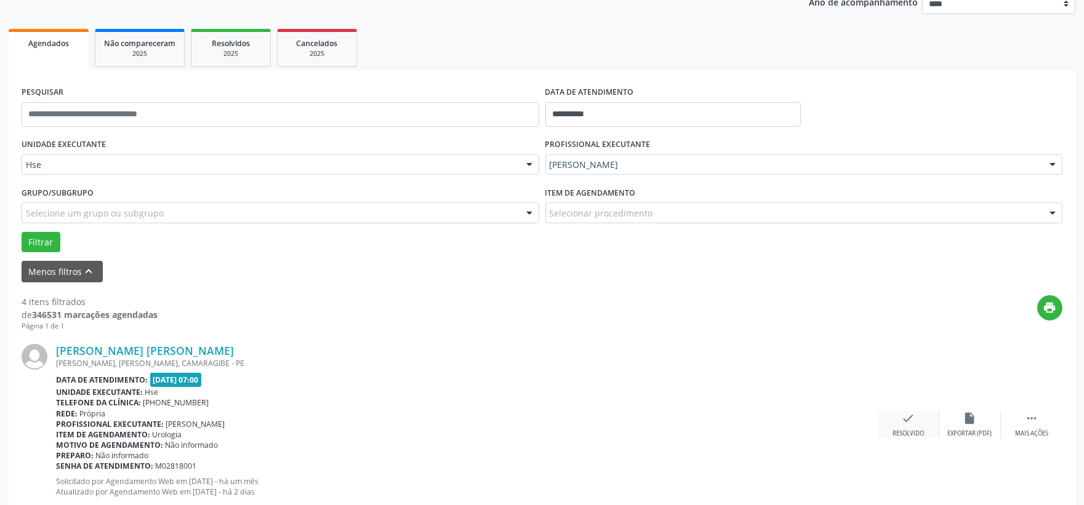
click at [910, 423] on icon "check" at bounding box center [909, 419] width 14 height 14
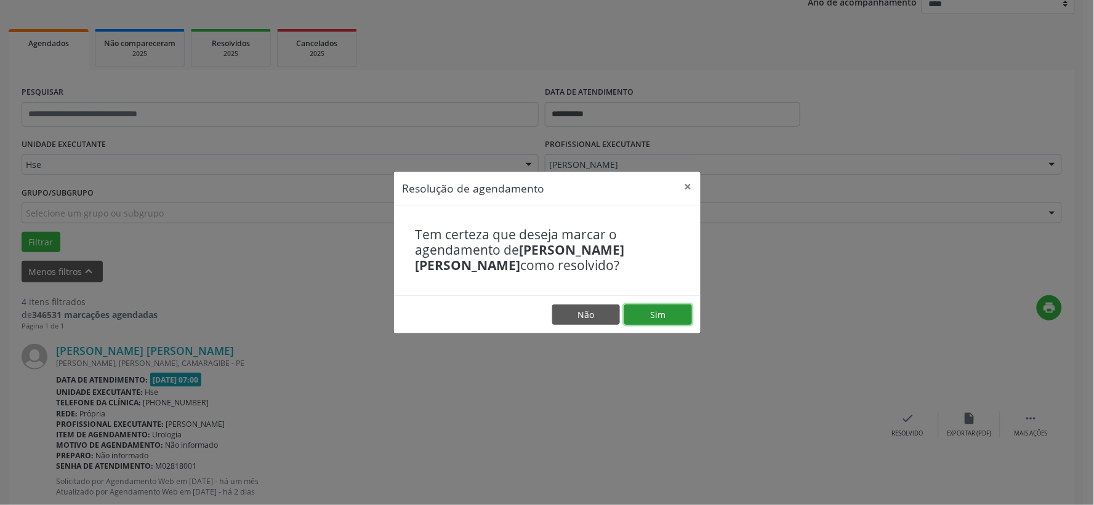
click at [662, 315] on button "Sim" at bounding box center [658, 315] width 68 height 21
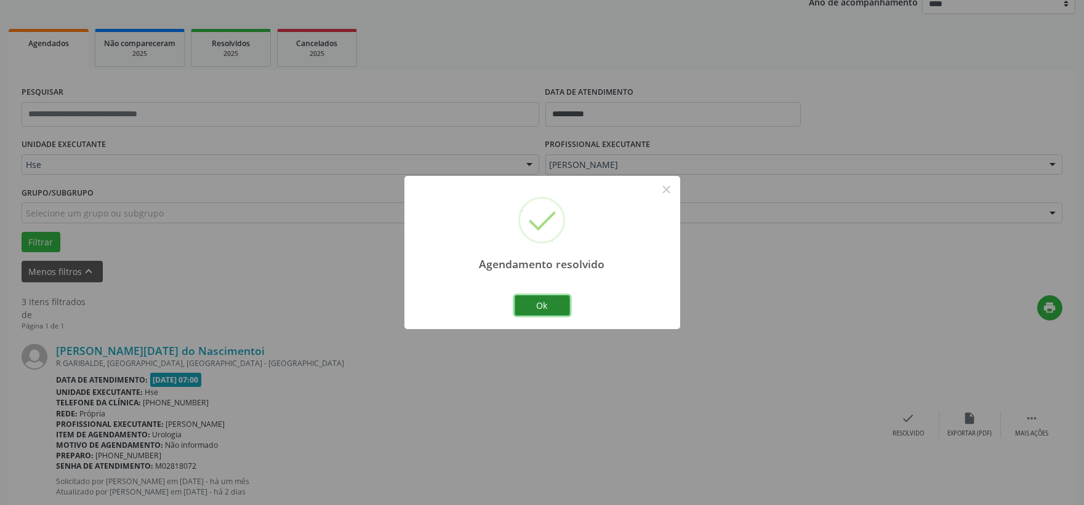
click at [556, 305] on button "Ok" at bounding box center [542, 305] width 55 height 21
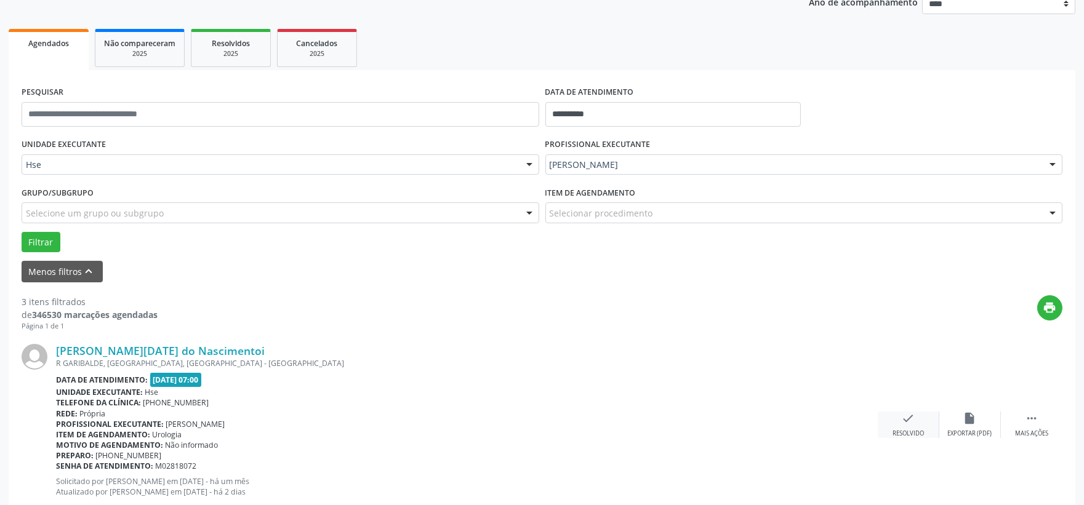
click at [906, 422] on icon "check" at bounding box center [909, 419] width 14 height 14
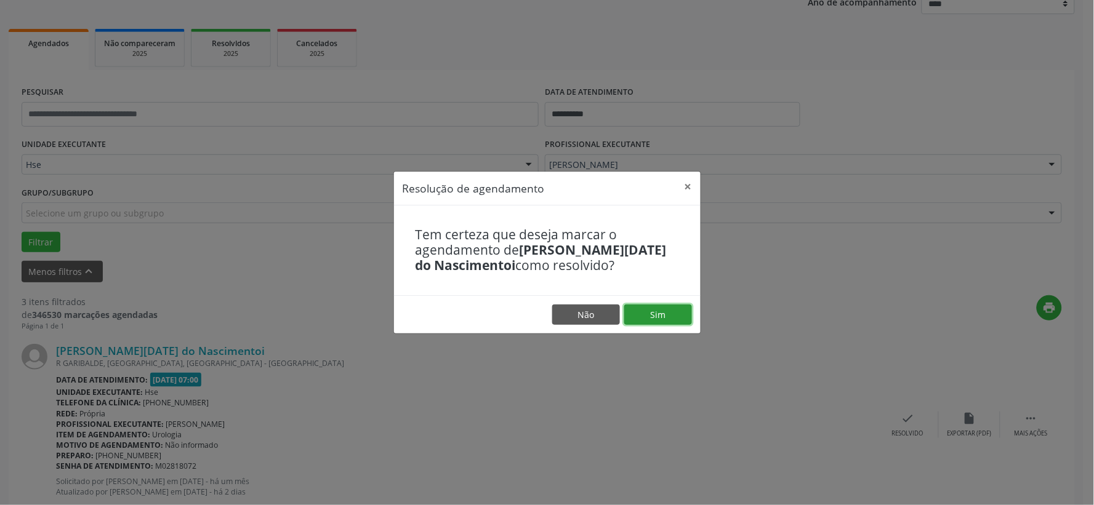
click at [682, 320] on button "Sim" at bounding box center [658, 315] width 68 height 21
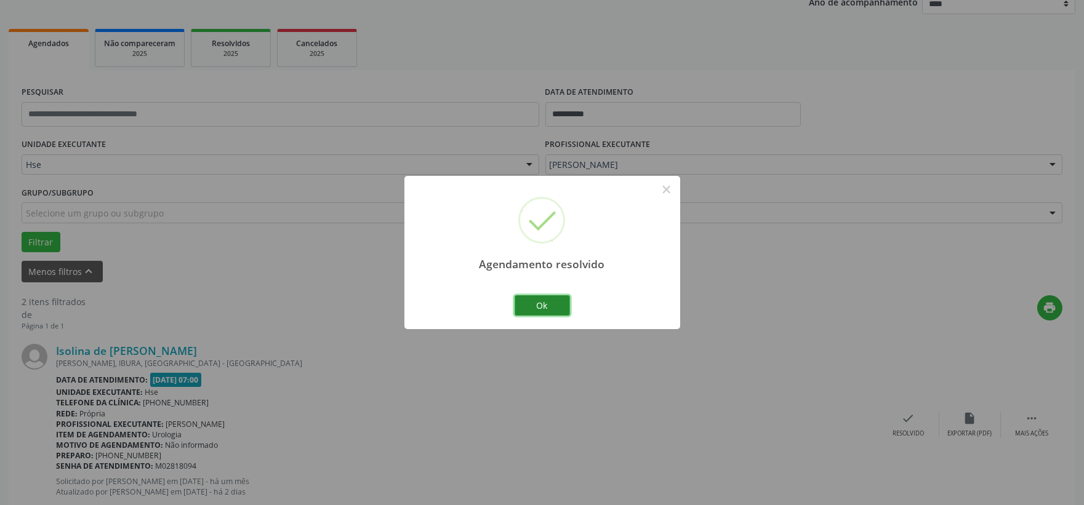
click at [539, 304] on button "Ok" at bounding box center [542, 305] width 55 height 21
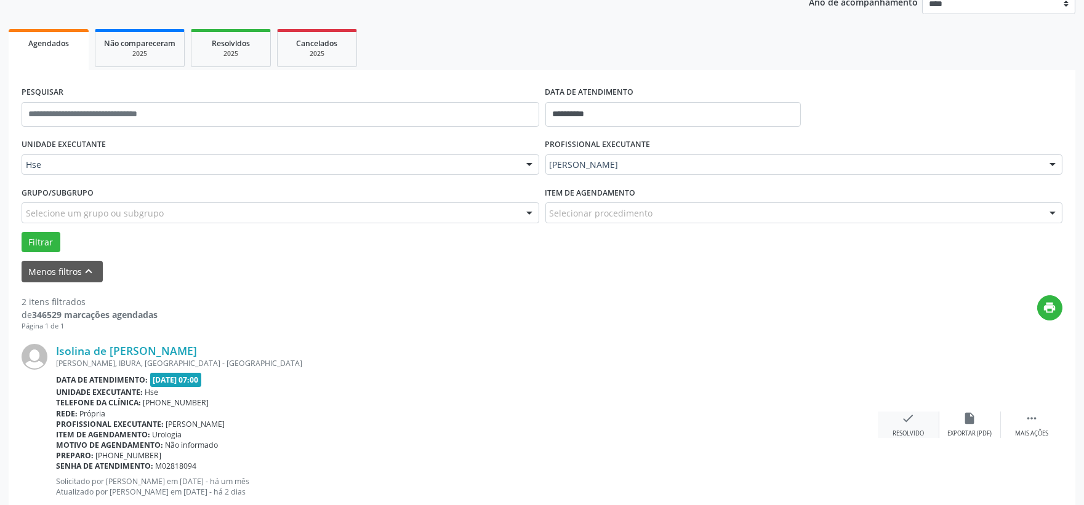
click at [903, 428] on div "check Resolvido" at bounding box center [909, 425] width 62 height 26
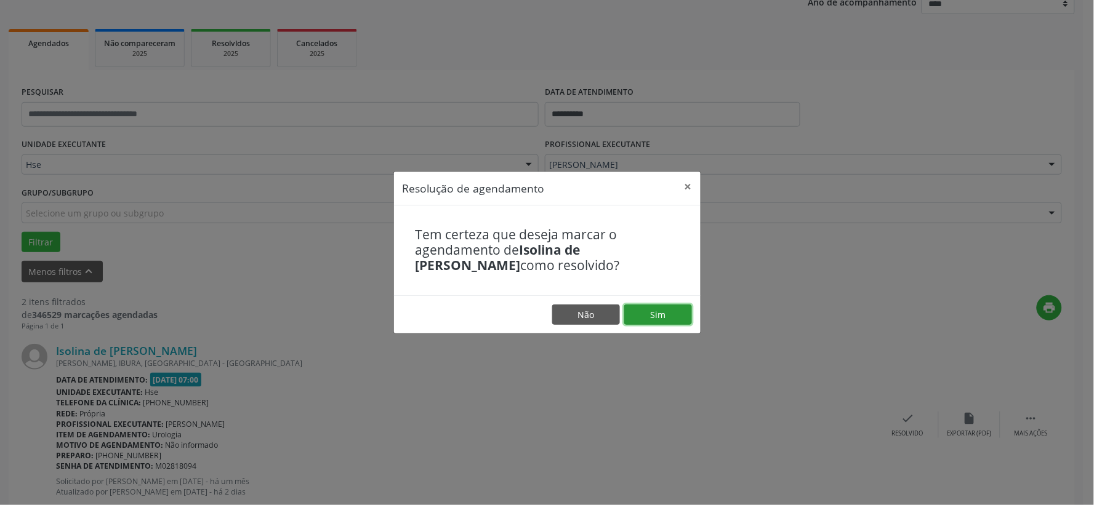
click at [651, 321] on button "Sim" at bounding box center [658, 315] width 68 height 21
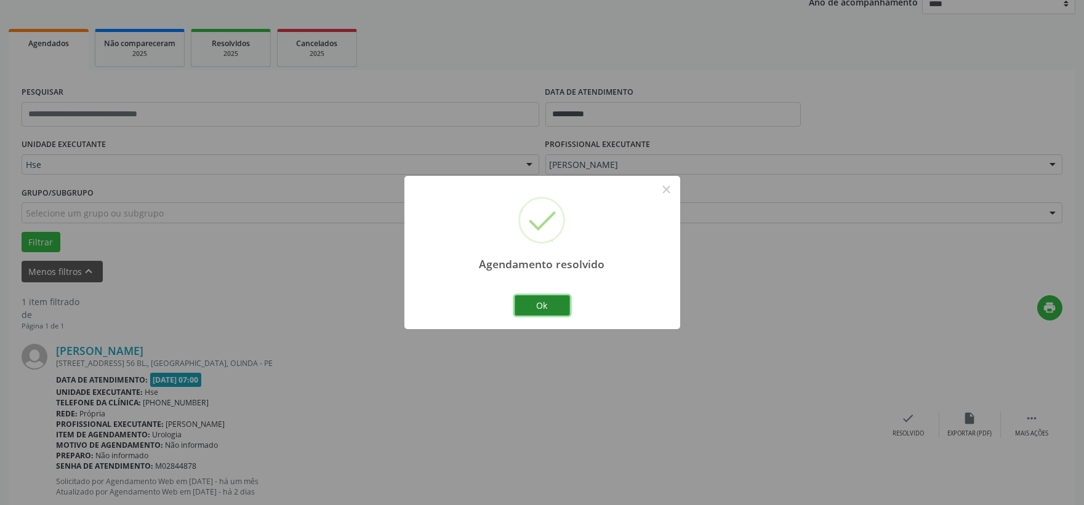
click at [542, 300] on button "Ok" at bounding box center [542, 305] width 55 height 21
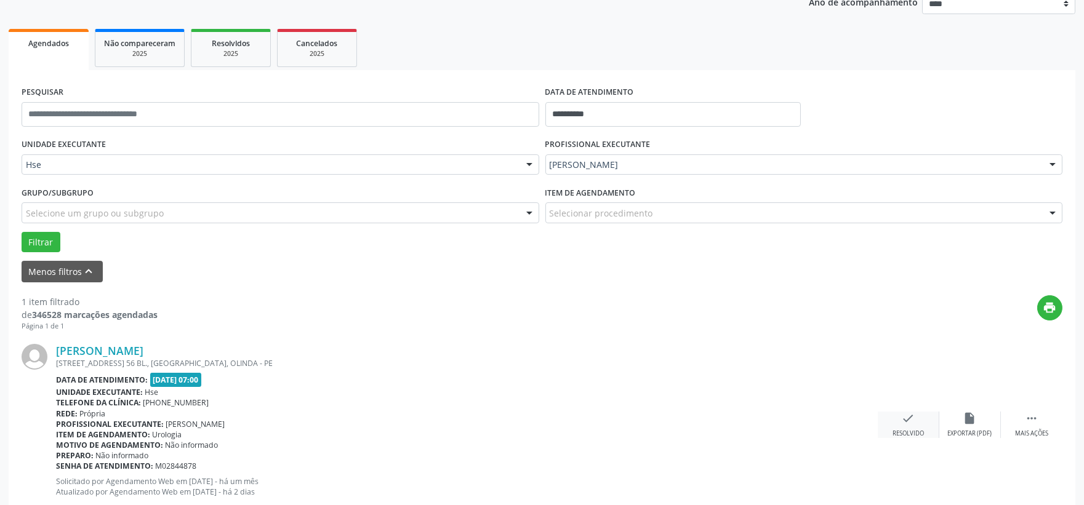
click at [899, 420] on div "check Resolvido" at bounding box center [909, 425] width 62 height 26
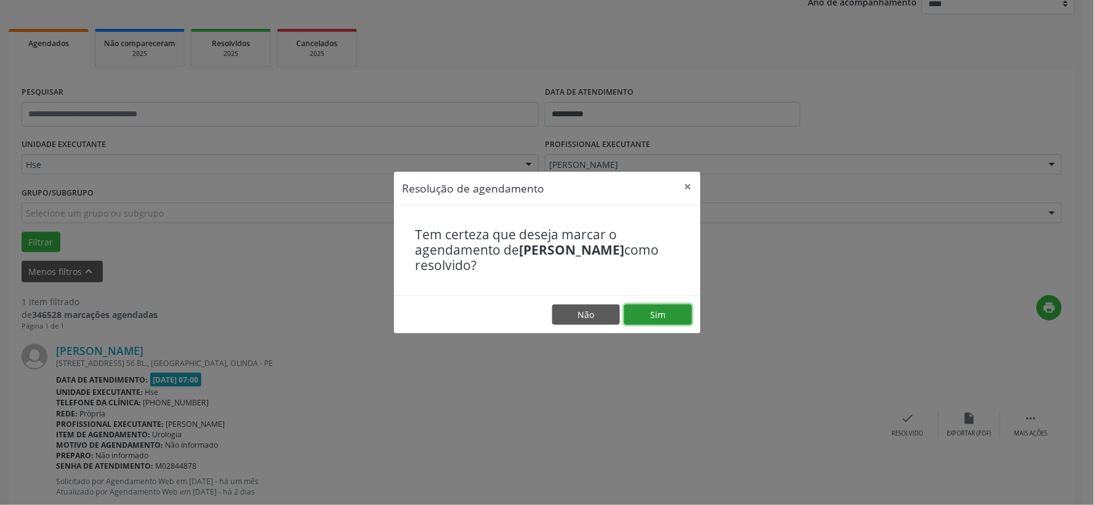
click at [649, 305] on button "Sim" at bounding box center [658, 315] width 68 height 21
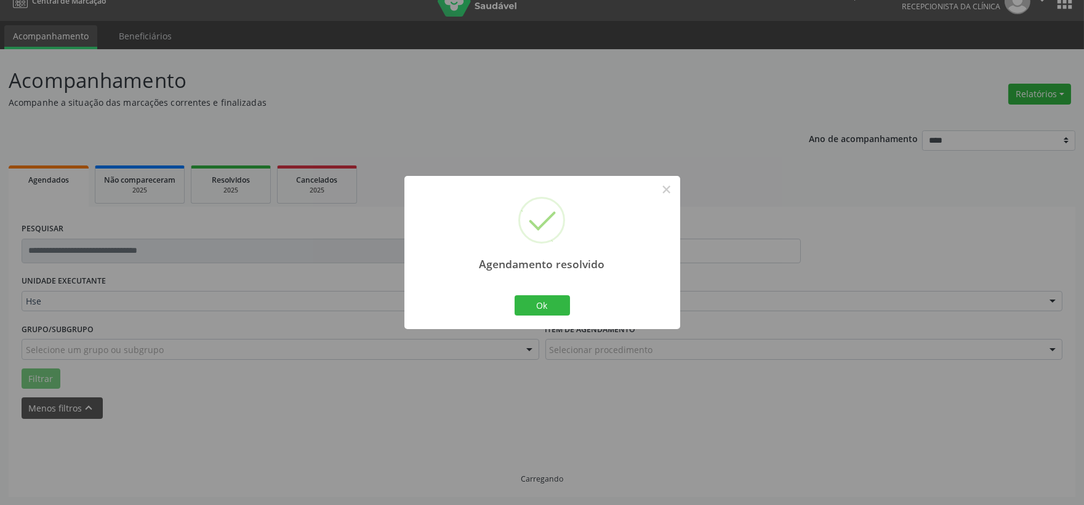
scroll to position [0, 0]
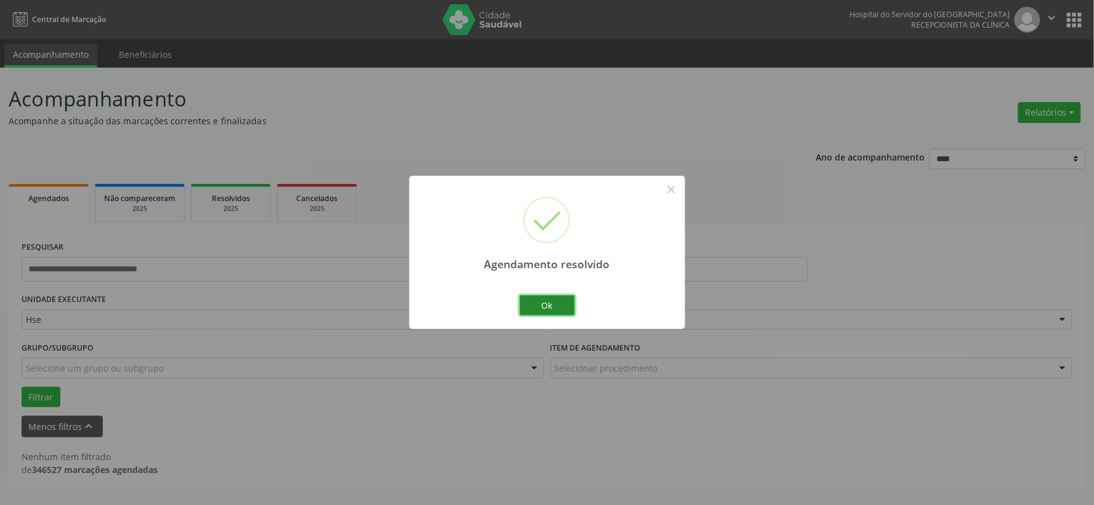
drag, startPoint x: 563, startPoint y: 298, endPoint x: 553, endPoint y: 284, distance: 17.6
click at [563, 298] on button "Ok" at bounding box center [546, 305] width 55 height 21
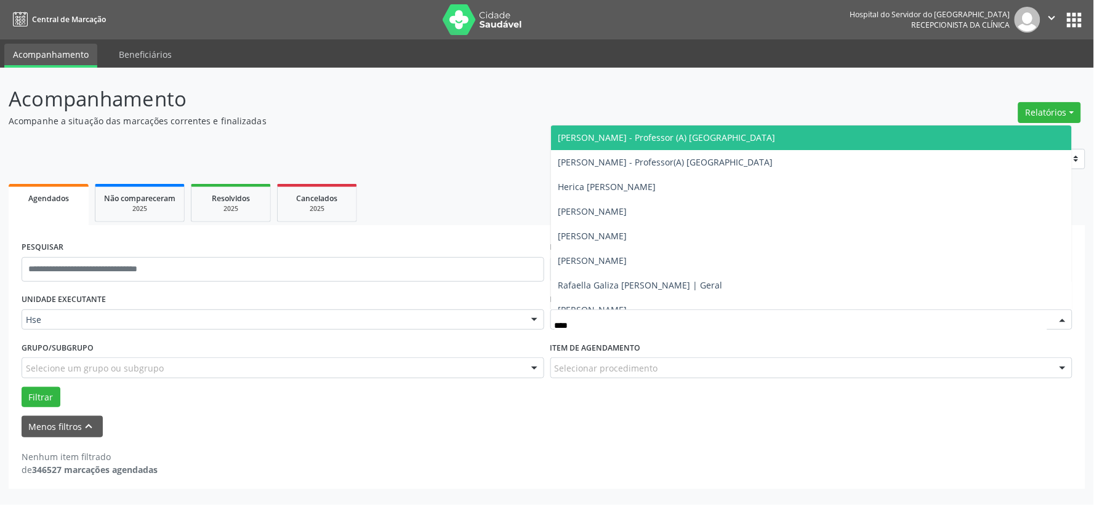
type input "*****"
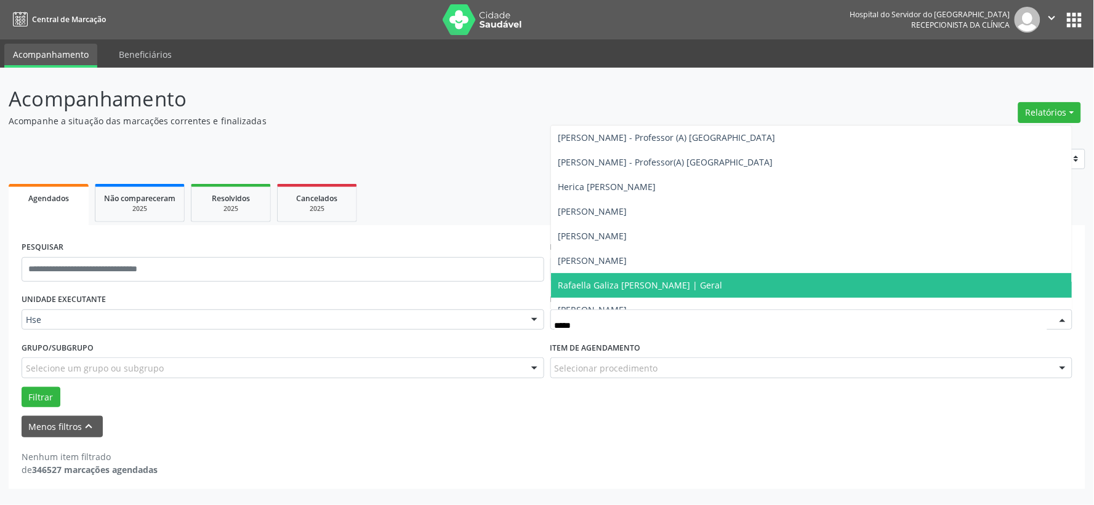
click at [608, 279] on span "Rafaella Galiza [PERSON_NAME] | Geral" at bounding box center [640, 285] width 164 height 12
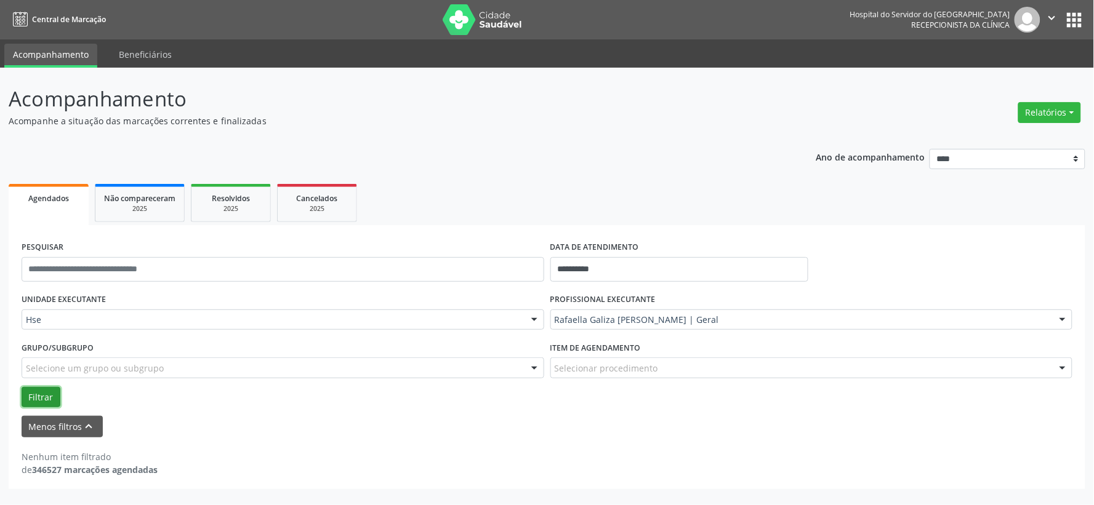
click at [48, 394] on button "Filtrar" at bounding box center [41, 397] width 39 height 21
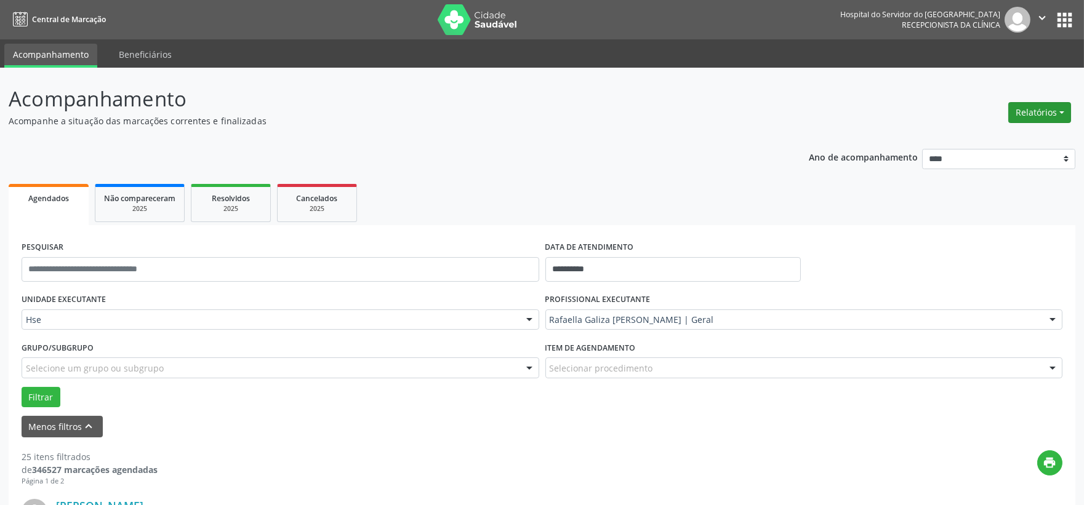
click at [1036, 115] on button "Relatórios" at bounding box center [1039, 112] width 63 height 21
click at [1002, 130] on link "Agendamentos" at bounding box center [1004, 138] width 132 height 17
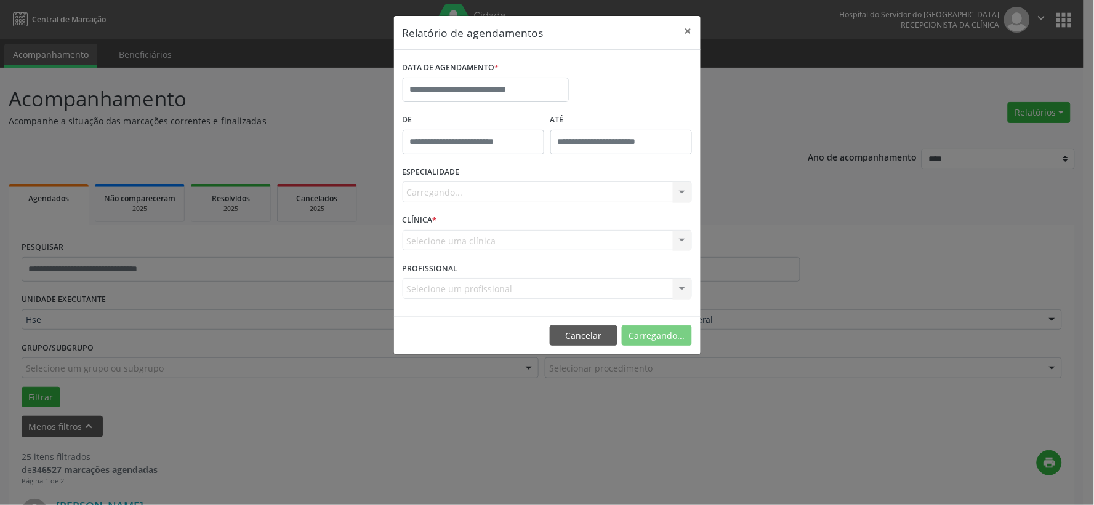
click at [480, 108] on div "DATA DE AGENDAMENTO *" at bounding box center [485, 84] width 172 height 52
click at [482, 92] on input "text" at bounding box center [486, 90] width 166 height 25
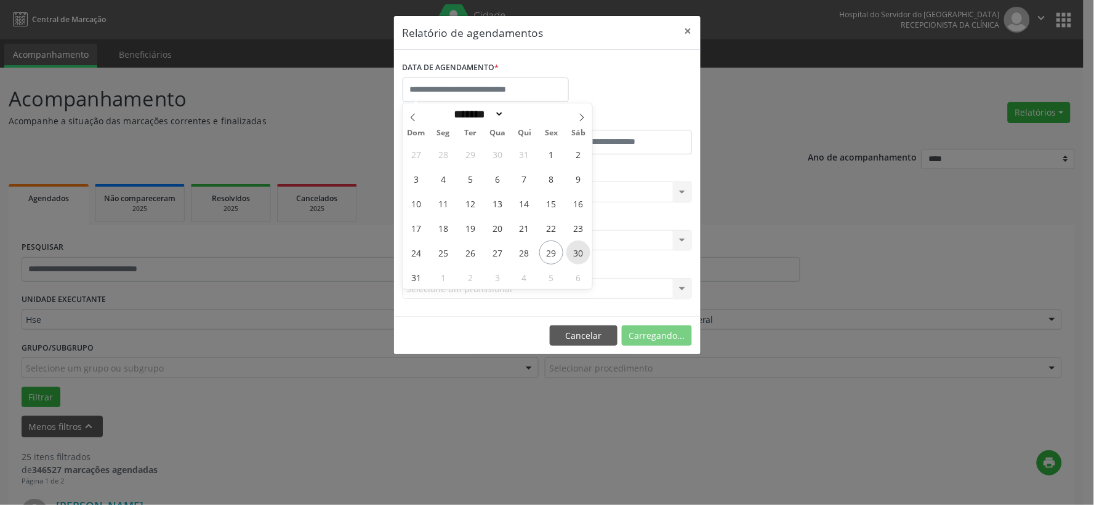
click at [574, 257] on span "30" at bounding box center [578, 253] width 24 height 24
type input "**********"
click at [574, 257] on span "30" at bounding box center [578, 253] width 24 height 24
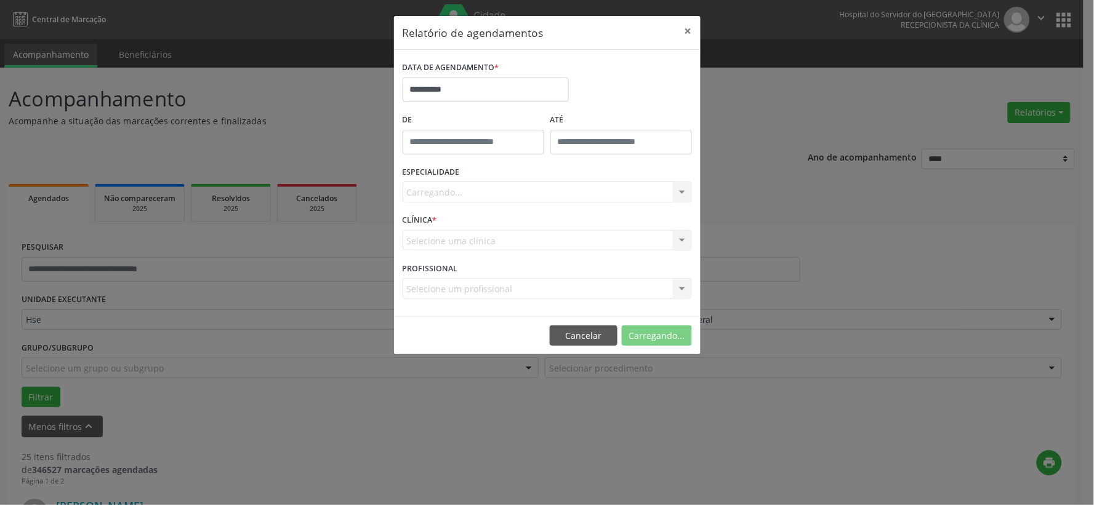
click at [579, 186] on div "Carregando... Nenhum resultado encontrado para: " " Não há nenhuma opção para s…" at bounding box center [547, 192] width 289 height 21
click at [579, 186] on div "Seleciona uma especialidade" at bounding box center [547, 192] width 289 height 21
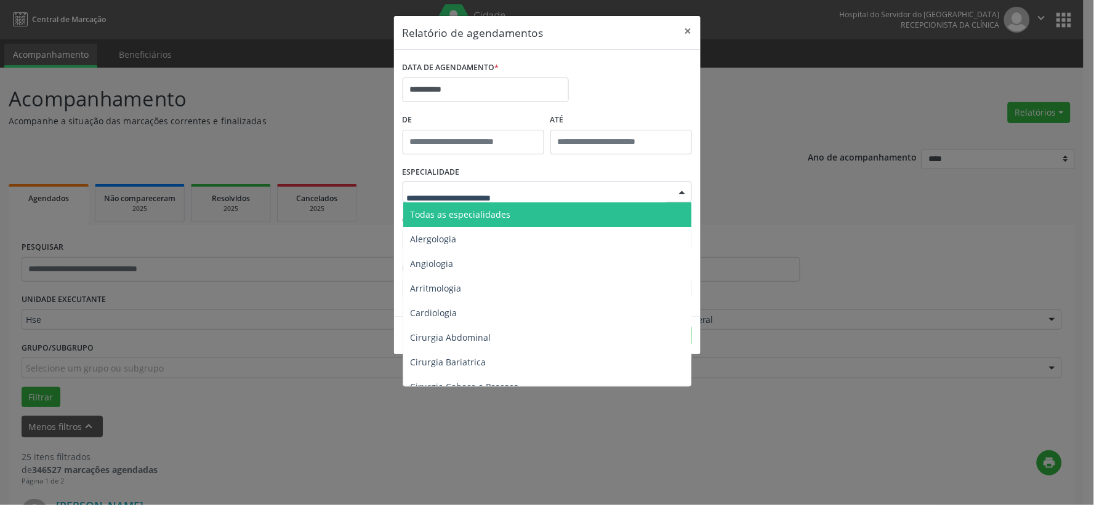
click at [493, 209] on span "Todas as especialidades" at bounding box center [461, 215] width 100 height 12
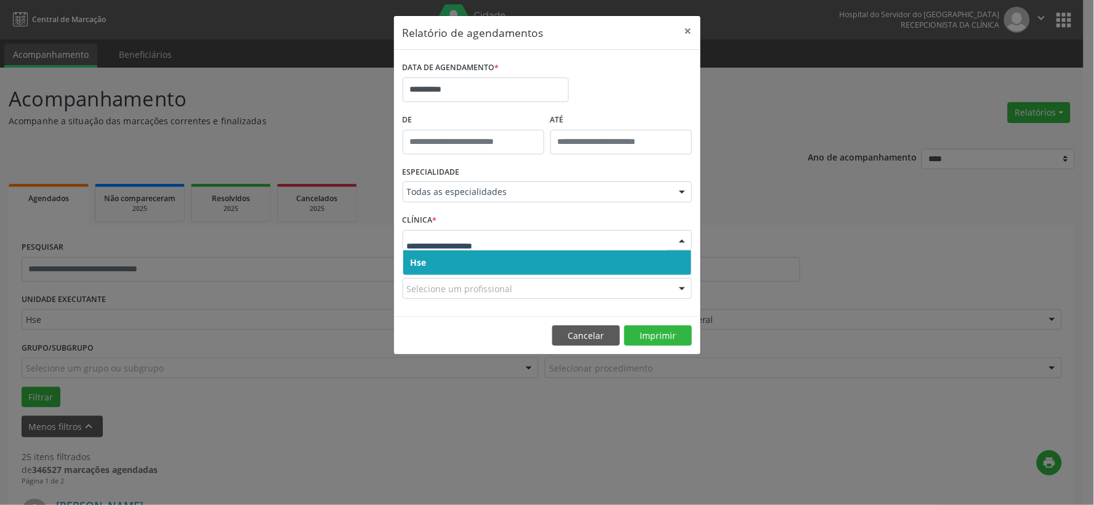
click at [491, 249] on input "text" at bounding box center [537, 246] width 260 height 25
click at [495, 265] on span "Hse" at bounding box center [547, 262] width 288 height 25
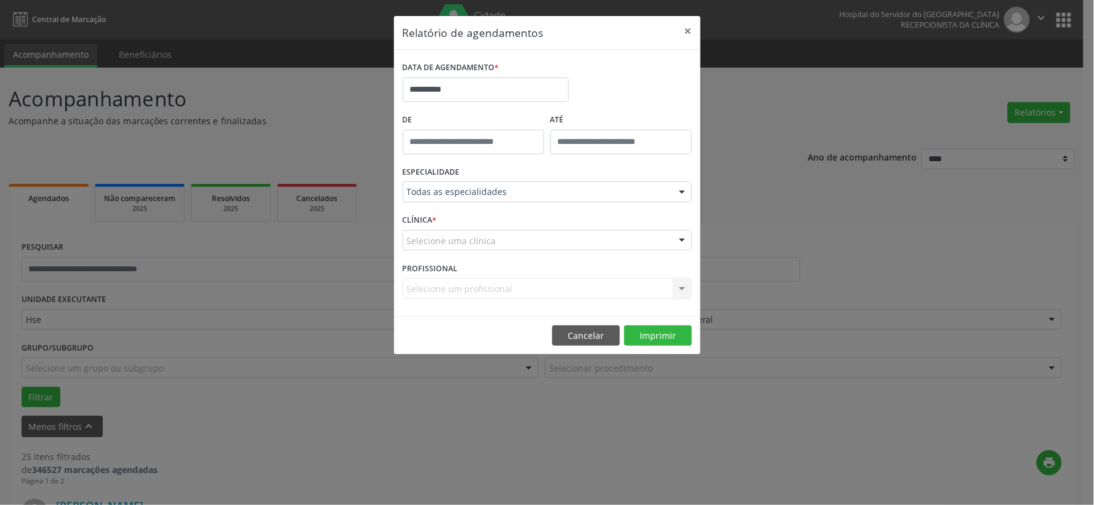
click at [497, 244] on div "Selecione uma clínica" at bounding box center [547, 240] width 289 height 21
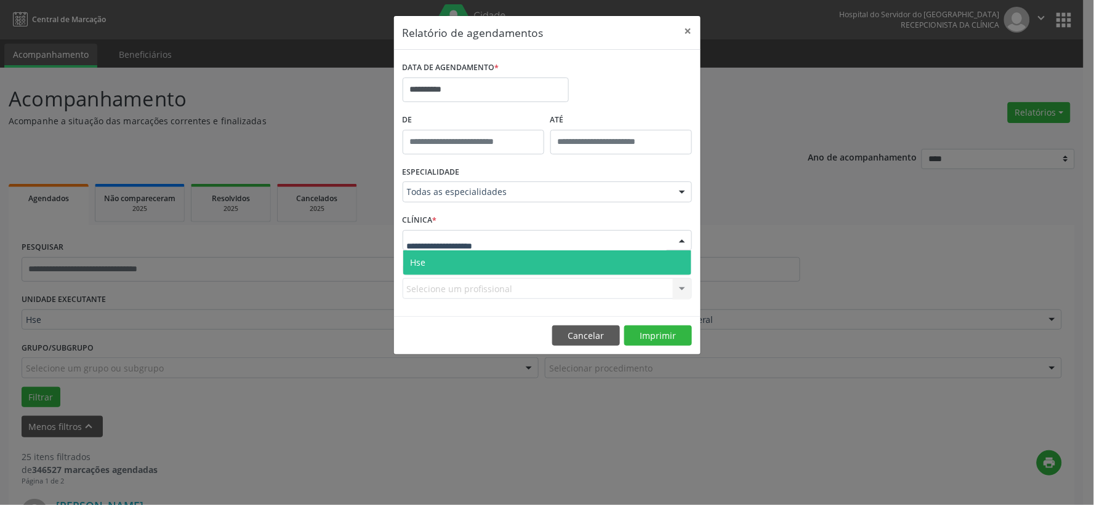
click at [494, 266] on span "Hse" at bounding box center [547, 262] width 288 height 25
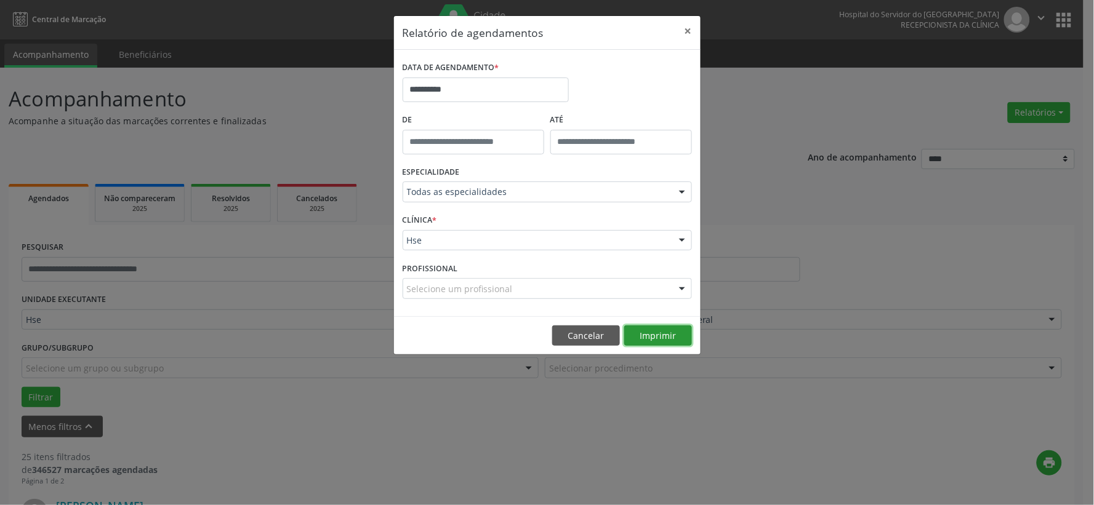
click at [657, 334] on button "Imprimir" at bounding box center [658, 336] width 68 height 21
drag, startPoint x: 687, startPoint y: 37, endPoint x: 729, endPoint y: 50, distance: 43.2
click at [687, 37] on button "×" at bounding box center [688, 31] width 25 height 30
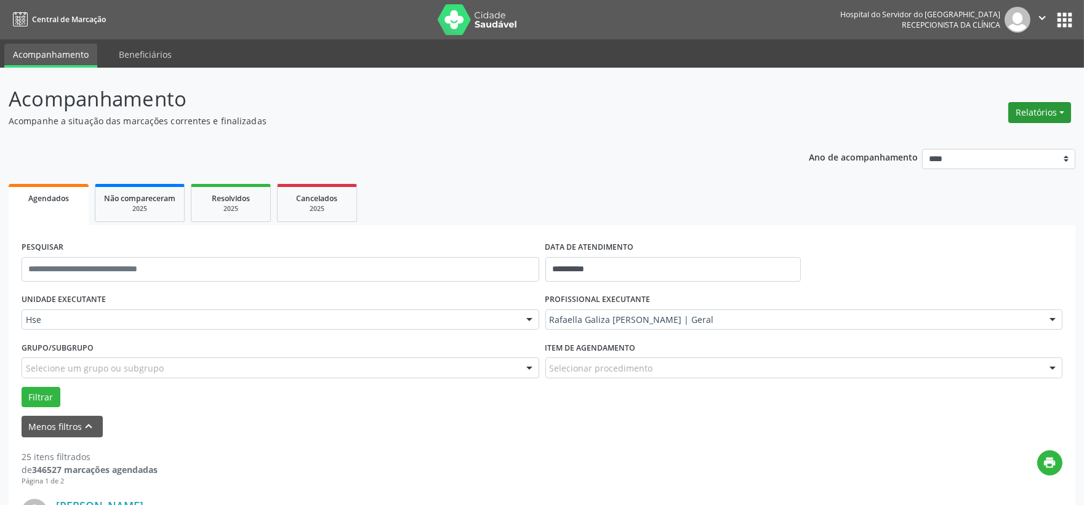
click at [1040, 103] on button "Relatórios" at bounding box center [1039, 112] width 63 height 21
click at [989, 140] on link "Agendamentos" at bounding box center [1004, 138] width 132 height 17
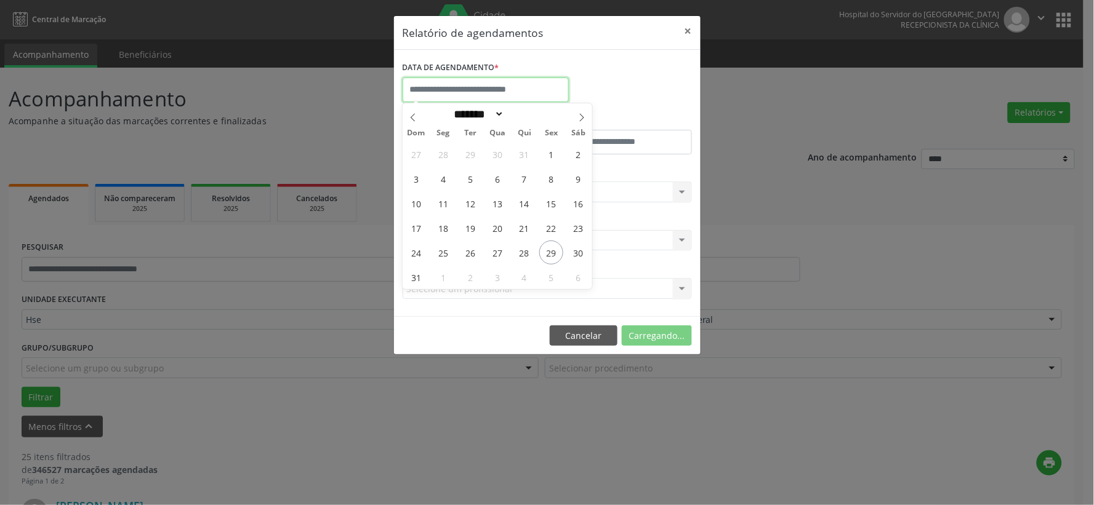
click at [438, 98] on body "**********" at bounding box center [547, 252] width 1094 height 505
click at [543, 251] on span "29" at bounding box center [551, 253] width 24 height 24
type input "**********"
click at [543, 251] on span "29" at bounding box center [551, 253] width 24 height 24
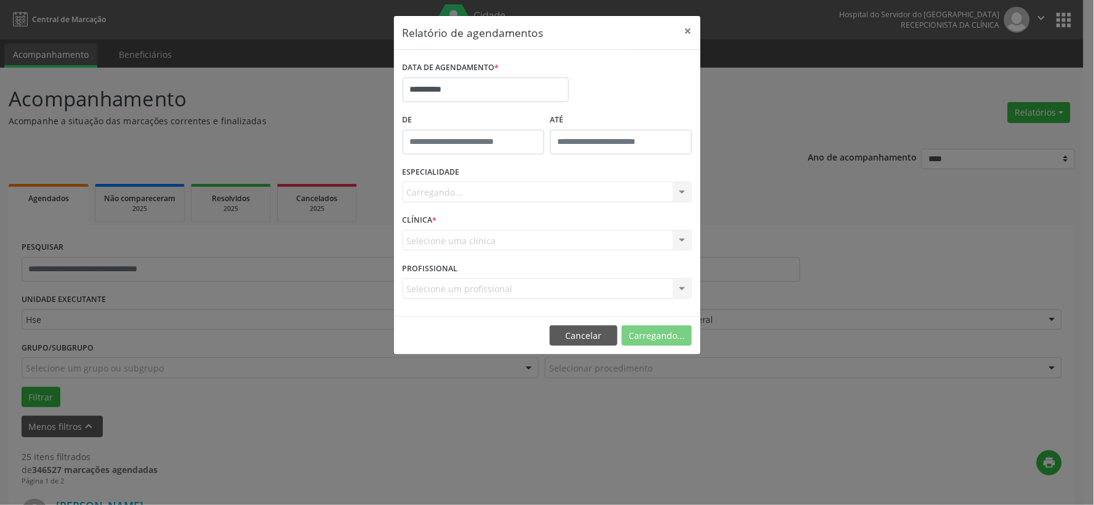
click at [544, 191] on div "Carregando... Todas as especialidades Alergologia Angiologia Arritmologia Cardi…" at bounding box center [547, 192] width 289 height 21
click at [546, 191] on div "Carregando... Todas as especialidades Alergologia Angiologia Arritmologia Cardi…" at bounding box center [547, 192] width 289 height 21
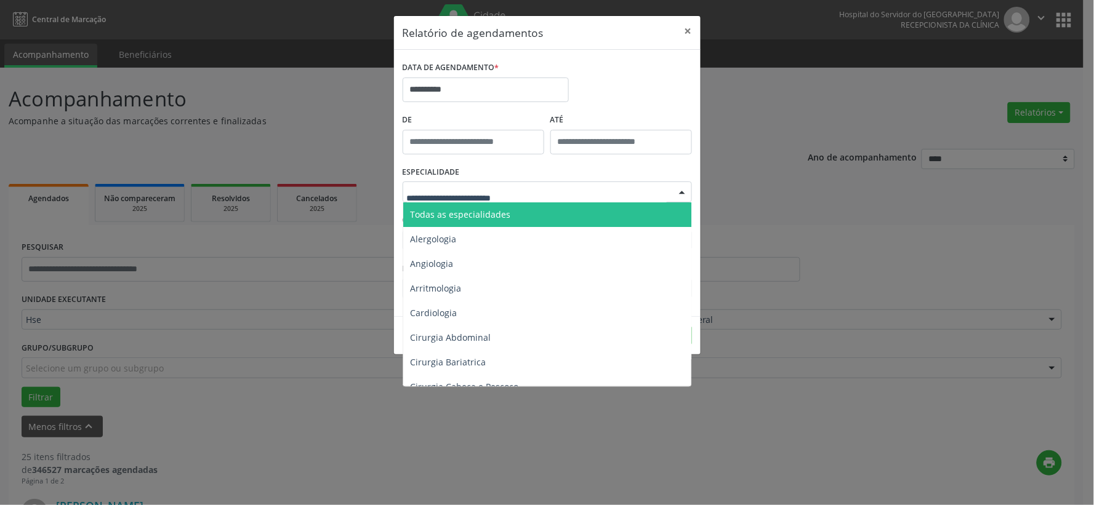
click at [550, 200] on div at bounding box center [547, 192] width 289 height 21
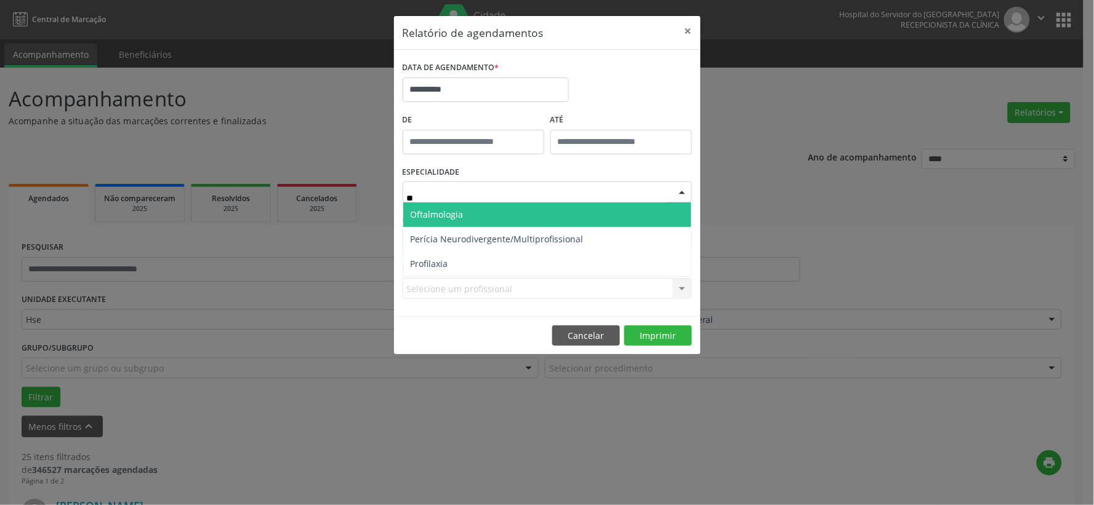
type input "***"
click at [448, 213] on span "Oftalmologia" at bounding box center [437, 215] width 53 height 12
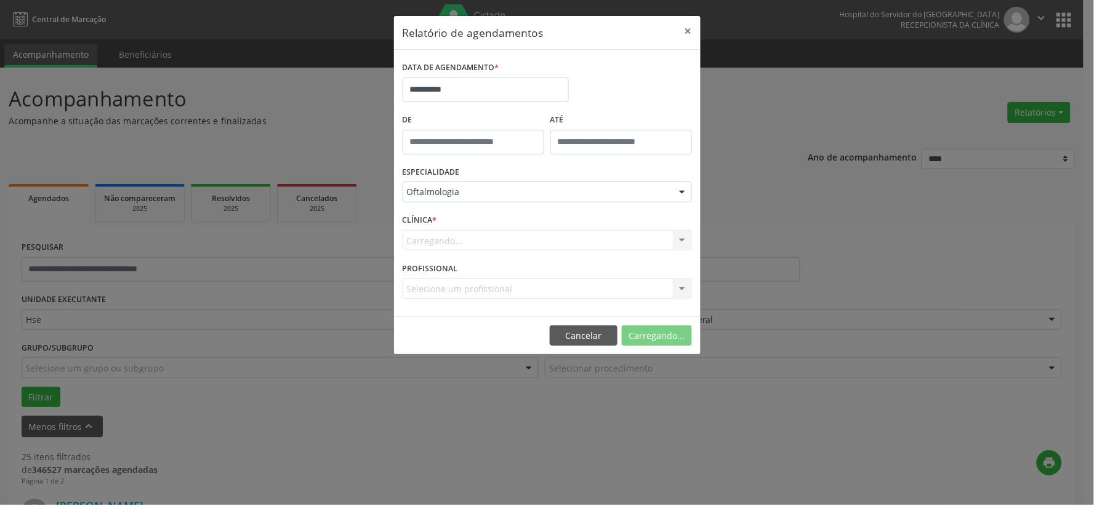
click at [459, 239] on div "Carregando... Hse Nenhum resultado encontrado para: " " Não há nenhuma opção pa…" at bounding box center [547, 240] width 289 height 21
click at [483, 238] on div "Carregando... Hse Nenhum resultado encontrado para: " " Não há nenhuma opção pa…" at bounding box center [547, 240] width 289 height 21
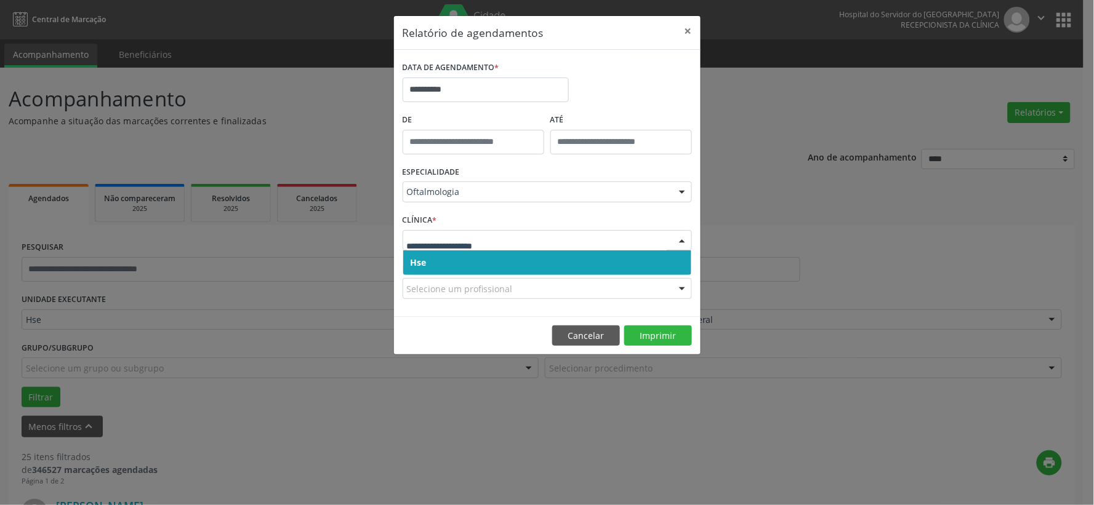
click at [448, 268] on span "Hse" at bounding box center [547, 262] width 288 height 25
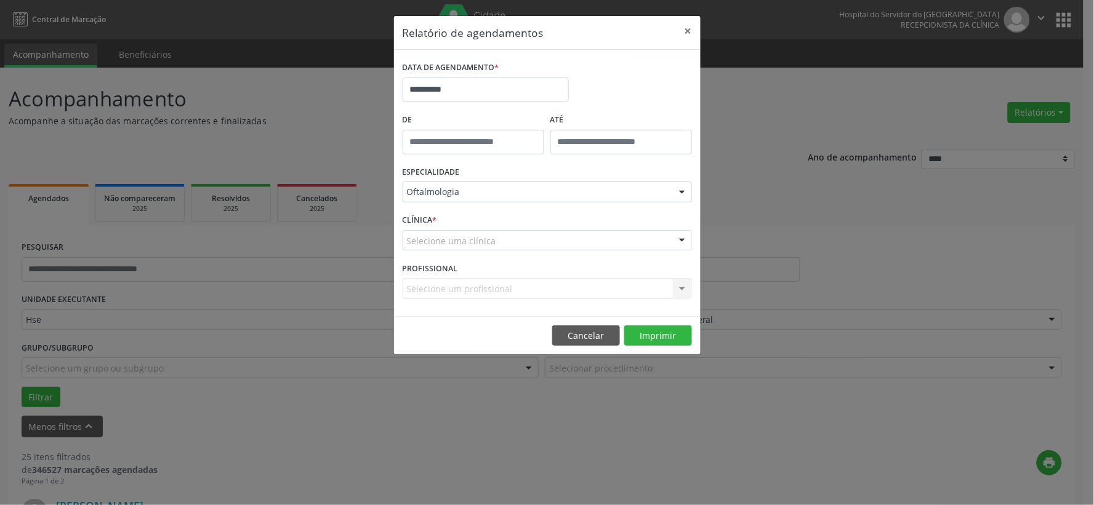
click at [496, 241] on div "Selecione uma clínica" at bounding box center [547, 240] width 289 height 21
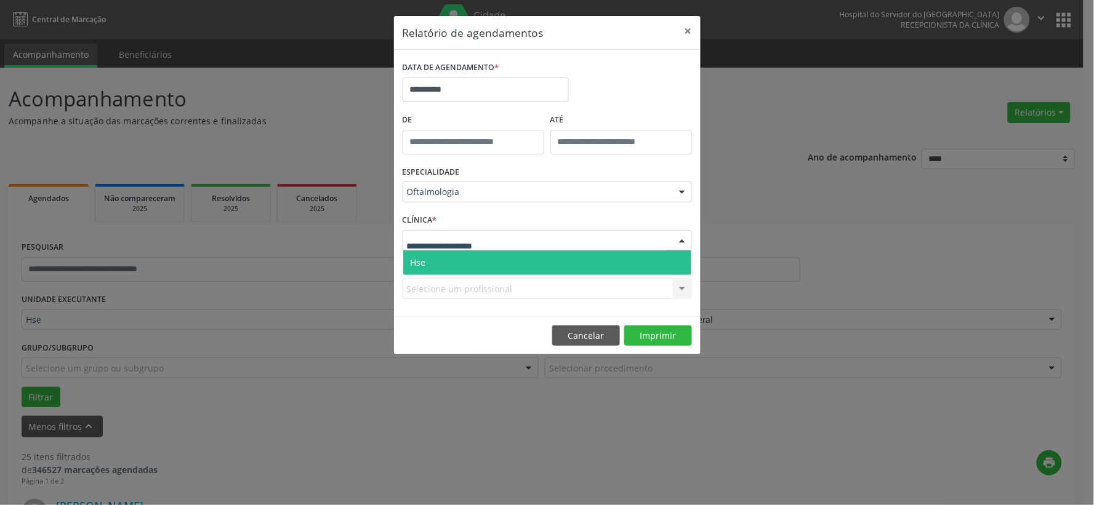
click at [499, 263] on span "Hse" at bounding box center [547, 262] width 288 height 25
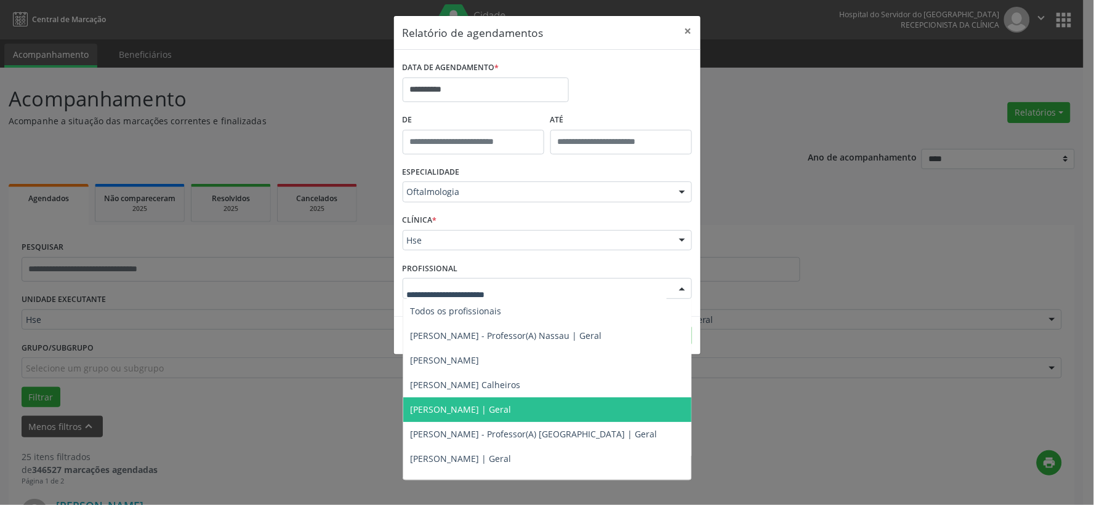
click at [507, 403] on span "[PERSON_NAME] | Geral" at bounding box center [547, 410] width 288 height 25
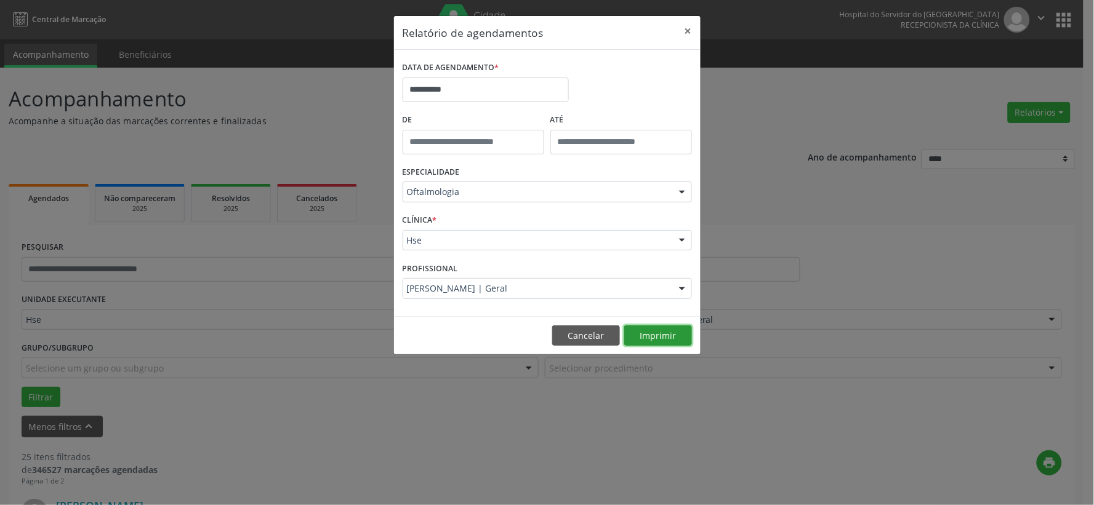
click at [666, 336] on button "Imprimir" at bounding box center [658, 336] width 68 height 21
click at [693, 33] on button "×" at bounding box center [688, 31] width 25 height 30
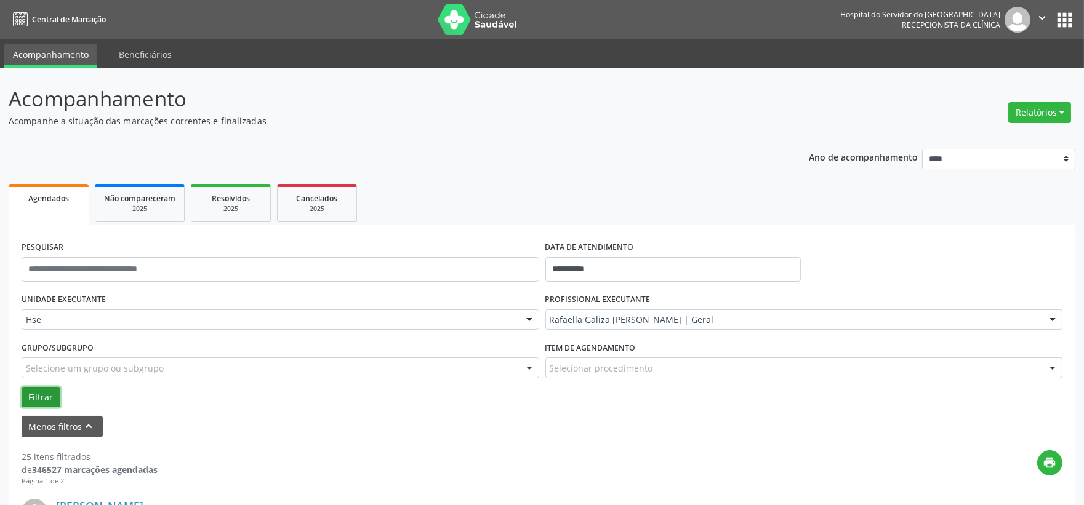
click at [26, 385] on div "UNIDADE EXECUTANTE Hse Todos as unidades Hse Nenhum resultado encontrado para: …" at bounding box center [541, 348] width 1047 height 117
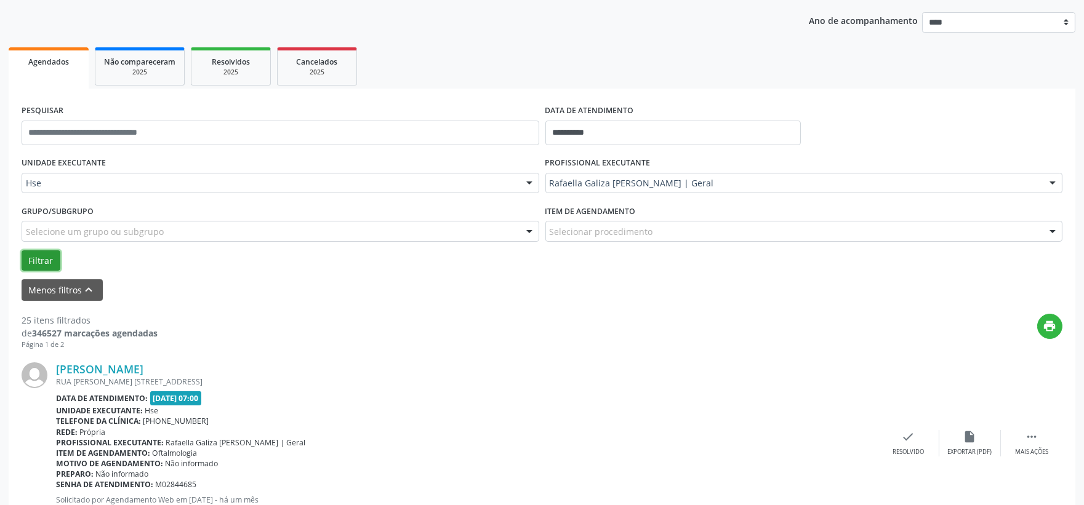
scroll to position [205, 0]
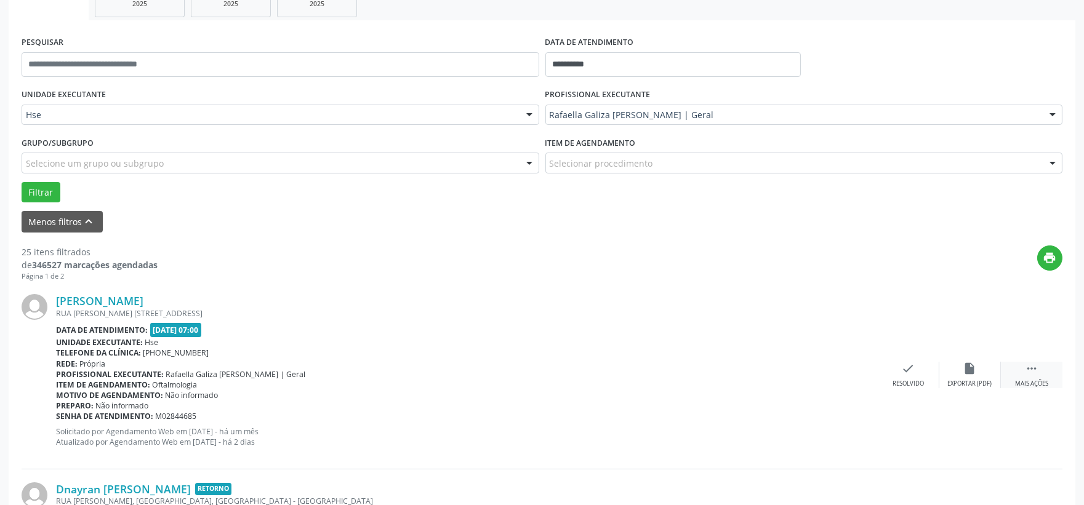
click at [1025, 368] on icon "" at bounding box center [1032, 369] width 14 height 14
click at [982, 377] on div "alarm_off Não compareceu" at bounding box center [970, 375] width 62 height 26
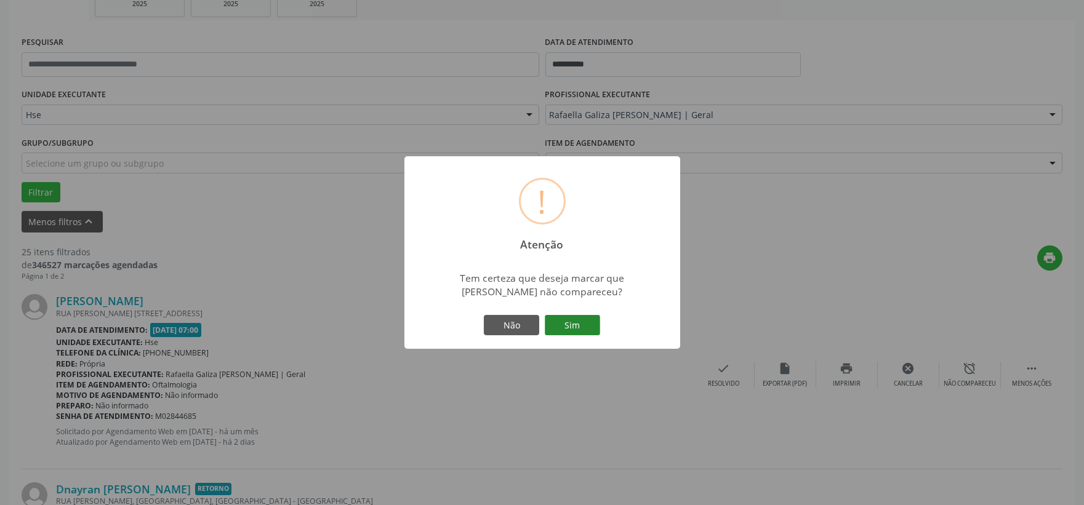
click at [559, 321] on button "Sim" at bounding box center [572, 325] width 55 height 21
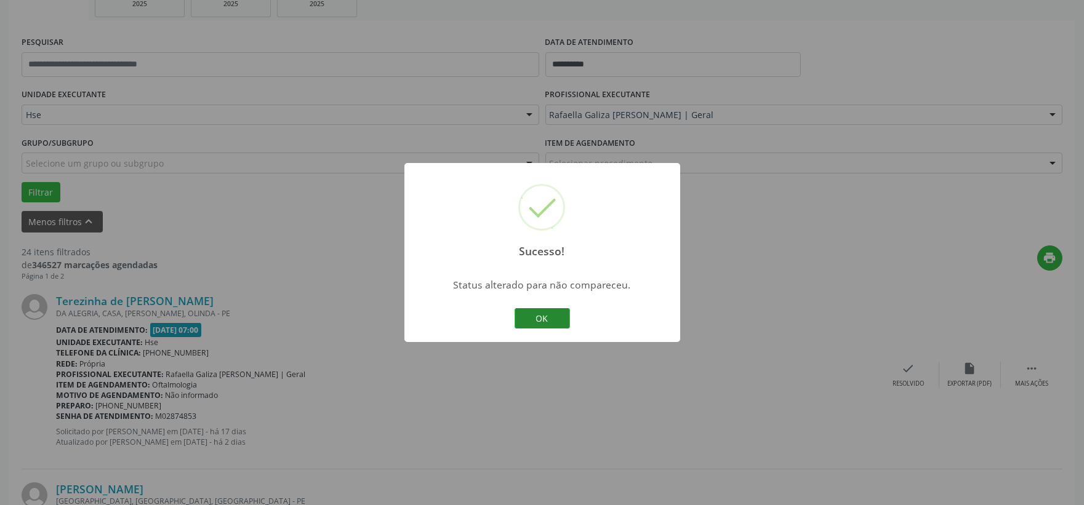
click at [556, 322] on button "OK" at bounding box center [542, 318] width 55 height 21
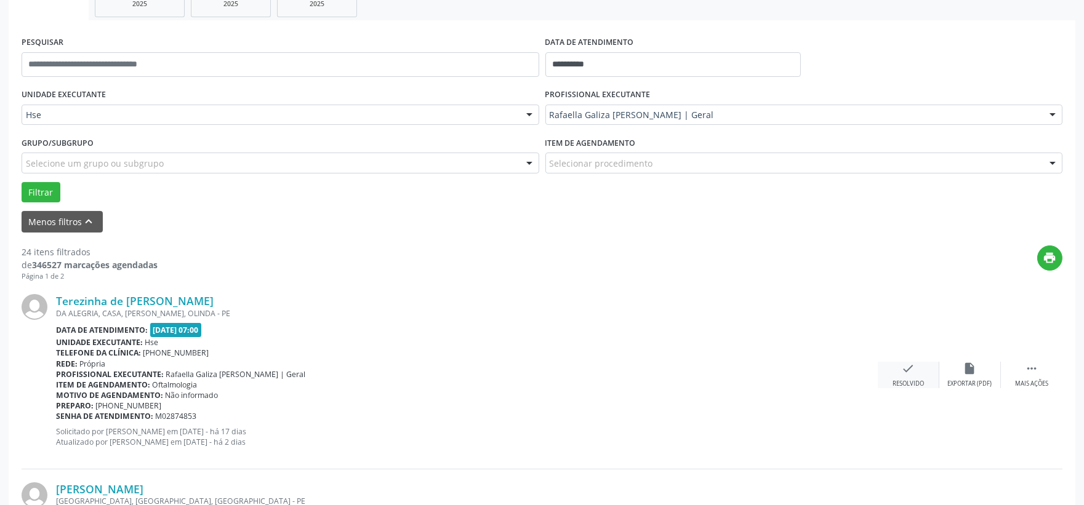
click at [919, 385] on div "Resolvido" at bounding box center [907, 384] width 31 height 9
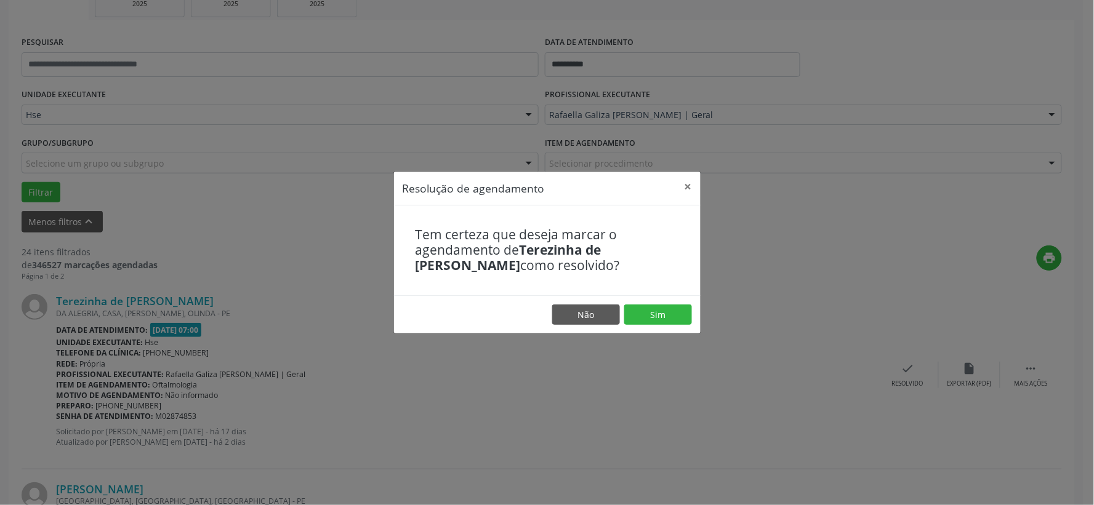
click at [674, 326] on footer "Não Sim" at bounding box center [547, 314] width 306 height 39
click at [659, 305] on button "Sim" at bounding box center [658, 315] width 68 height 21
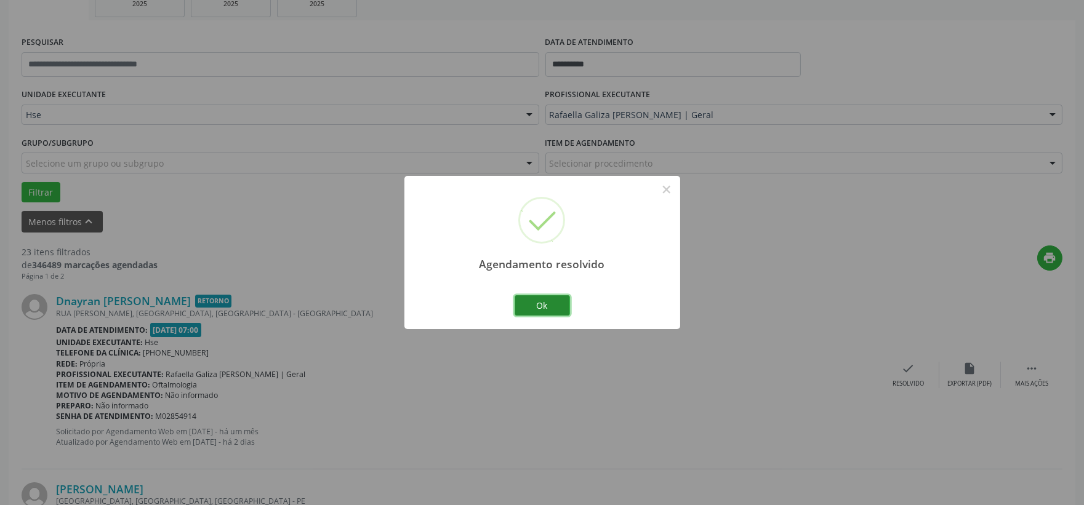
click at [543, 300] on button "Ok" at bounding box center [542, 305] width 55 height 21
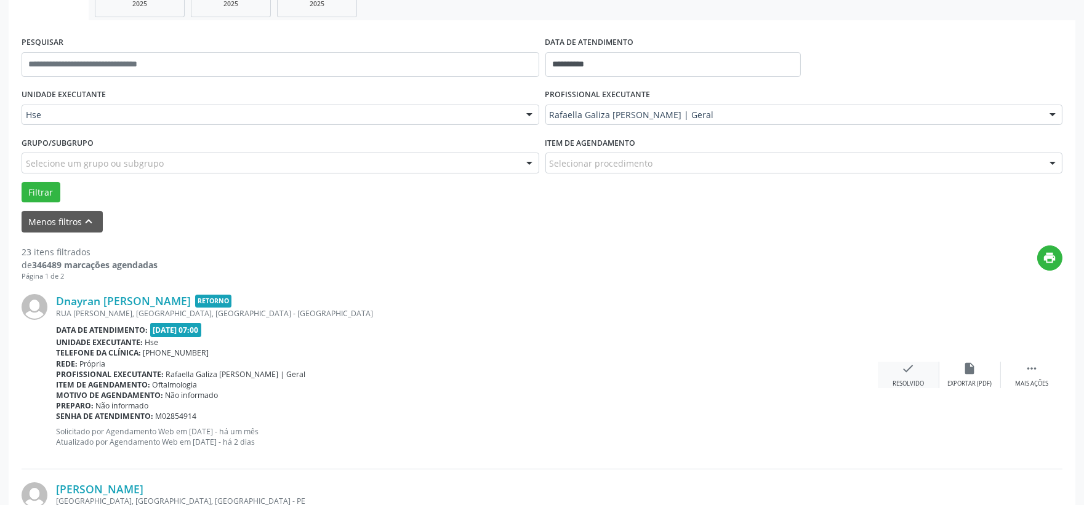
click at [929, 368] on div "check Resolvido" at bounding box center [909, 375] width 62 height 26
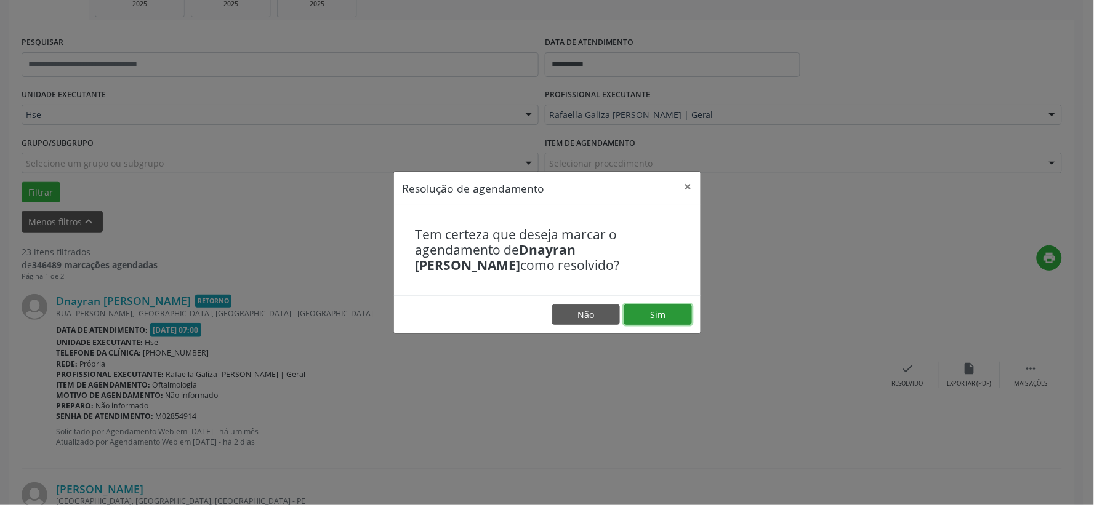
click at [646, 311] on button "Sim" at bounding box center [658, 315] width 68 height 21
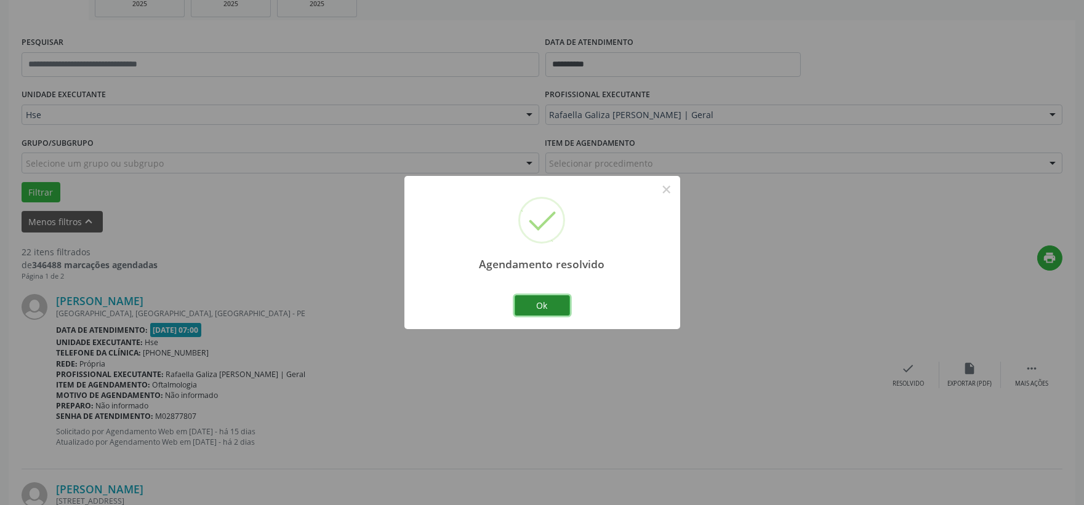
click at [543, 304] on button "Ok" at bounding box center [542, 305] width 55 height 21
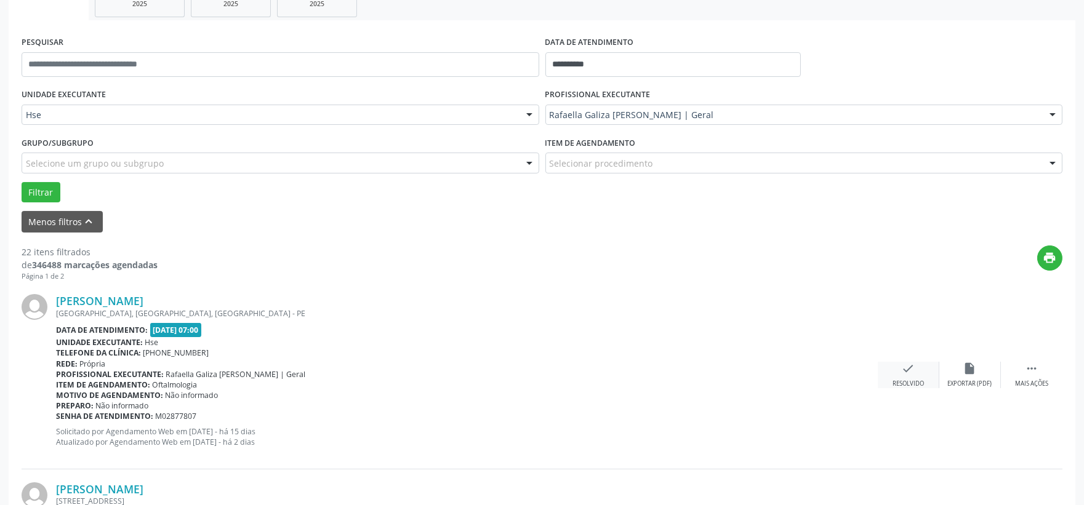
click at [890, 371] on div "check Resolvido" at bounding box center [909, 375] width 62 height 26
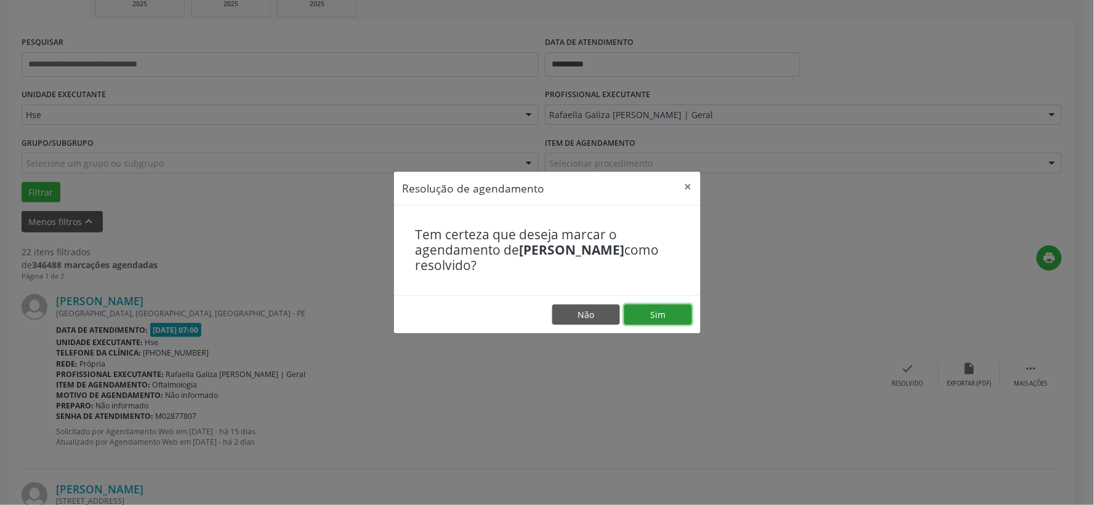
click at [650, 316] on button "Sim" at bounding box center [658, 315] width 68 height 21
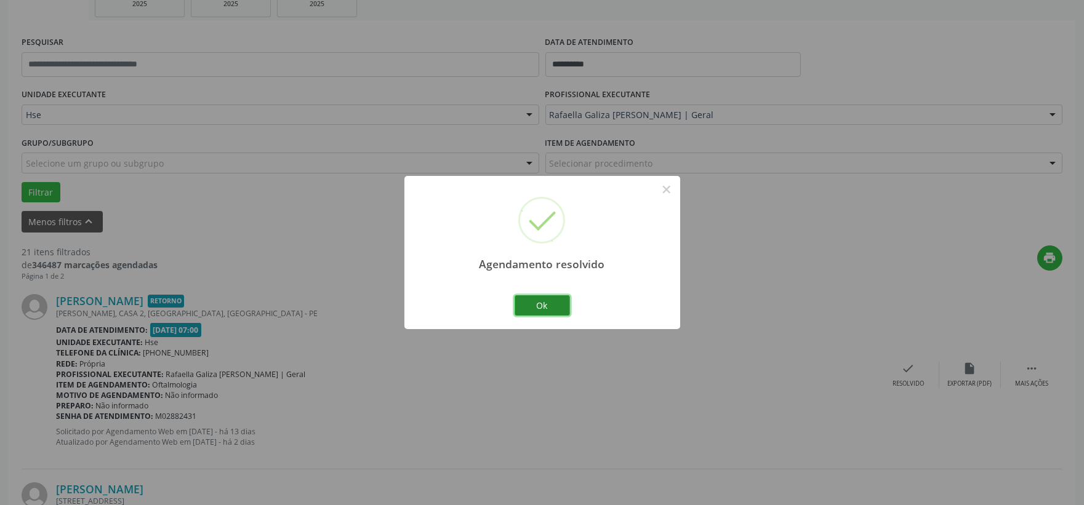
click at [547, 311] on button "Ok" at bounding box center [542, 305] width 55 height 21
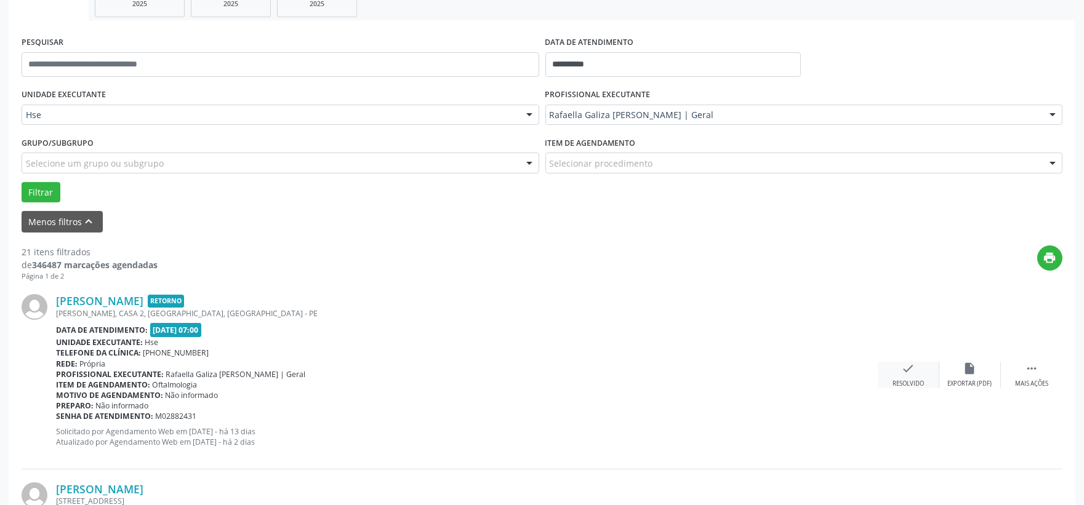
click at [909, 376] on div "check Resolvido" at bounding box center [909, 375] width 62 height 26
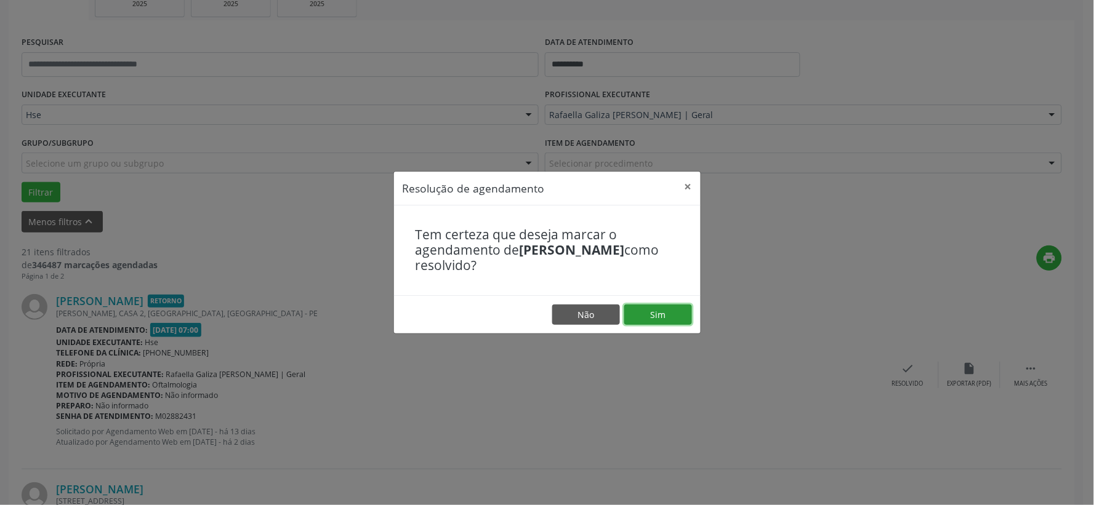
drag, startPoint x: 675, startPoint y: 308, endPoint x: 656, endPoint y: 300, distance: 20.4
click at [674, 306] on button "Sim" at bounding box center [658, 315] width 68 height 21
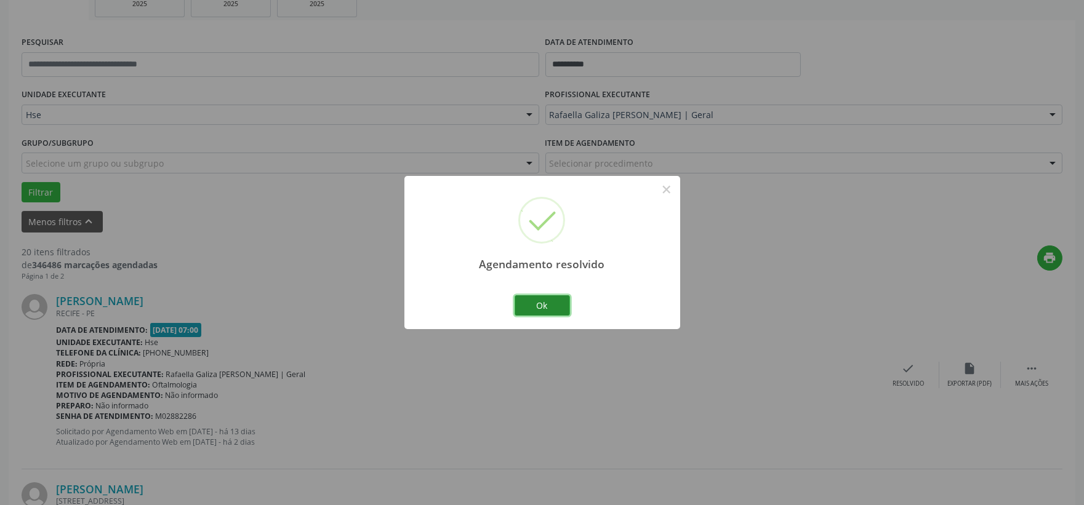
click at [555, 299] on button "Ok" at bounding box center [542, 305] width 55 height 21
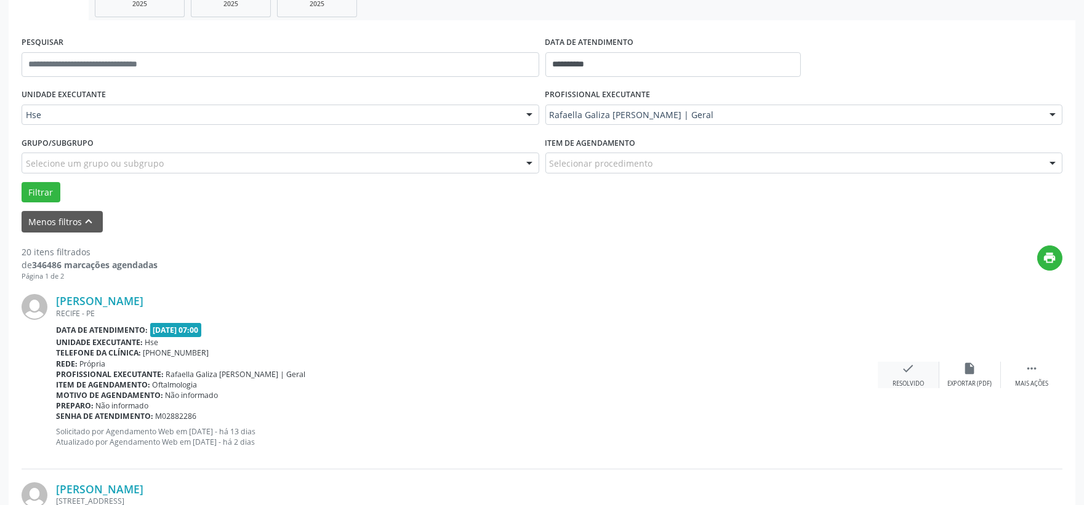
click at [900, 374] on div "check Resolvido" at bounding box center [909, 375] width 62 height 26
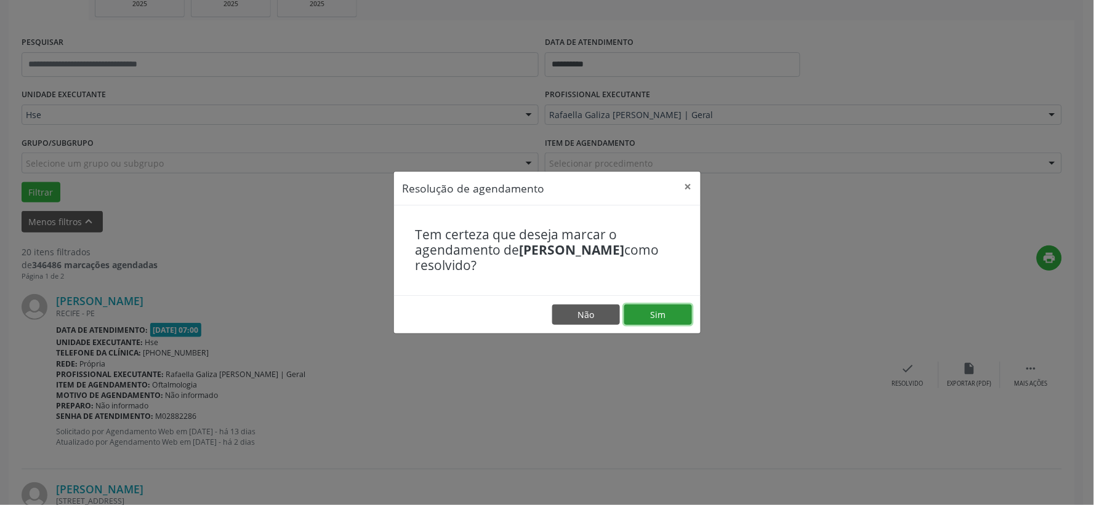
click at [675, 317] on button "Sim" at bounding box center [658, 315] width 68 height 21
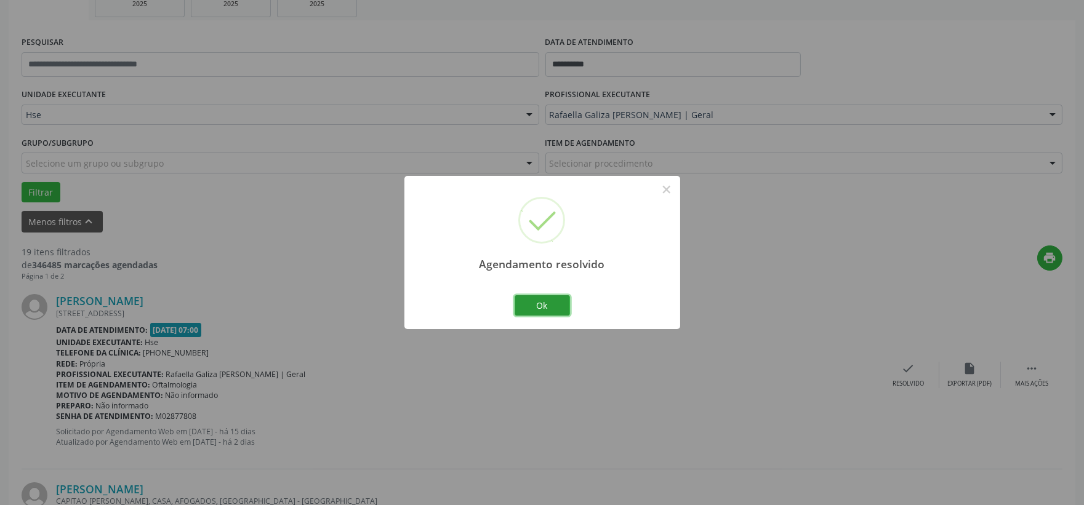
drag, startPoint x: 519, startPoint y: 303, endPoint x: 575, endPoint y: 318, distance: 57.8
click at [519, 303] on button "Ok" at bounding box center [542, 305] width 55 height 21
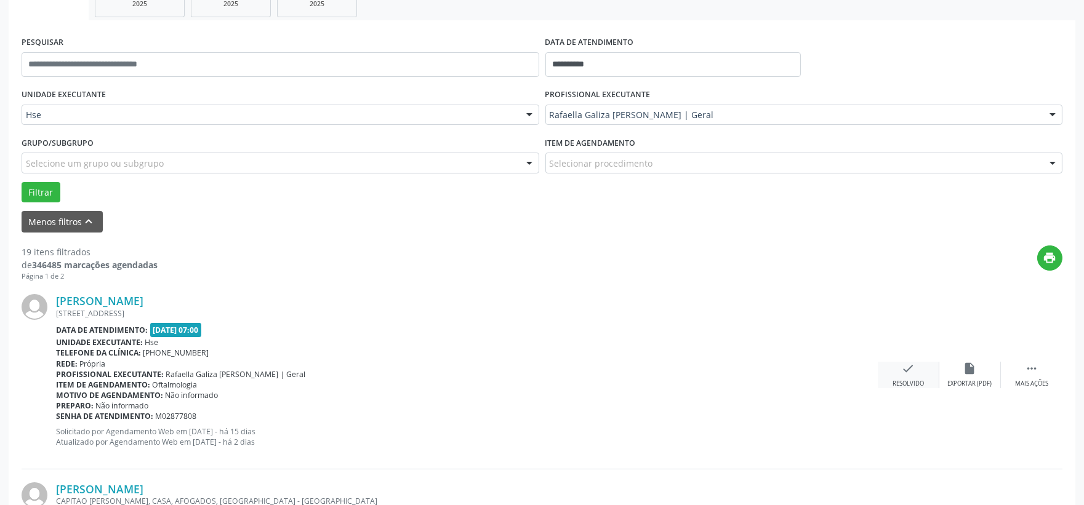
click at [886, 369] on div "check Resolvido" at bounding box center [909, 375] width 62 height 26
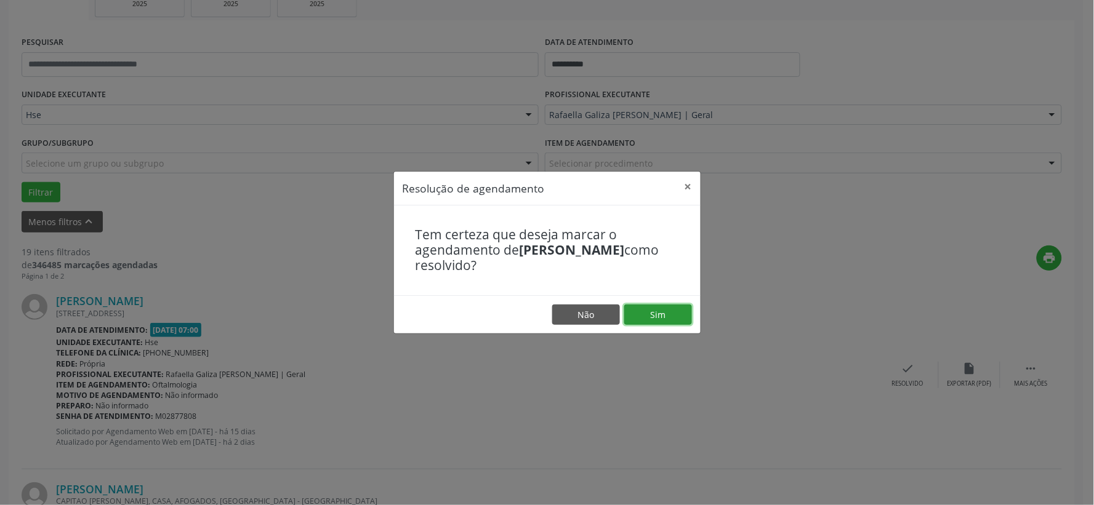
click at [667, 318] on button "Sim" at bounding box center [658, 315] width 68 height 21
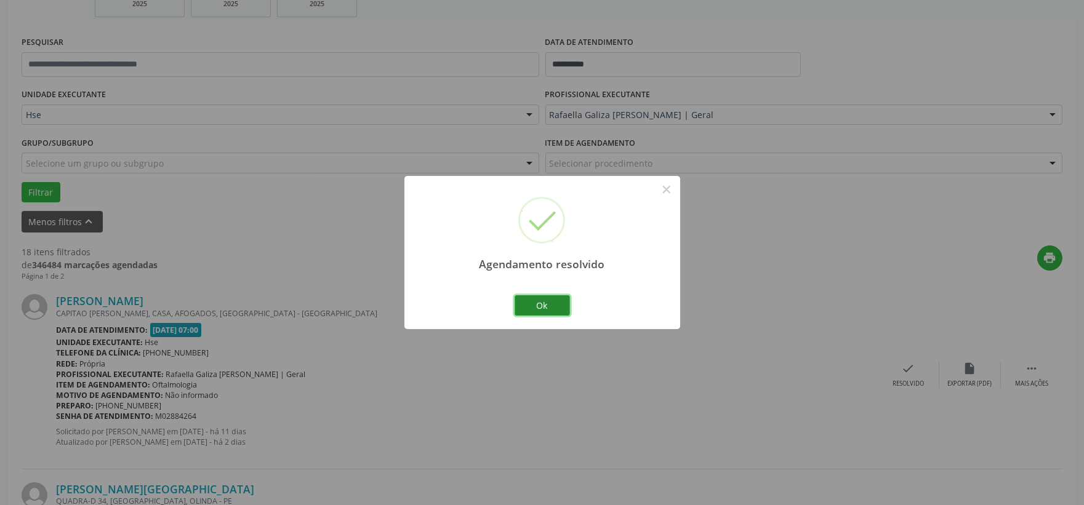
click at [540, 314] on button "Ok" at bounding box center [542, 305] width 55 height 21
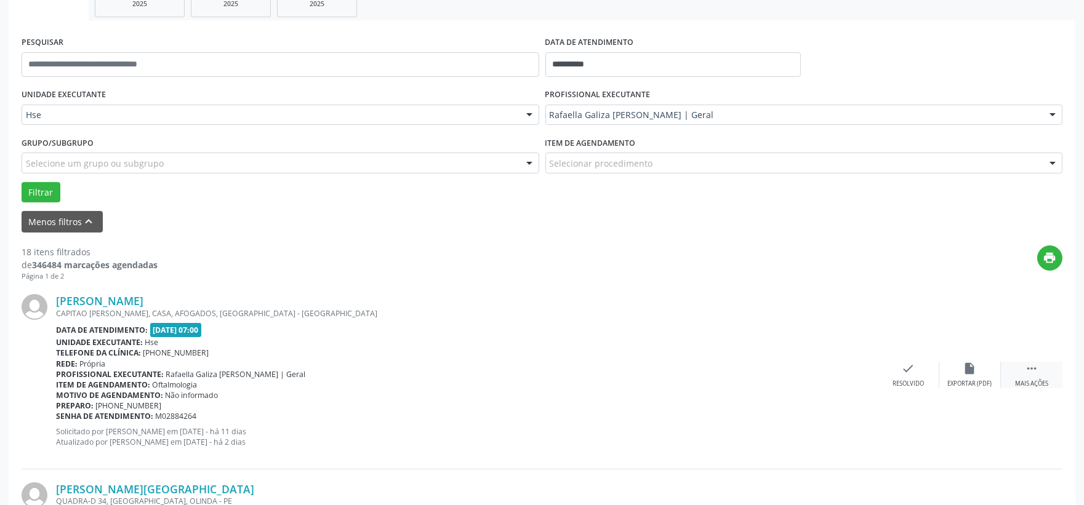
click at [1024, 377] on div " Mais ações" at bounding box center [1032, 375] width 62 height 26
click at [987, 373] on div "alarm_off Não compareceu" at bounding box center [970, 375] width 62 height 26
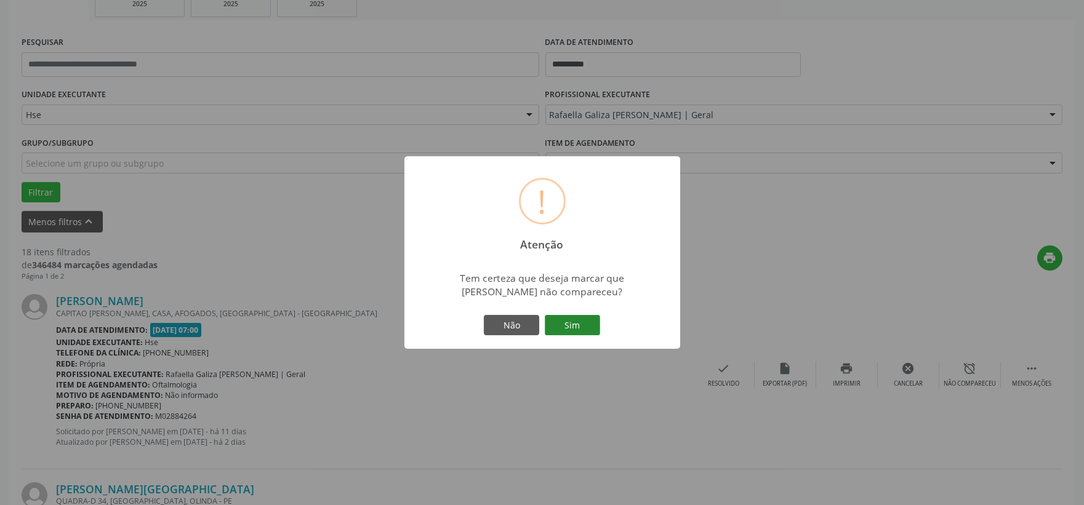
click at [596, 325] on button "Sim" at bounding box center [572, 325] width 55 height 21
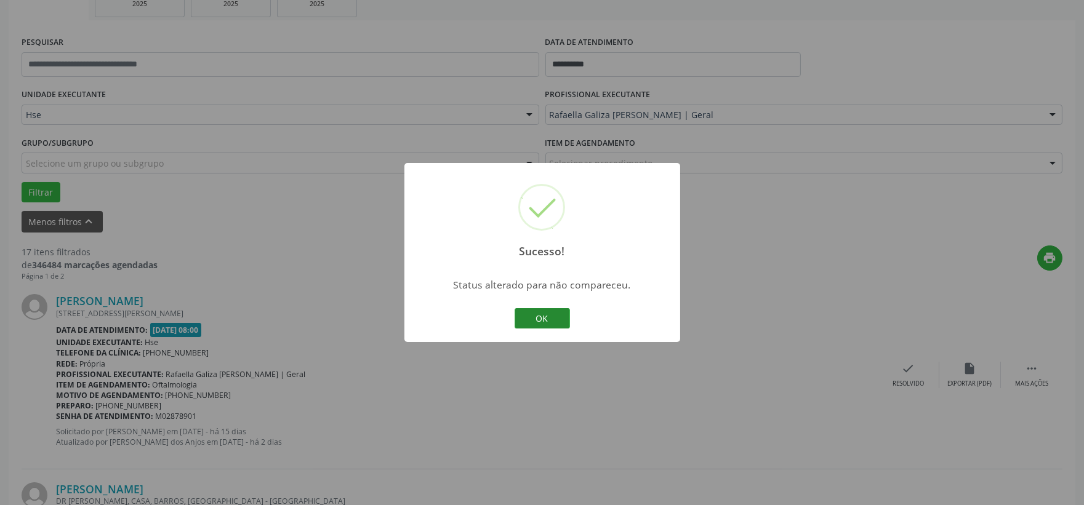
click at [563, 315] on button "OK" at bounding box center [542, 318] width 55 height 21
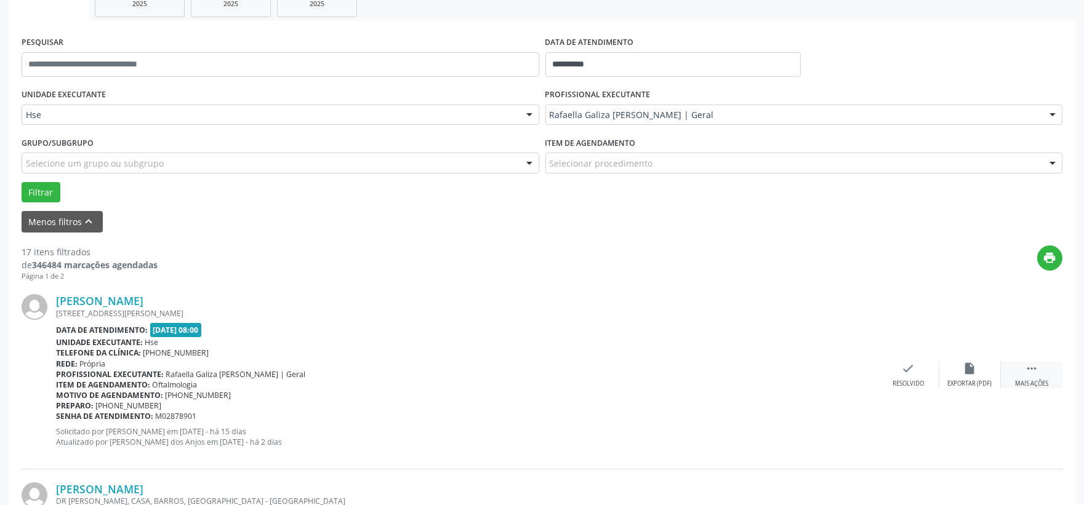
click at [1031, 369] on icon "" at bounding box center [1032, 369] width 14 height 14
click at [971, 366] on icon "alarm_off" at bounding box center [970, 369] width 14 height 14
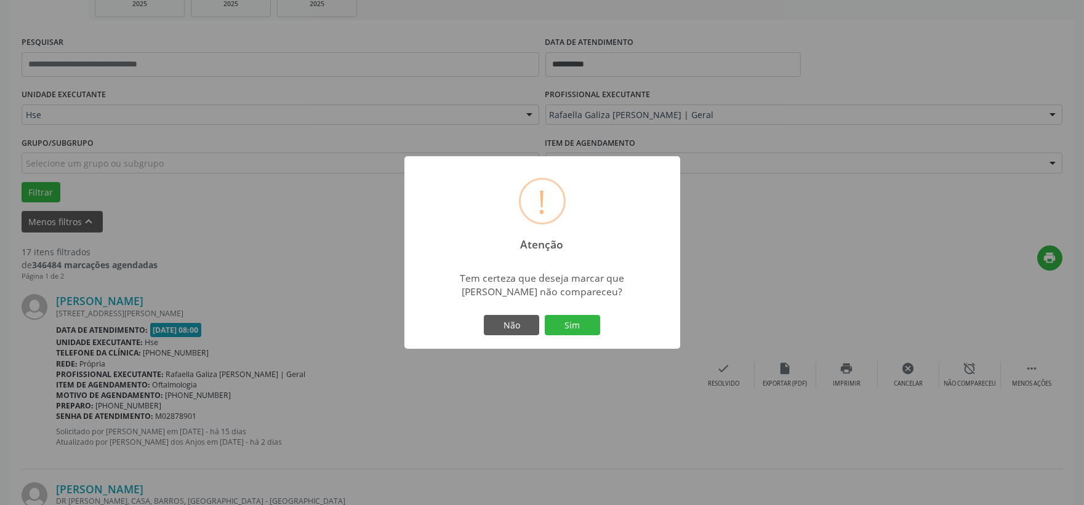
click at [588, 324] on button "Sim" at bounding box center [572, 325] width 55 height 21
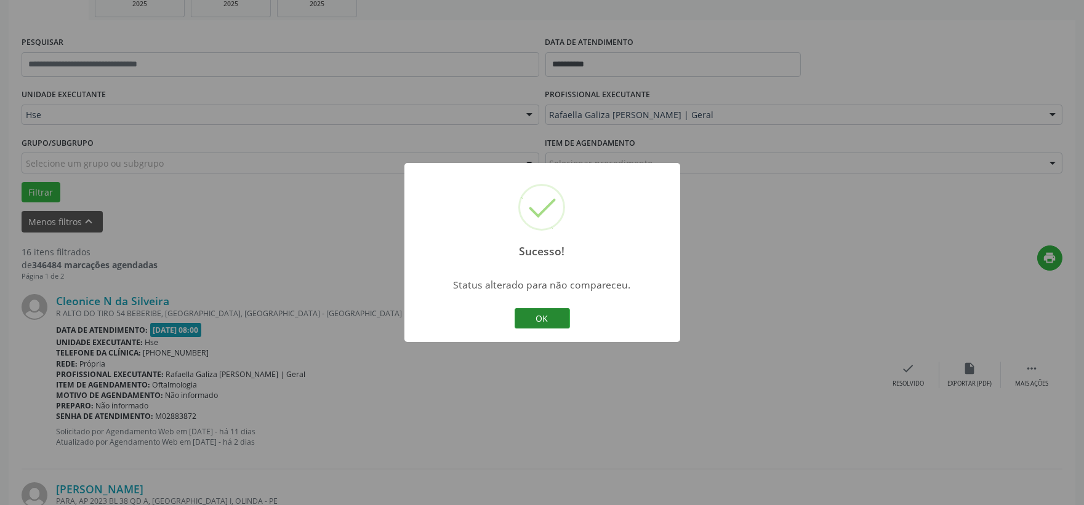
click at [542, 314] on button "OK" at bounding box center [542, 318] width 55 height 21
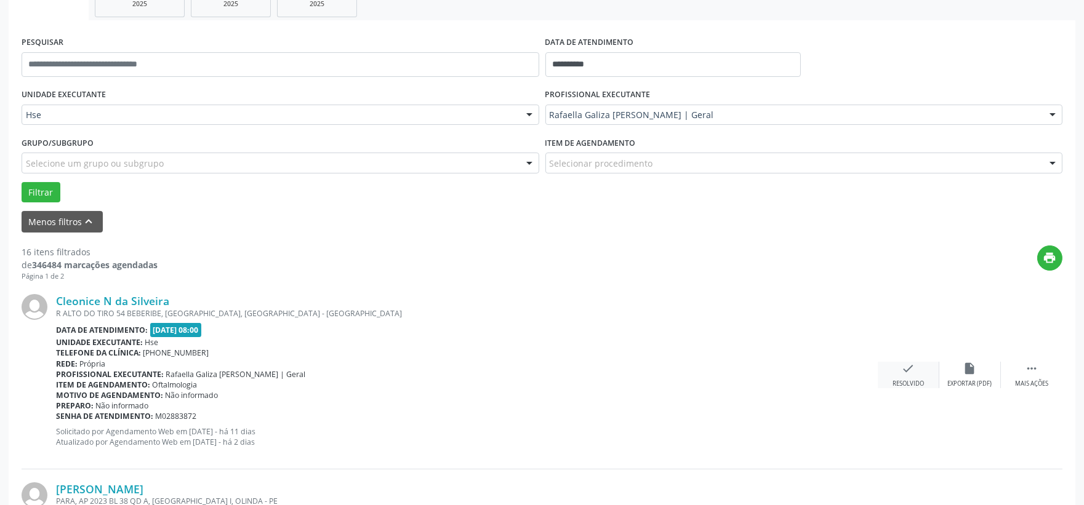
click at [893, 373] on div "check Resolvido" at bounding box center [909, 375] width 62 height 26
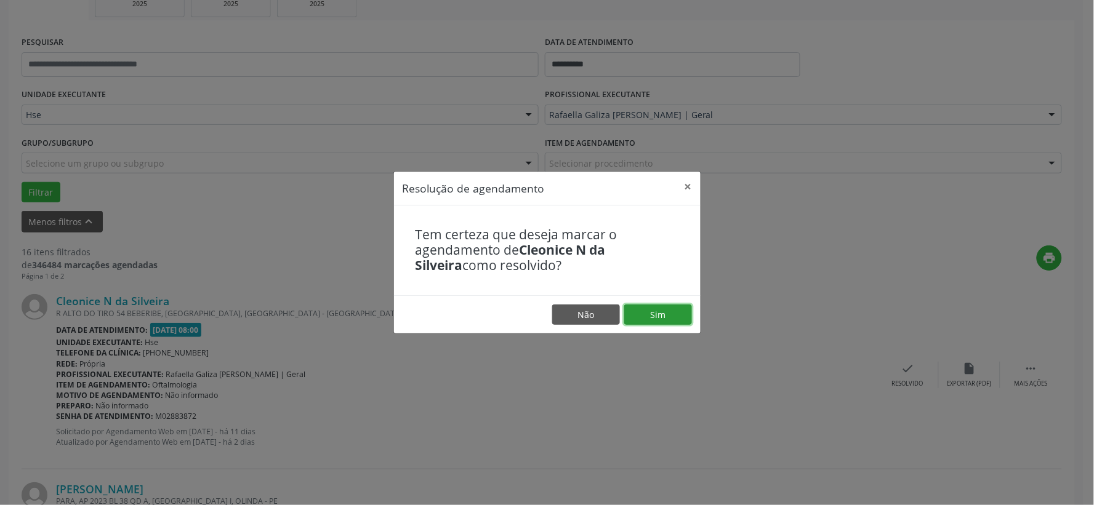
click at [678, 318] on button "Sim" at bounding box center [658, 315] width 68 height 21
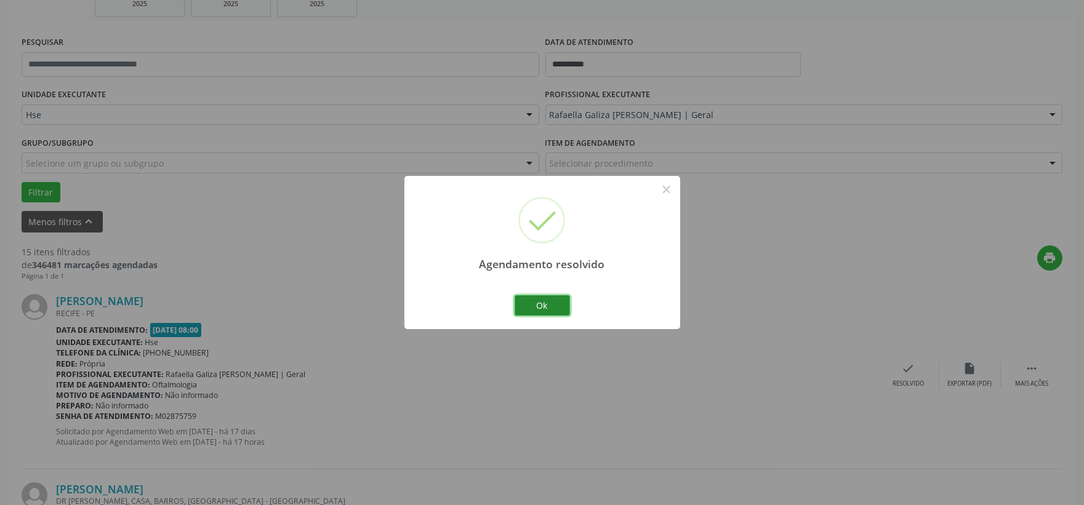
click at [554, 302] on button "Ok" at bounding box center [542, 305] width 55 height 21
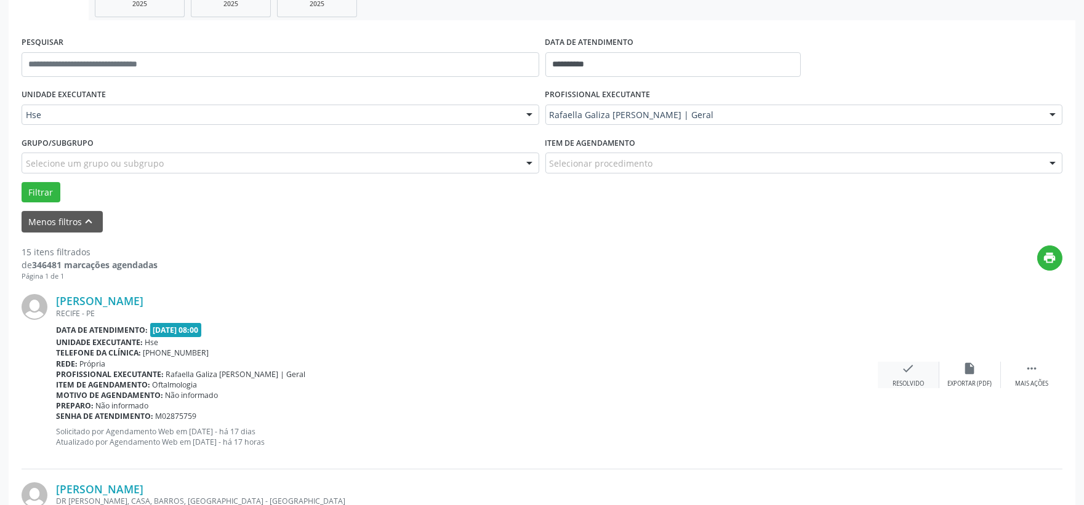
click at [908, 371] on icon "check" at bounding box center [909, 369] width 14 height 14
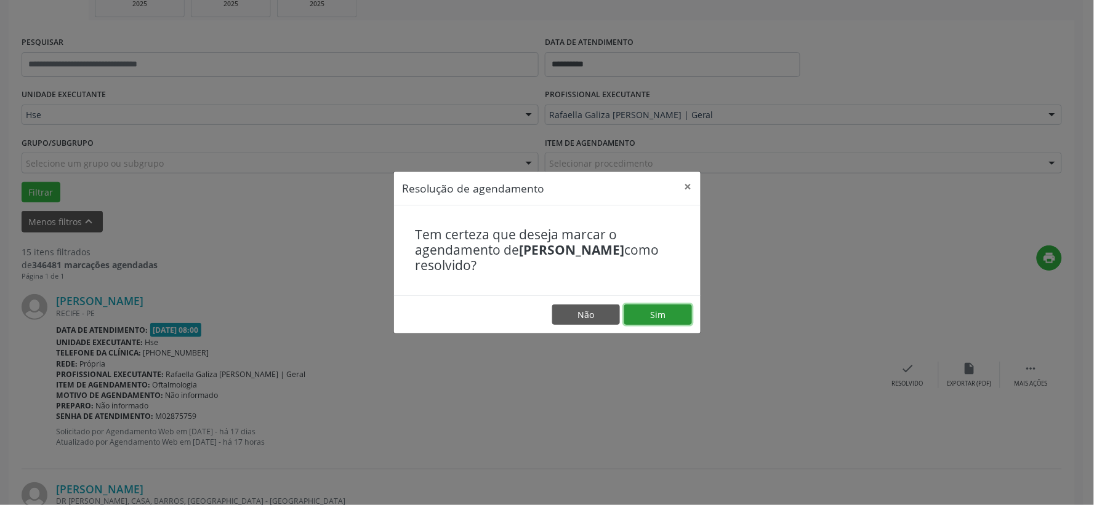
click at [657, 313] on button "Sim" at bounding box center [658, 315] width 68 height 21
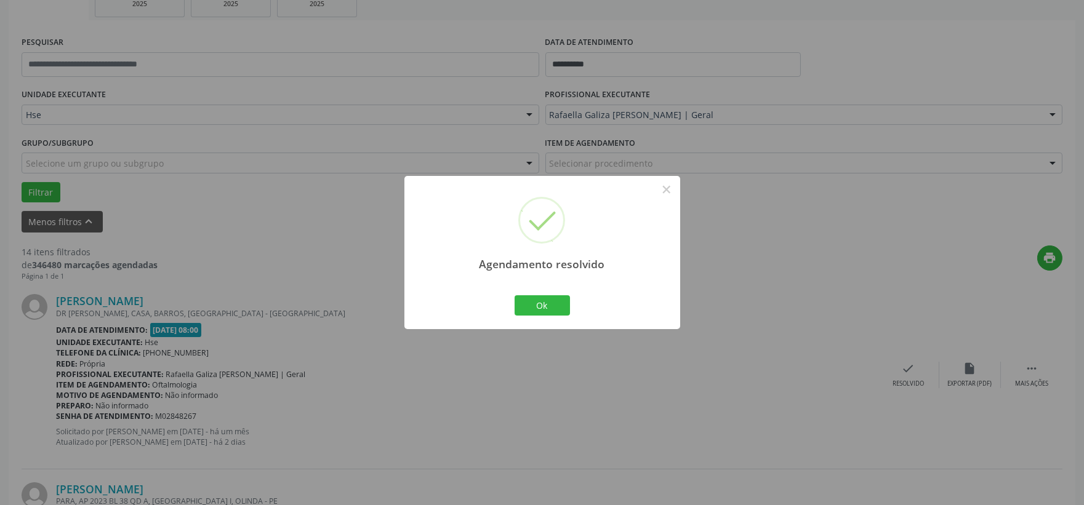
click at [558, 318] on div "Ok Cancel" at bounding box center [541, 305] width 61 height 26
click at [543, 305] on button "Ok" at bounding box center [542, 305] width 55 height 21
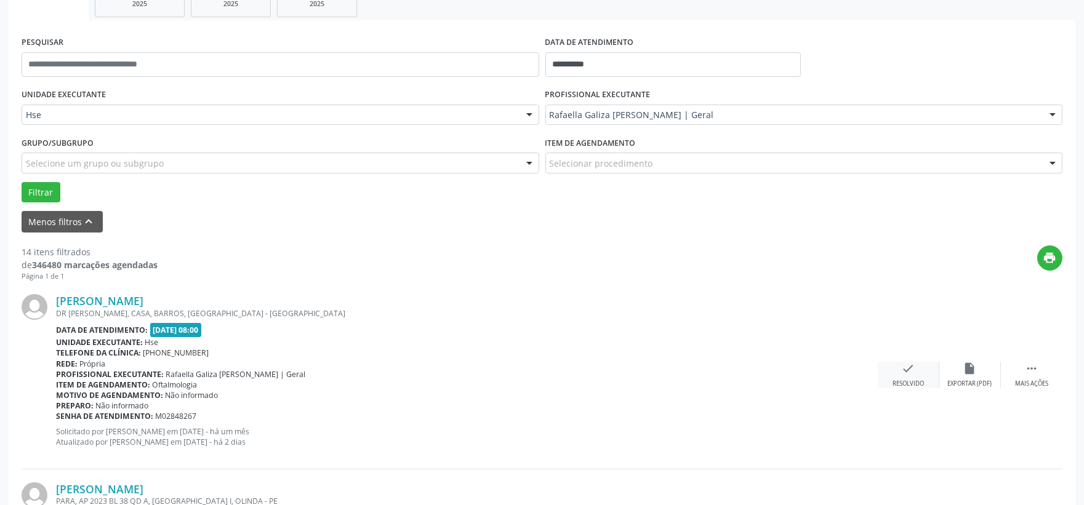
click at [899, 374] on div "check Resolvido" at bounding box center [909, 375] width 62 height 26
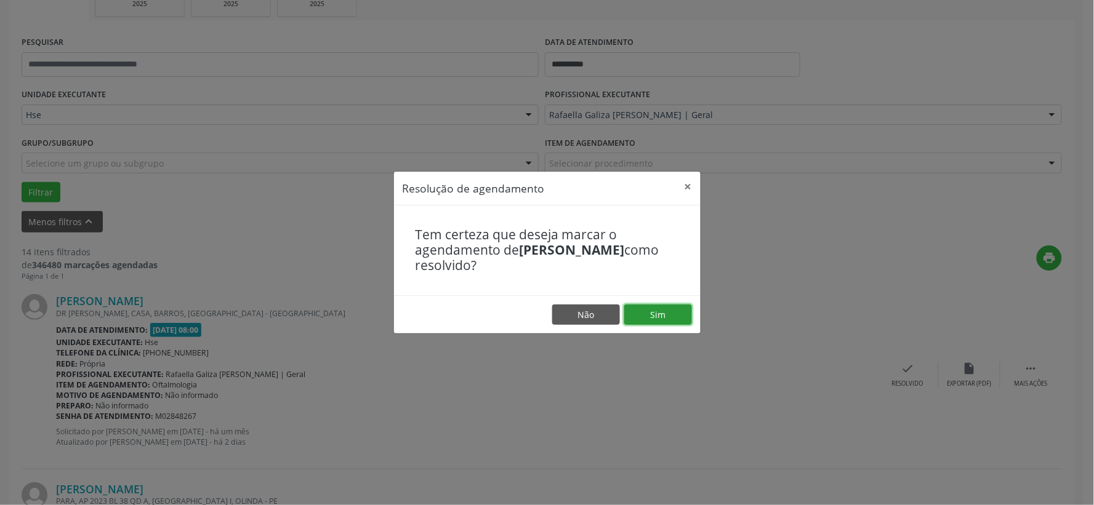
click at [657, 316] on button "Sim" at bounding box center [658, 315] width 68 height 21
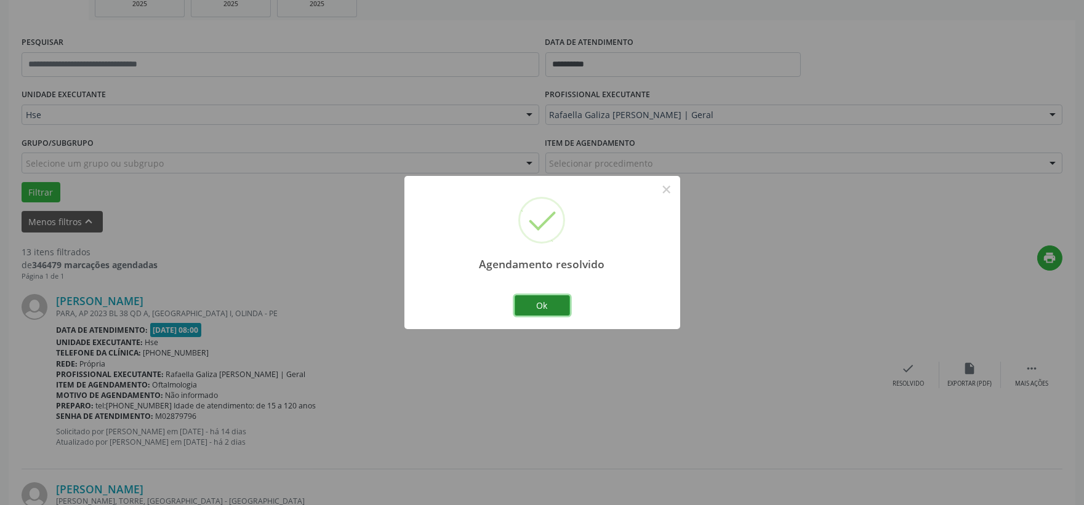
click at [545, 302] on button "Ok" at bounding box center [542, 305] width 55 height 21
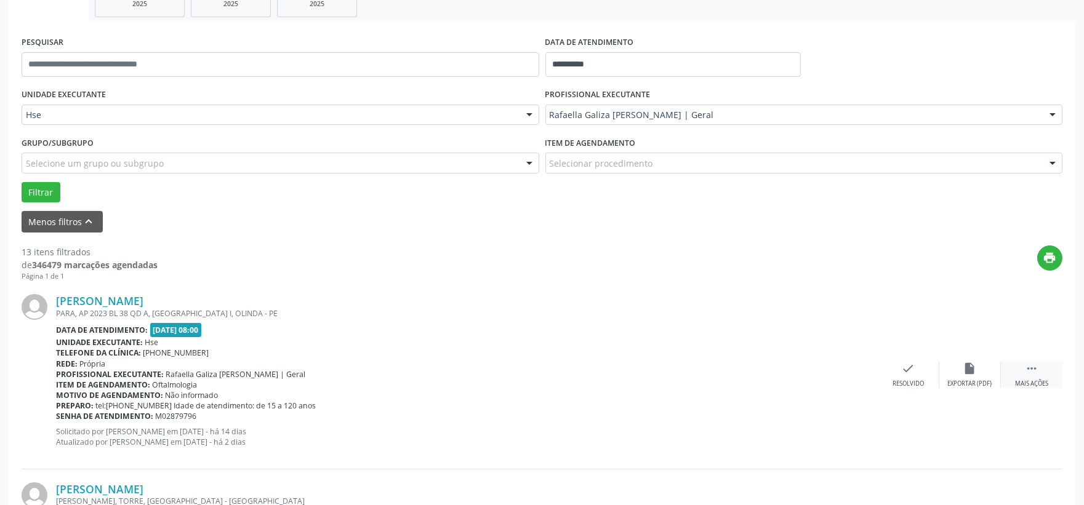
click at [1031, 377] on div " Mais ações" at bounding box center [1032, 375] width 62 height 26
click at [982, 369] on div "alarm_off Não compareceu" at bounding box center [970, 375] width 62 height 26
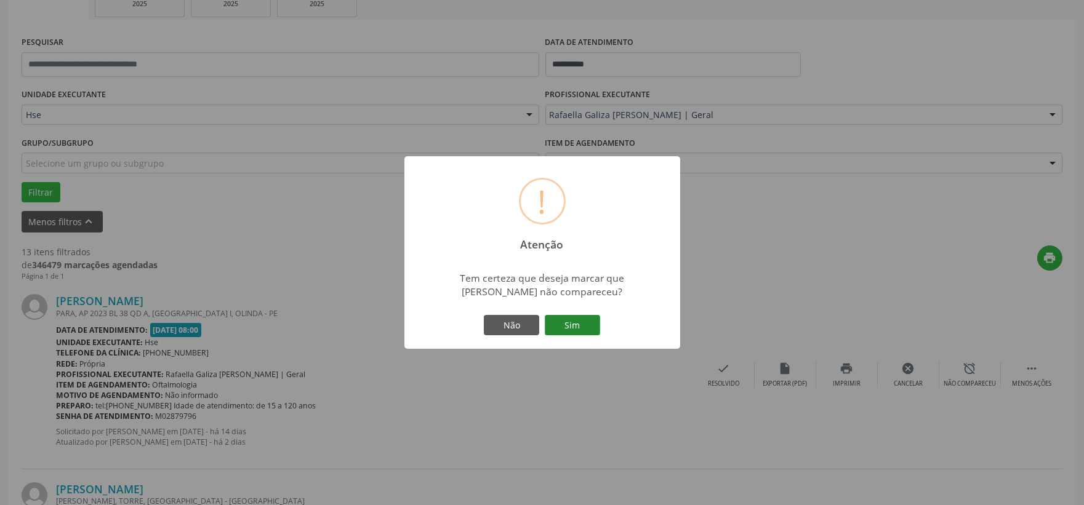
click at [590, 322] on button "Sim" at bounding box center [572, 325] width 55 height 21
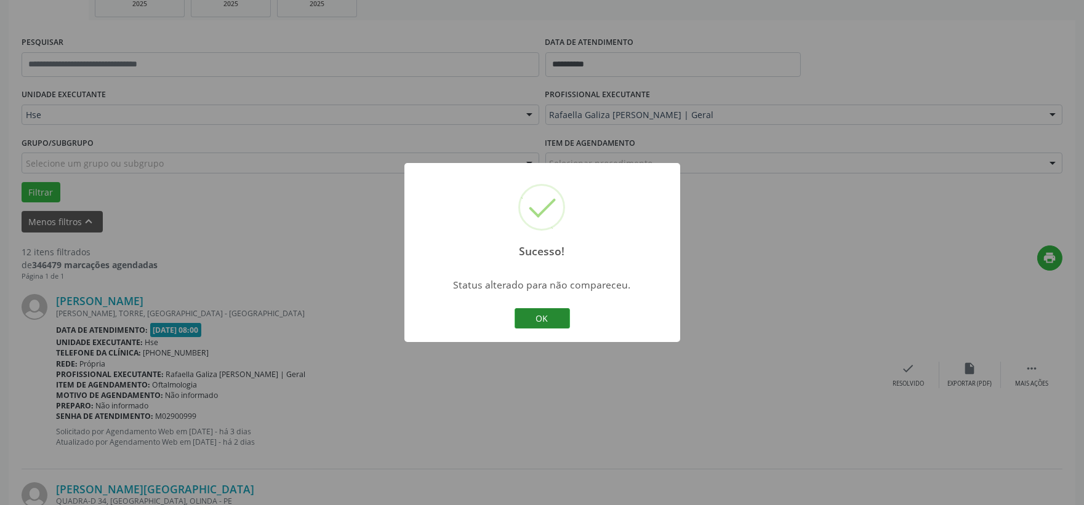
click at [548, 324] on button "OK" at bounding box center [542, 318] width 55 height 21
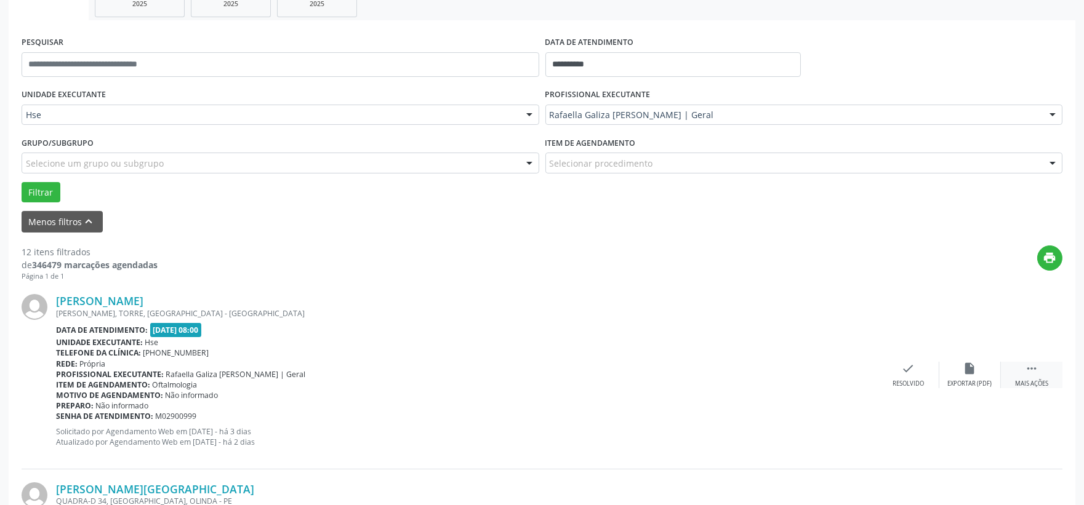
click at [1053, 365] on div " Mais ações" at bounding box center [1032, 375] width 62 height 26
click at [1001, 376] on div " Menos ações" at bounding box center [1032, 375] width 62 height 26
drag, startPoint x: 1045, startPoint y: 374, endPoint x: 1004, endPoint y: 386, distance: 43.0
click at [1045, 374] on div " Mais ações" at bounding box center [1032, 375] width 62 height 26
click at [971, 380] on div "Não compareceu" at bounding box center [969, 384] width 52 height 9
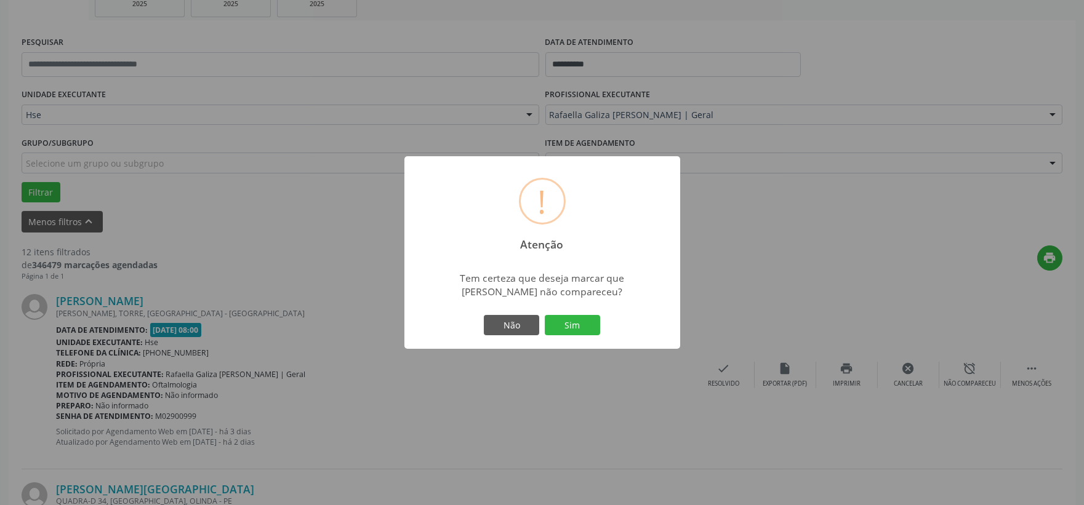
click at [583, 323] on button "Sim" at bounding box center [572, 325] width 55 height 21
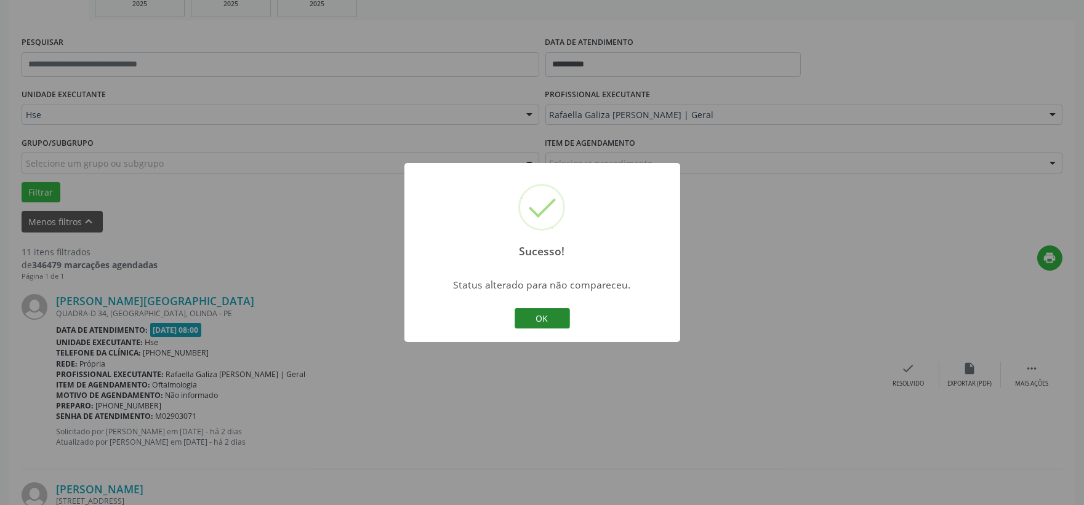
click at [545, 315] on button "OK" at bounding box center [542, 318] width 55 height 21
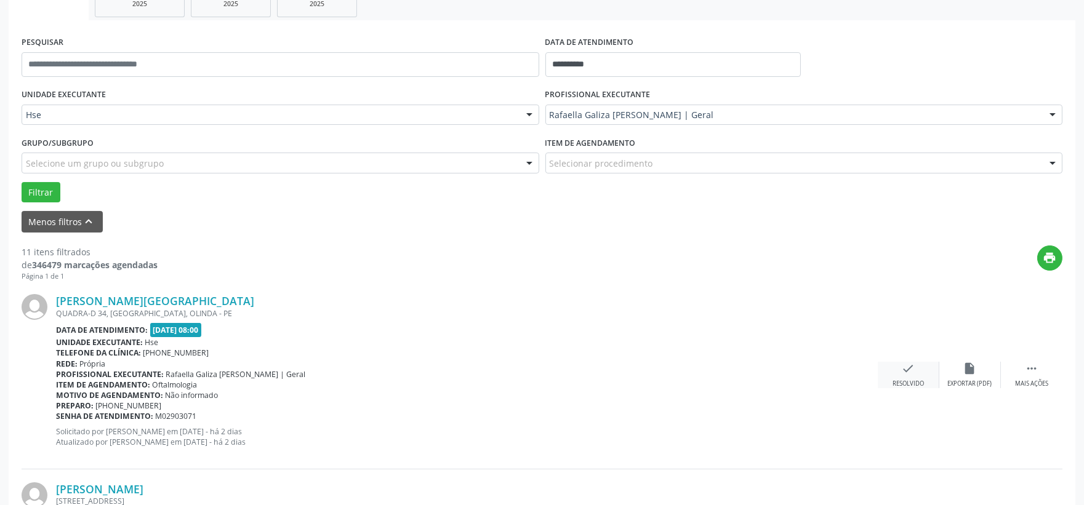
click at [891, 371] on div "check Resolvido" at bounding box center [909, 375] width 62 height 26
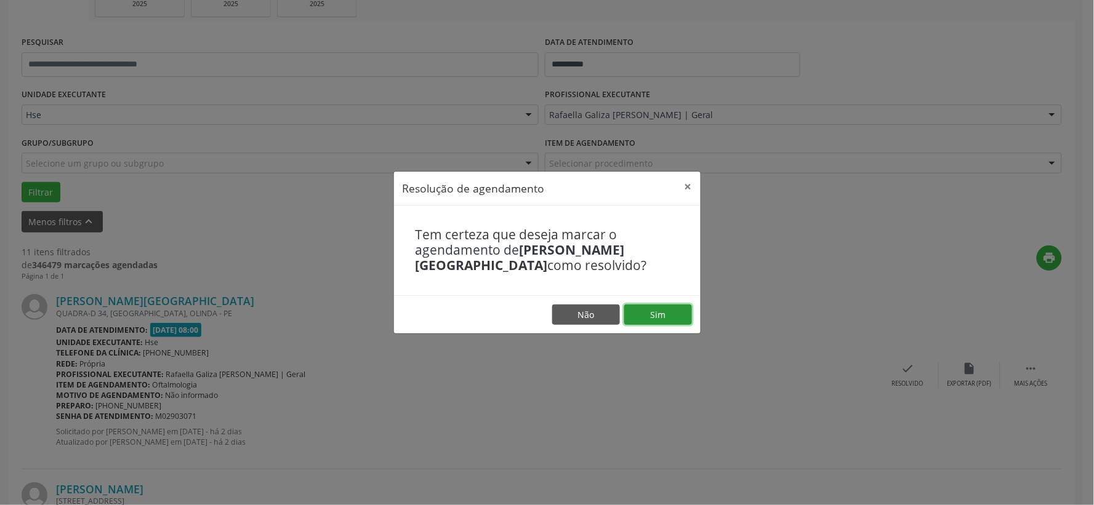
click at [671, 314] on button "Sim" at bounding box center [658, 315] width 68 height 21
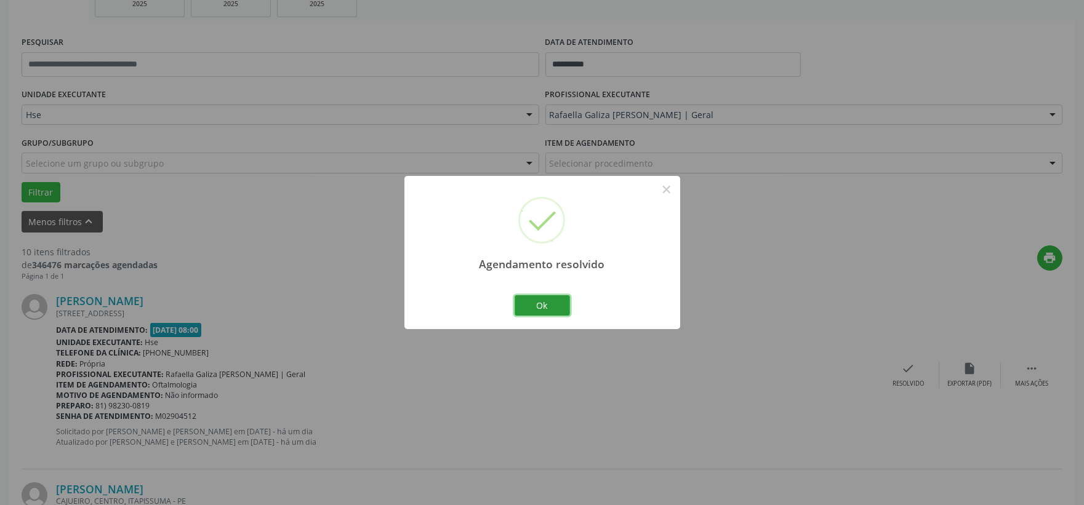
click at [553, 308] on button "Ok" at bounding box center [542, 305] width 55 height 21
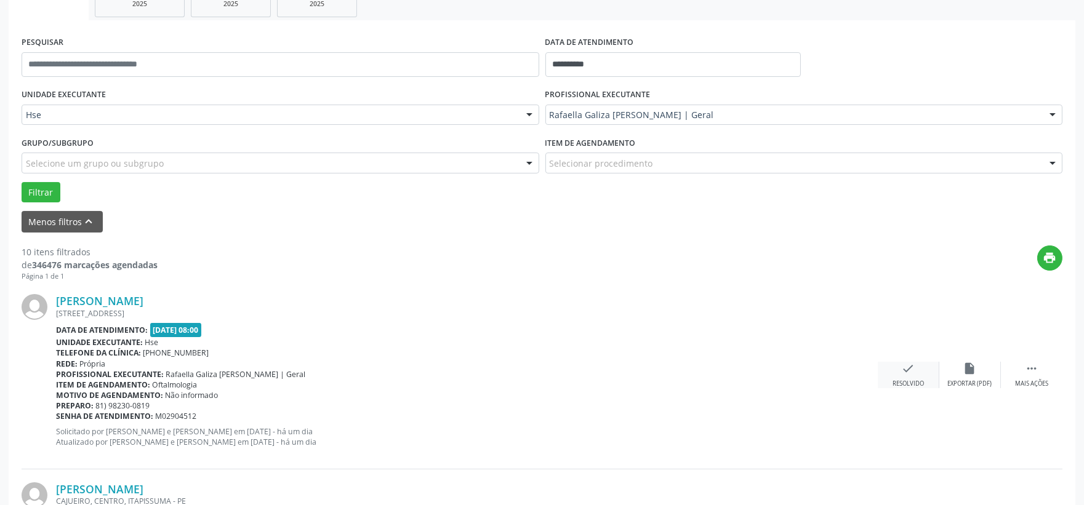
click at [911, 366] on icon "check" at bounding box center [909, 369] width 14 height 14
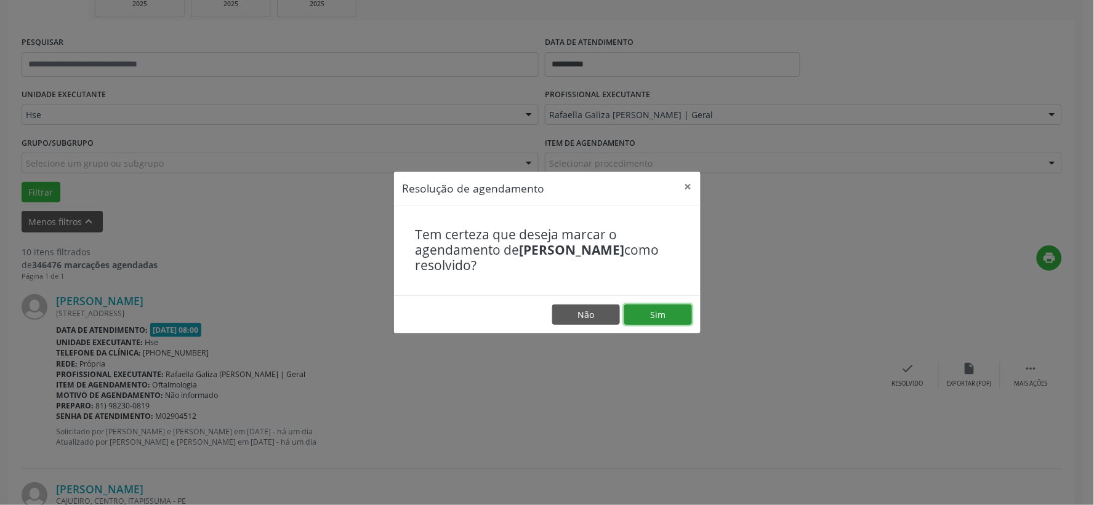
click at [666, 317] on button "Sim" at bounding box center [658, 315] width 68 height 21
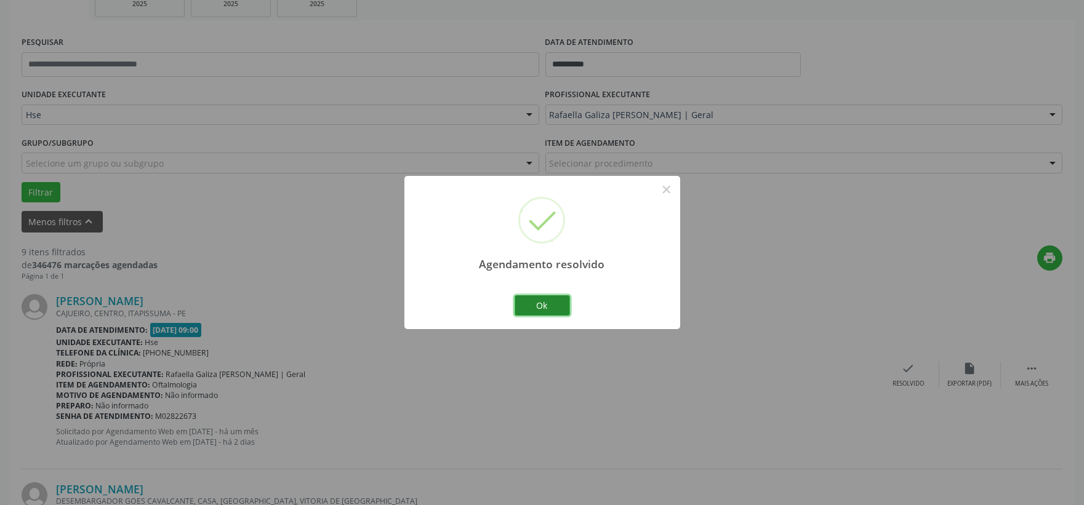
click at [527, 306] on button "Ok" at bounding box center [542, 305] width 55 height 21
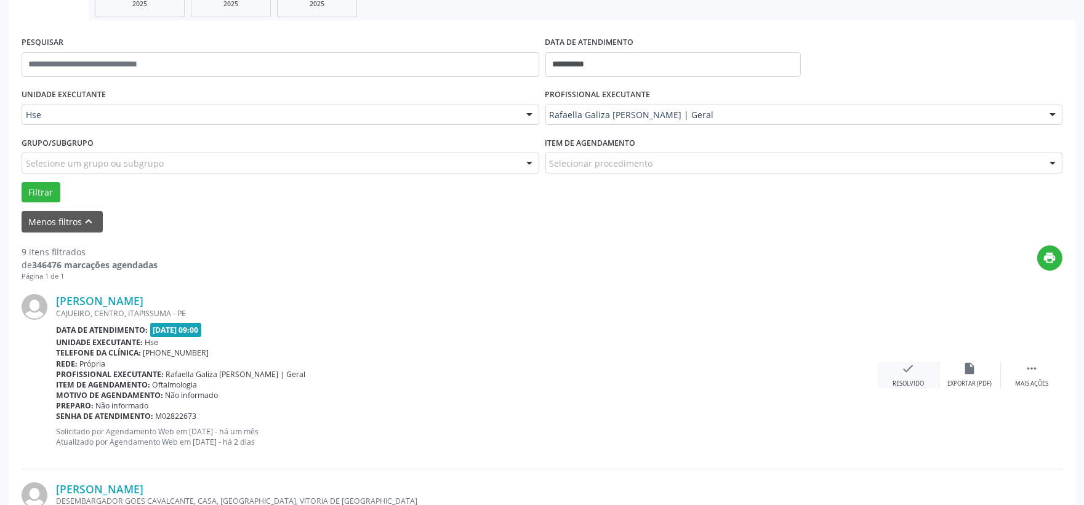
click at [915, 383] on div "Resolvido" at bounding box center [907, 384] width 31 height 9
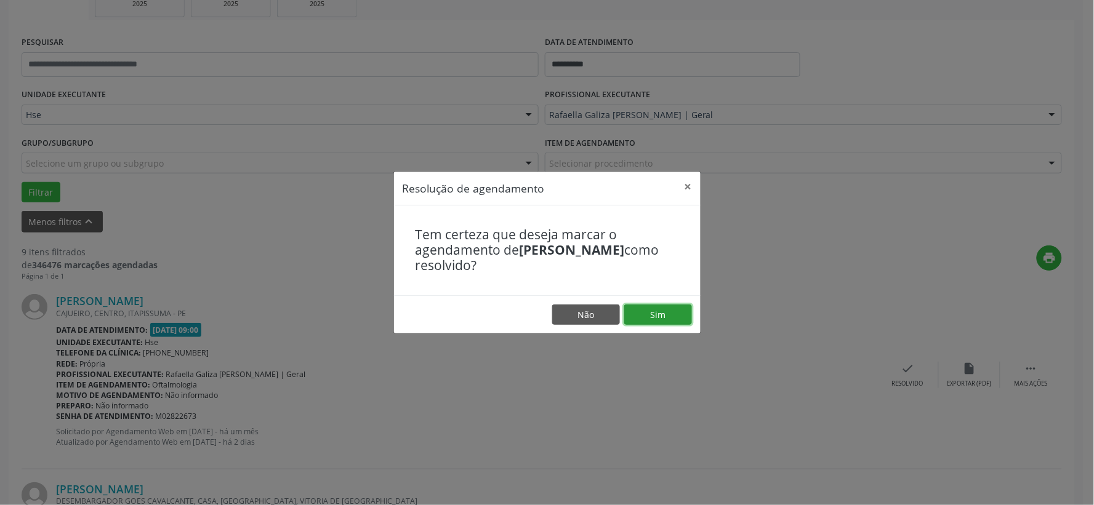
click at [685, 314] on button "Sim" at bounding box center [658, 315] width 68 height 21
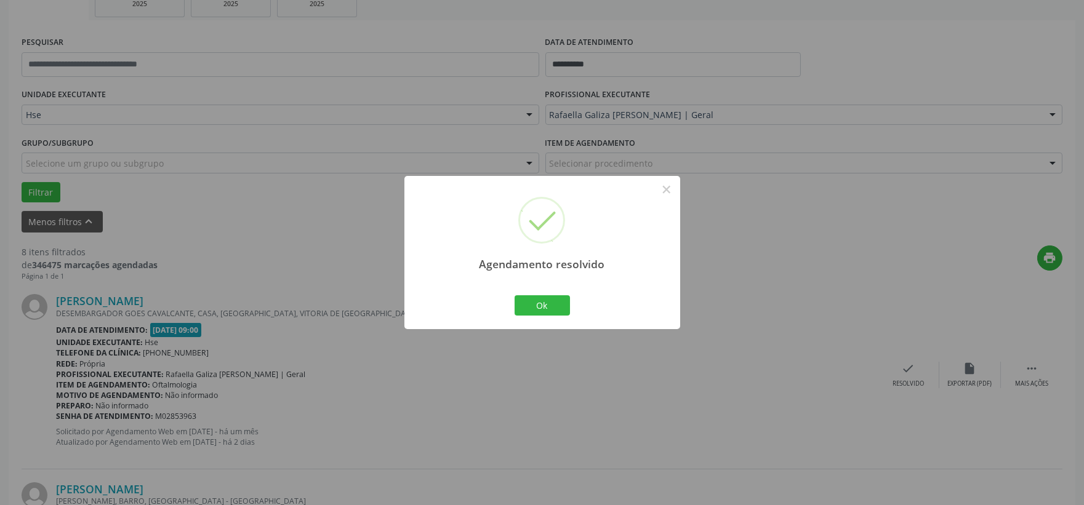
click at [544, 287] on div "Agendamento resolvido × Ok Cancel" at bounding box center [542, 252] width 276 height 153
click at [544, 297] on button "Ok" at bounding box center [542, 305] width 55 height 21
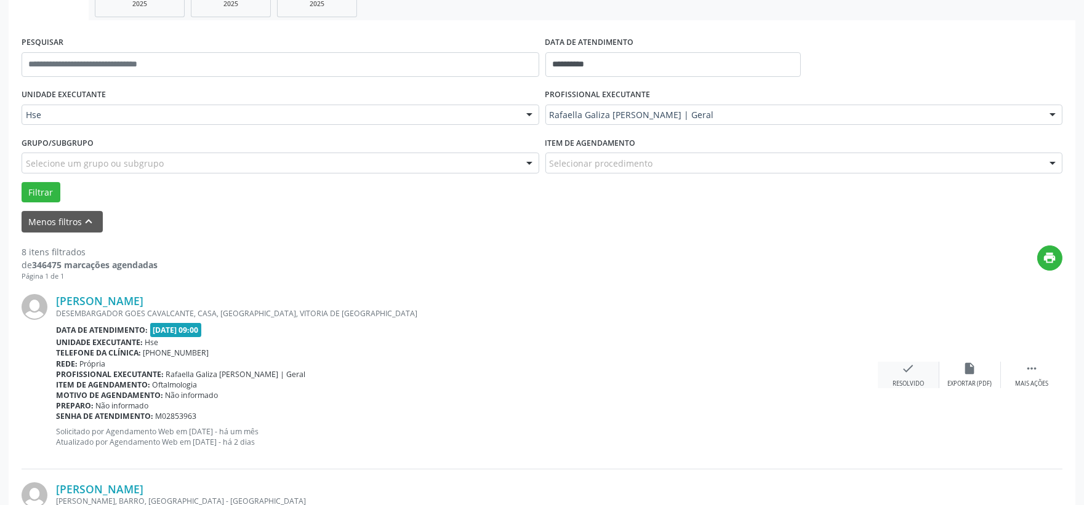
click at [908, 376] on div "check Resolvido" at bounding box center [909, 375] width 62 height 26
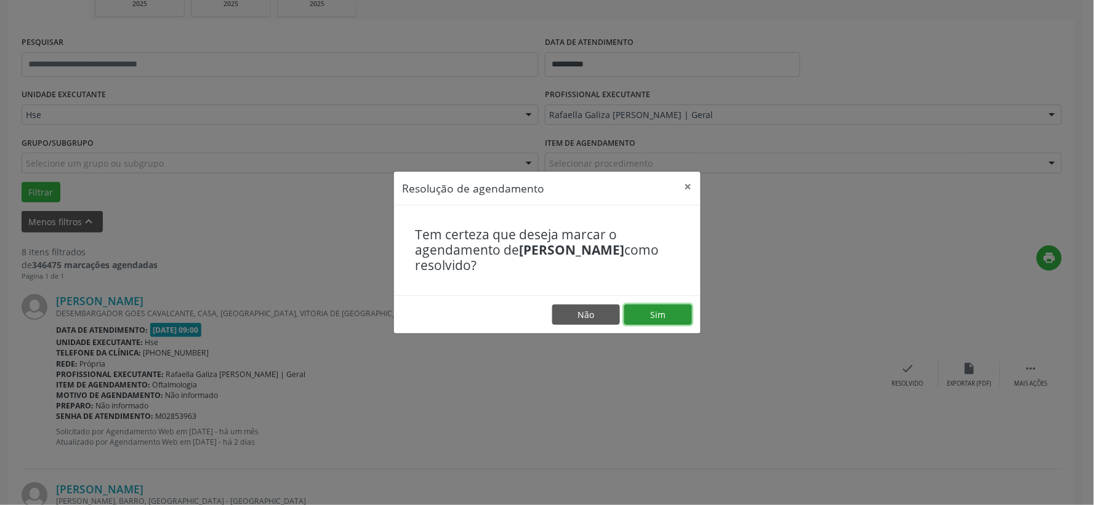
click at [654, 322] on button "Sim" at bounding box center [658, 315] width 68 height 21
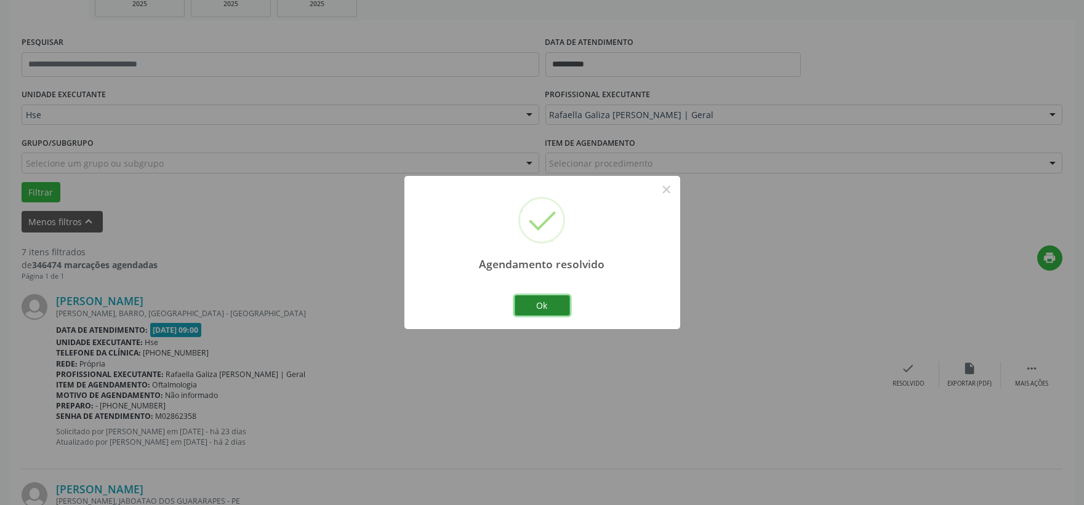
click at [556, 308] on button "Ok" at bounding box center [542, 305] width 55 height 21
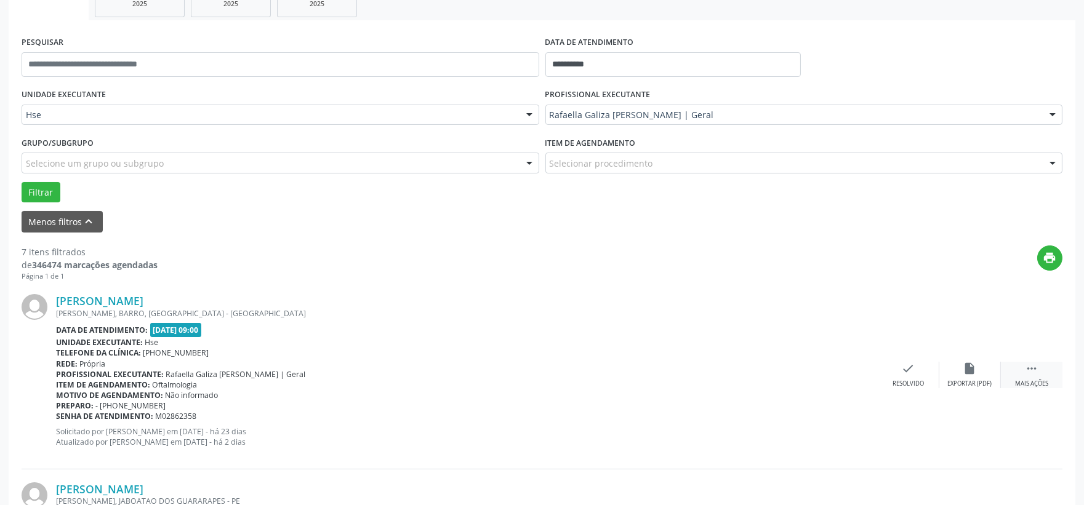
click at [1035, 365] on icon "" at bounding box center [1032, 369] width 14 height 14
click at [963, 376] on div "alarm_off Não compareceu" at bounding box center [970, 375] width 62 height 26
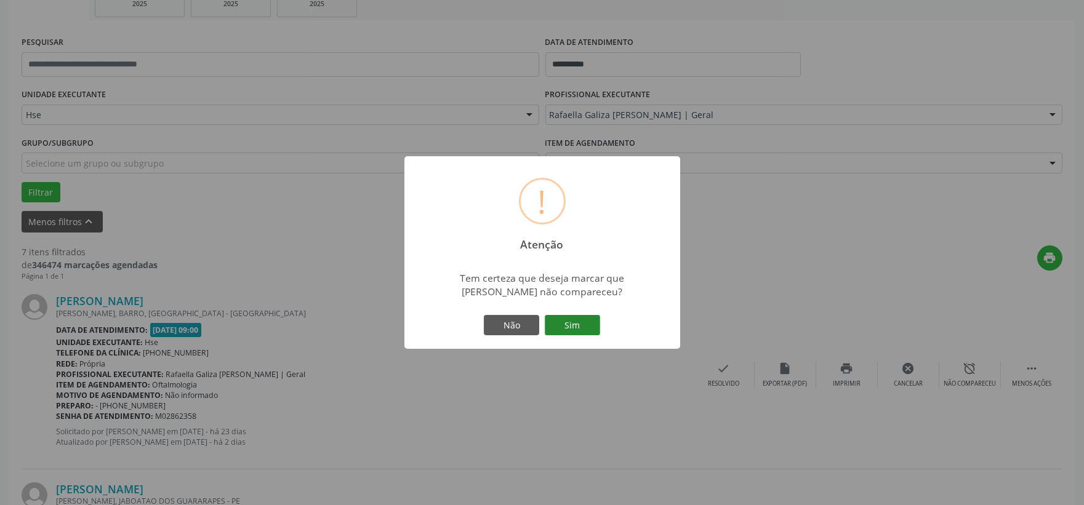
click at [581, 329] on button "Sim" at bounding box center [572, 325] width 55 height 21
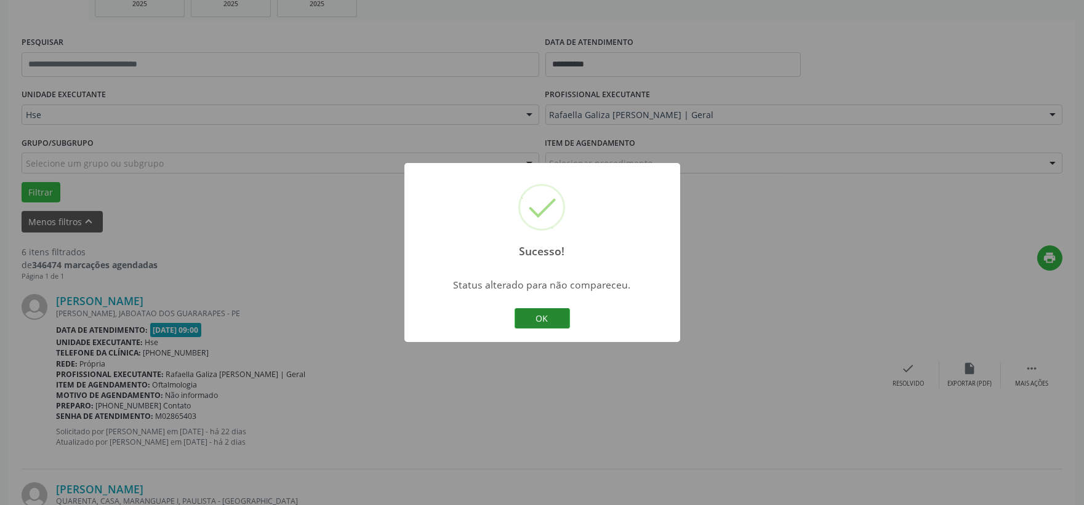
click at [561, 322] on button "OK" at bounding box center [542, 318] width 55 height 21
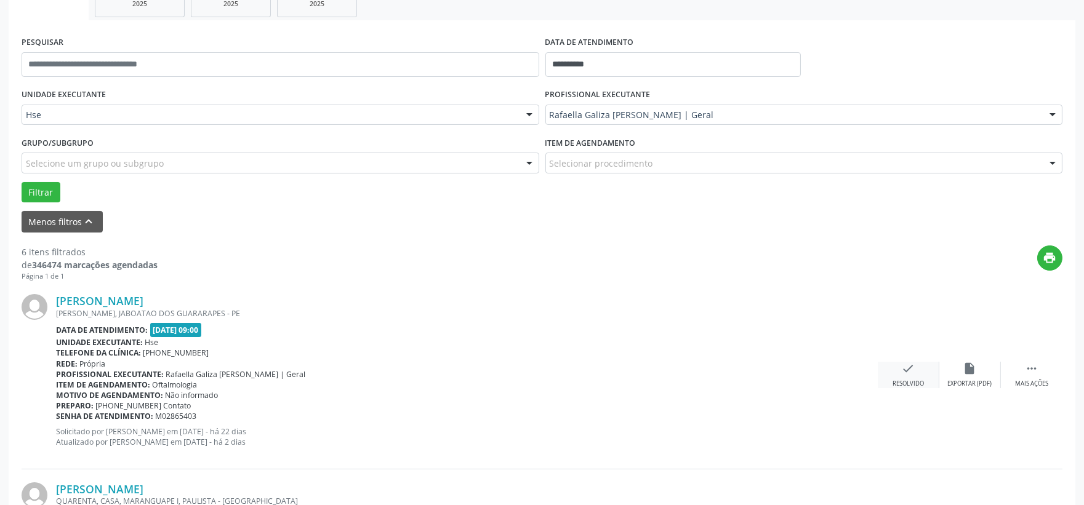
click at [905, 372] on icon "check" at bounding box center [909, 369] width 14 height 14
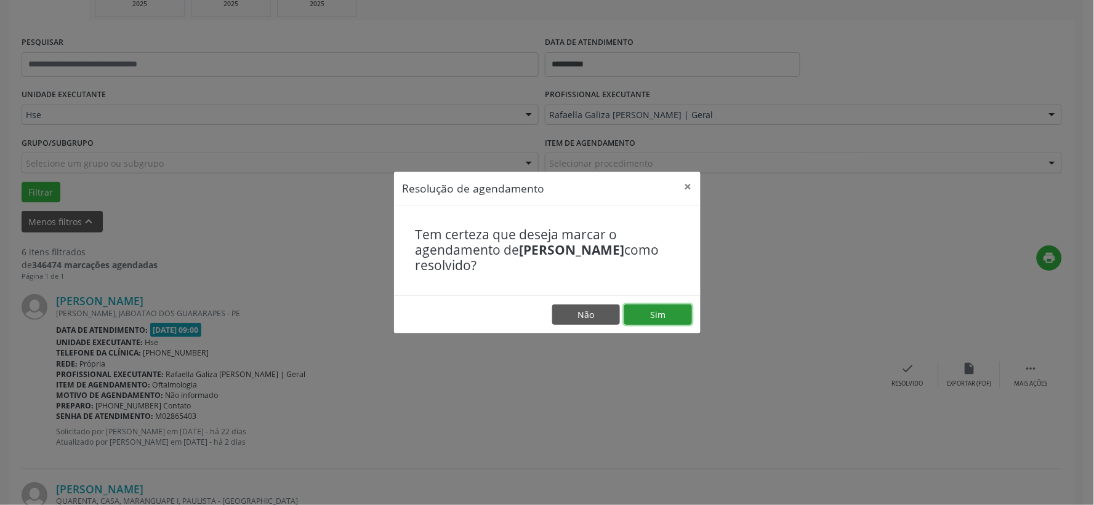
click at [644, 308] on button "Sim" at bounding box center [658, 315] width 68 height 21
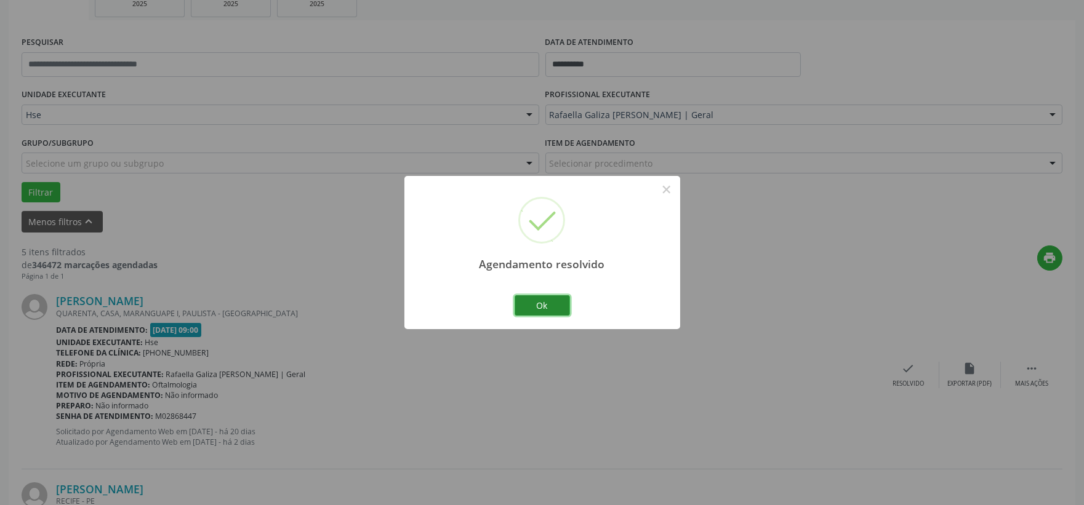
click at [547, 304] on button "Ok" at bounding box center [542, 305] width 55 height 21
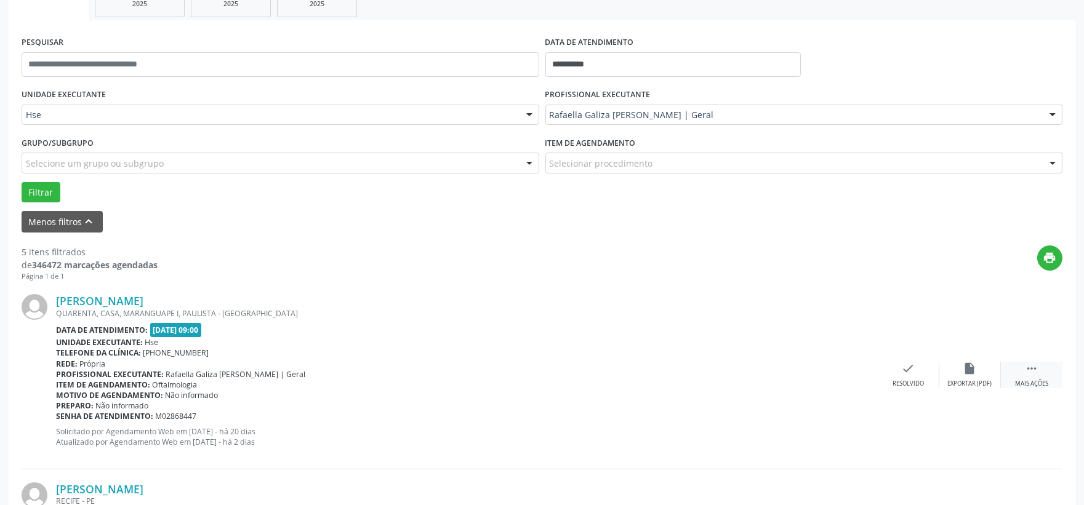
click at [1030, 372] on icon "" at bounding box center [1032, 369] width 14 height 14
click at [960, 373] on div "alarm_off Não compareceu" at bounding box center [970, 375] width 62 height 26
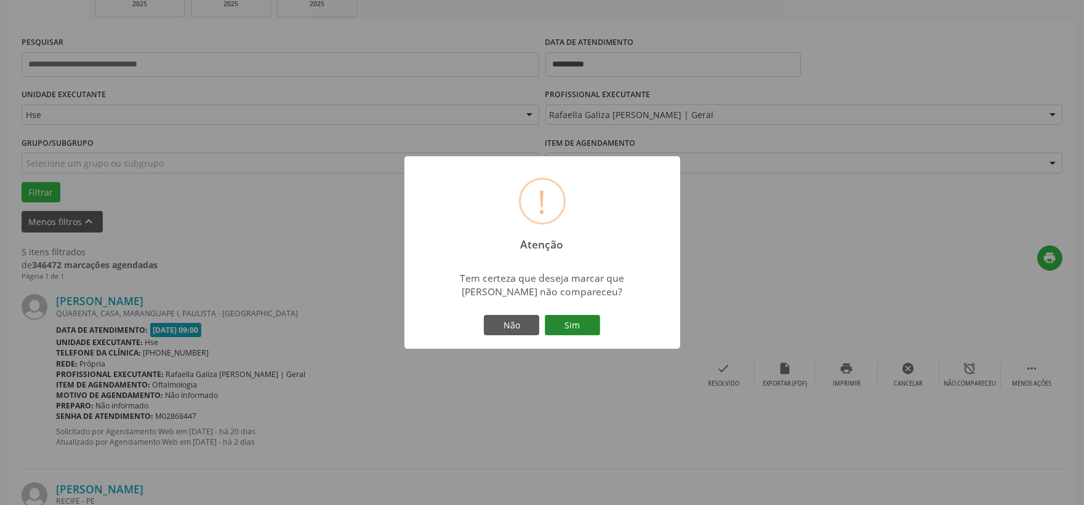
click at [563, 336] on button "Sim" at bounding box center [572, 325] width 55 height 21
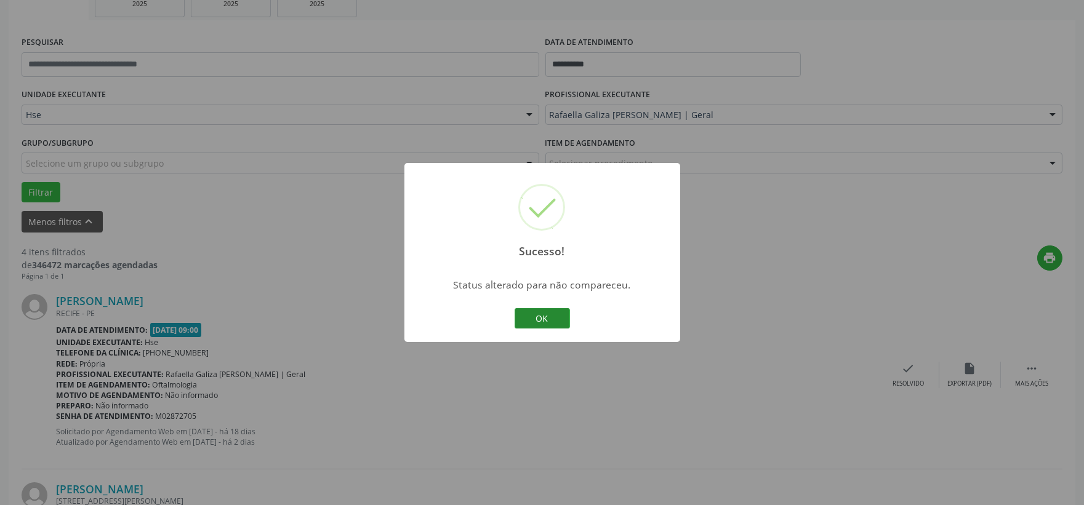
click at [564, 318] on button "OK" at bounding box center [542, 318] width 55 height 21
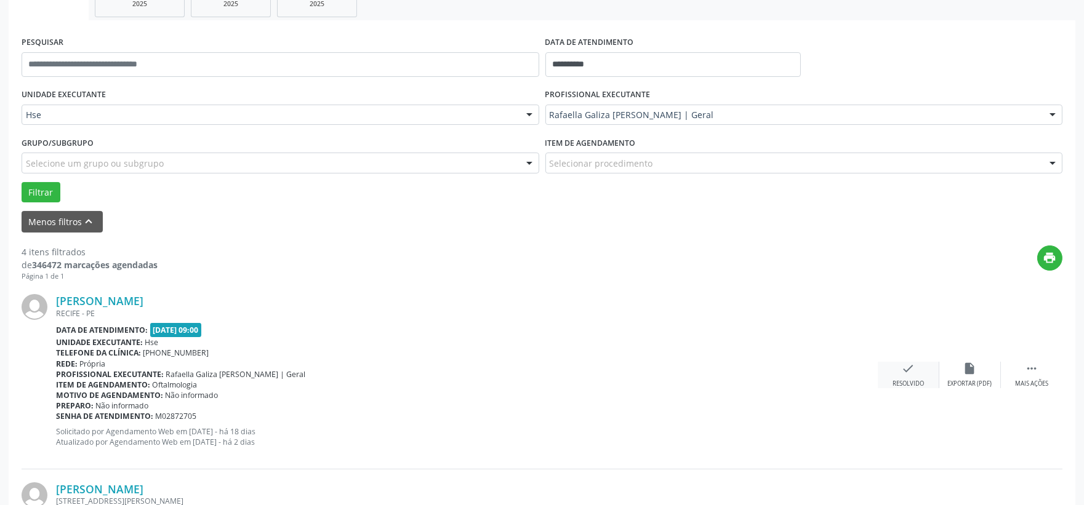
click at [903, 366] on icon "check" at bounding box center [909, 369] width 14 height 14
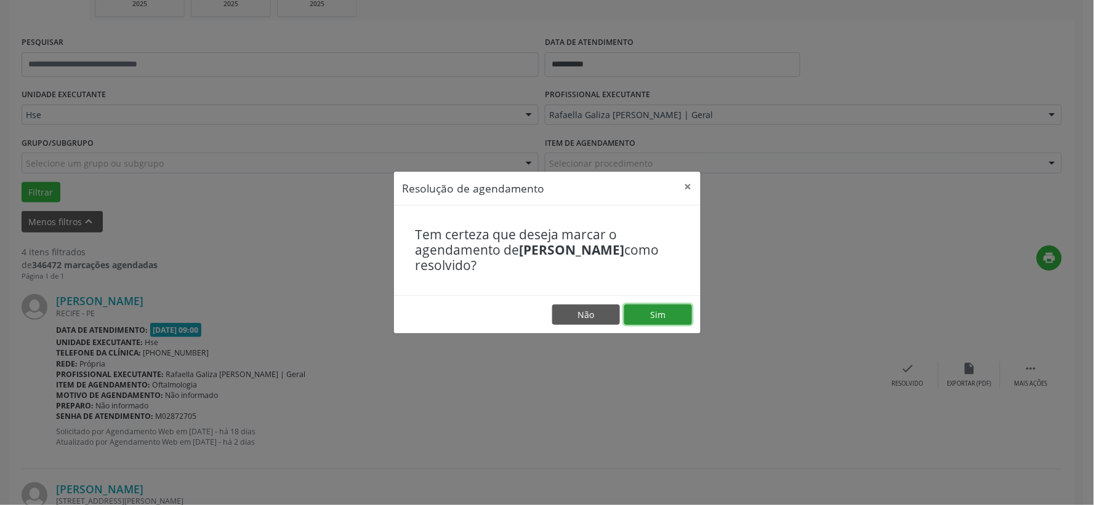
click at [654, 312] on button "Sim" at bounding box center [658, 315] width 68 height 21
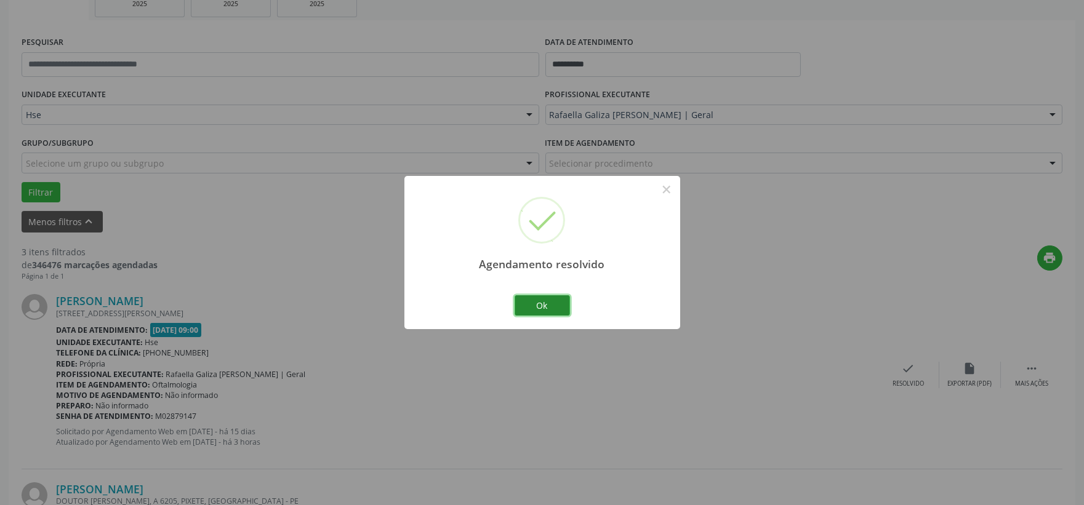
click at [526, 306] on button "Ok" at bounding box center [542, 305] width 55 height 21
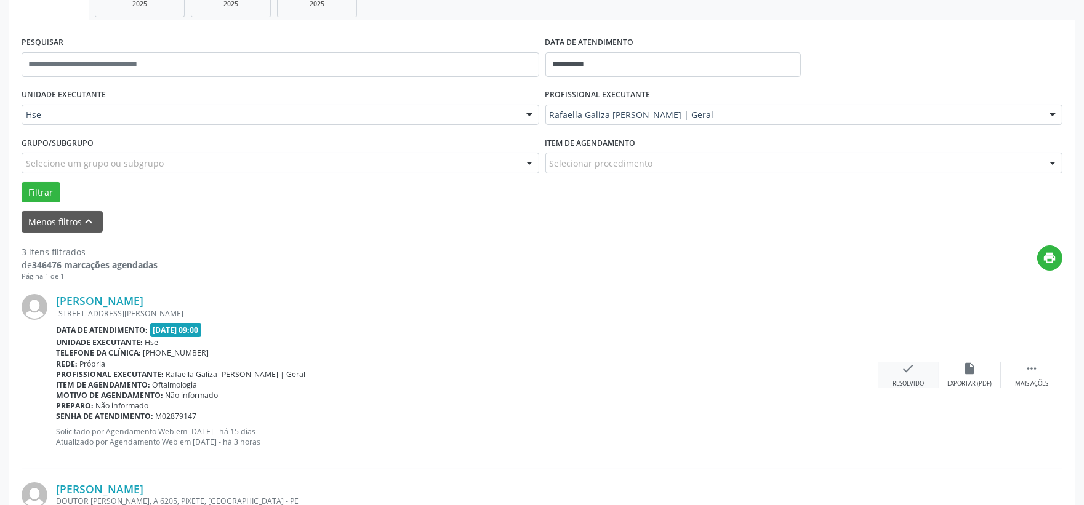
click at [888, 372] on div "check Resolvido" at bounding box center [909, 375] width 62 height 26
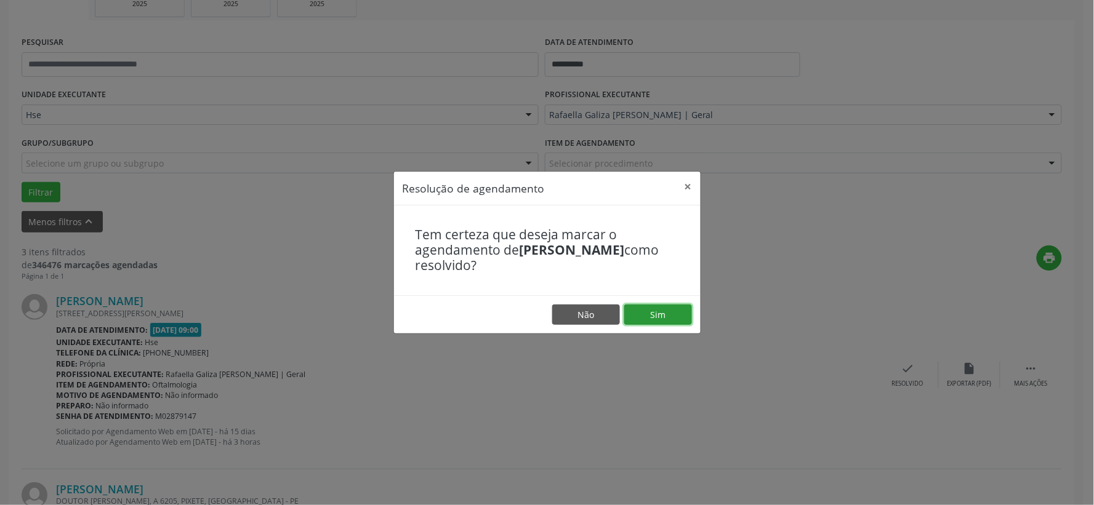
click at [674, 317] on button "Sim" at bounding box center [658, 315] width 68 height 21
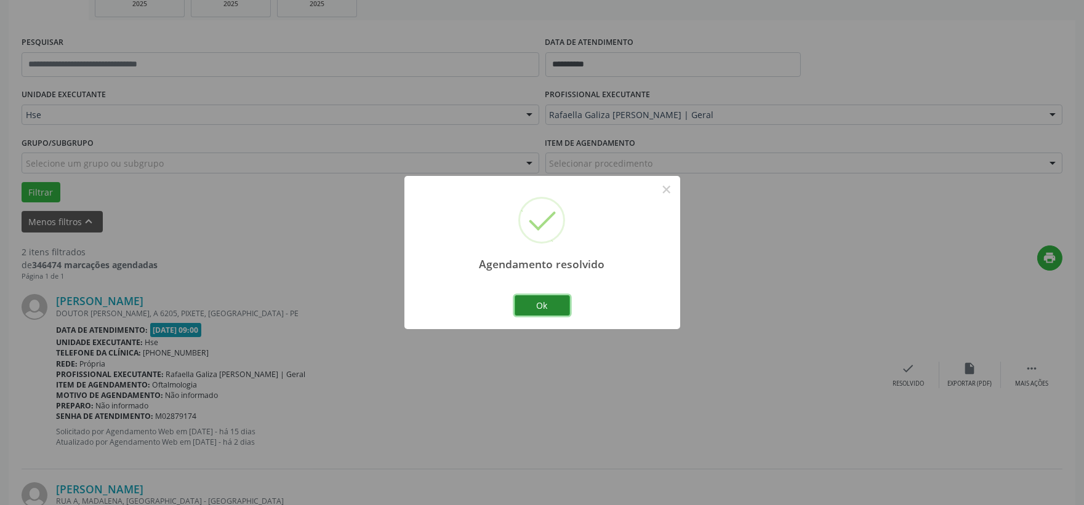
click at [536, 300] on button "Ok" at bounding box center [542, 305] width 55 height 21
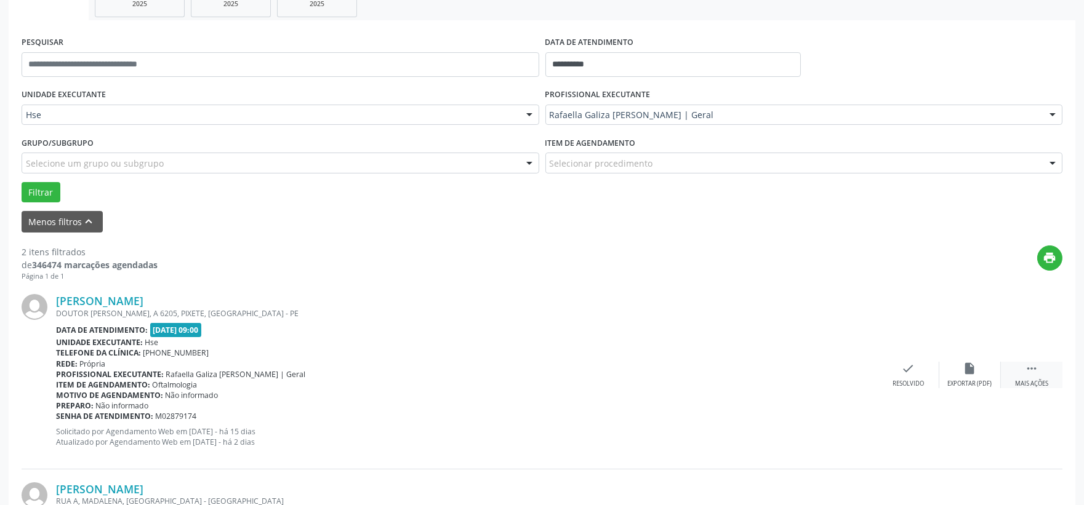
click at [1041, 374] on div " Mais ações" at bounding box center [1032, 375] width 62 height 26
click at [956, 372] on div "alarm_off Não compareceu" at bounding box center [970, 375] width 62 height 26
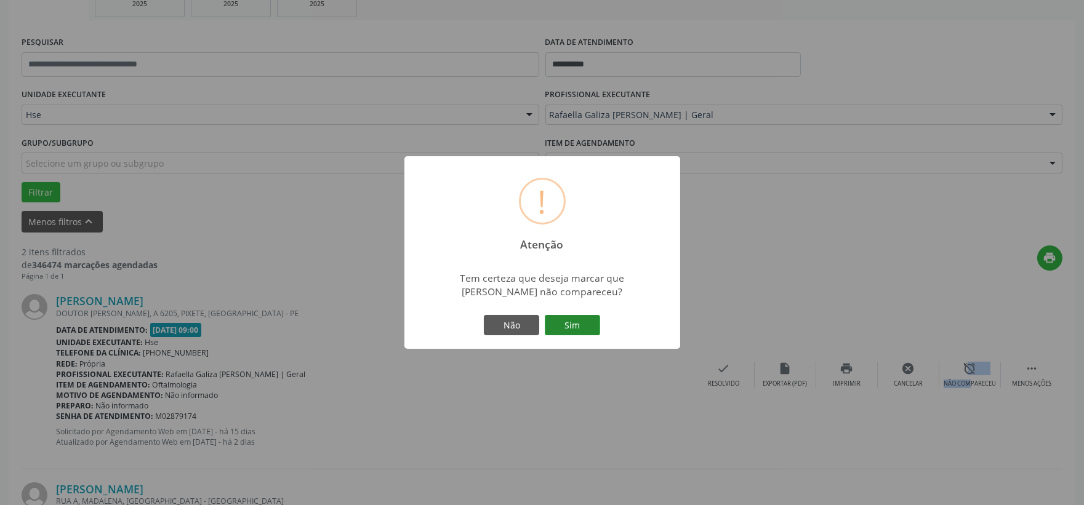
click at [575, 322] on button "Sim" at bounding box center [572, 325] width 55 height 21
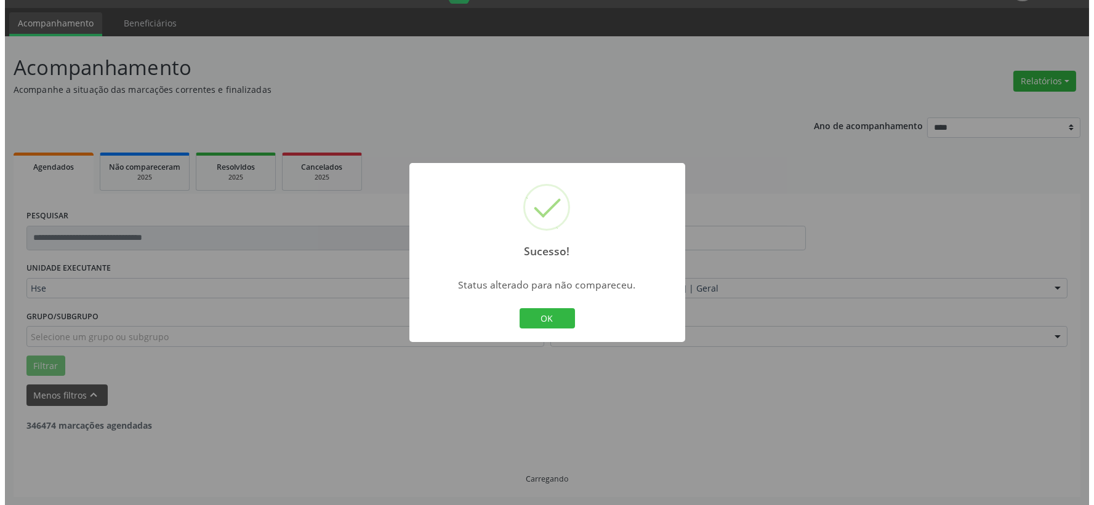
scroll to position [189, 0]
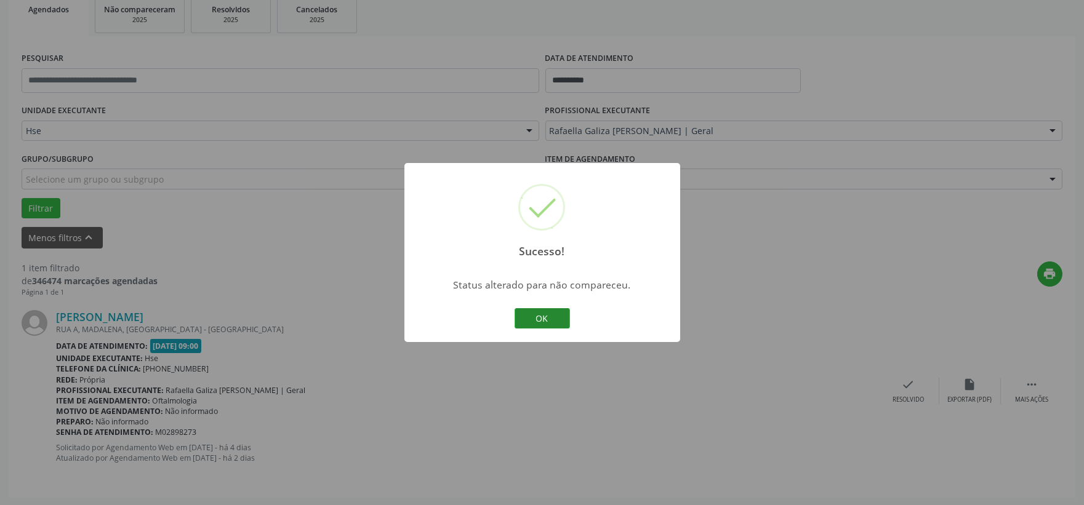
click at [556, 318] on button "OK" at bounding box center [542, 318] width 55 height 21
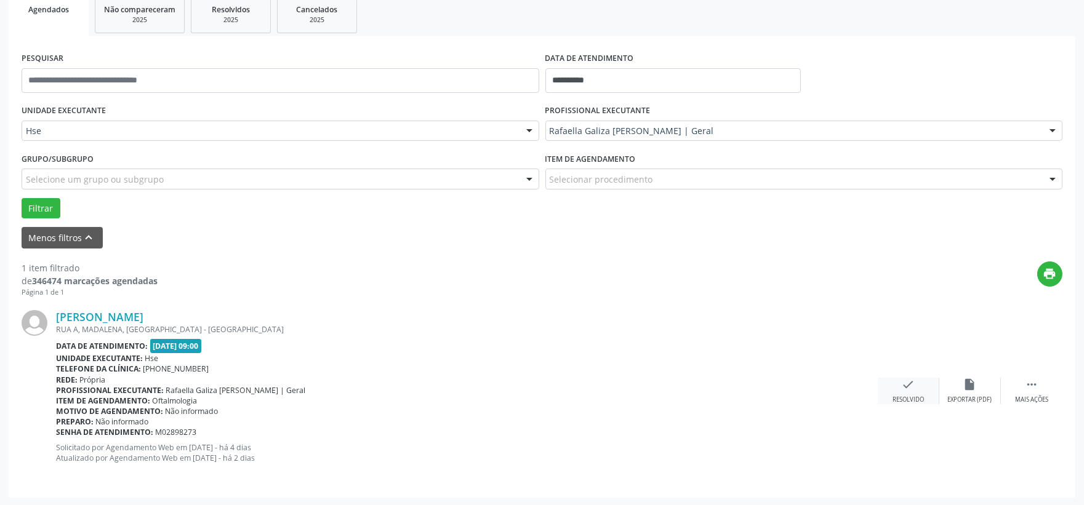
click at [900, 390] on div "check Resolvido" at bounding box center [909, 391] width 62 height 26
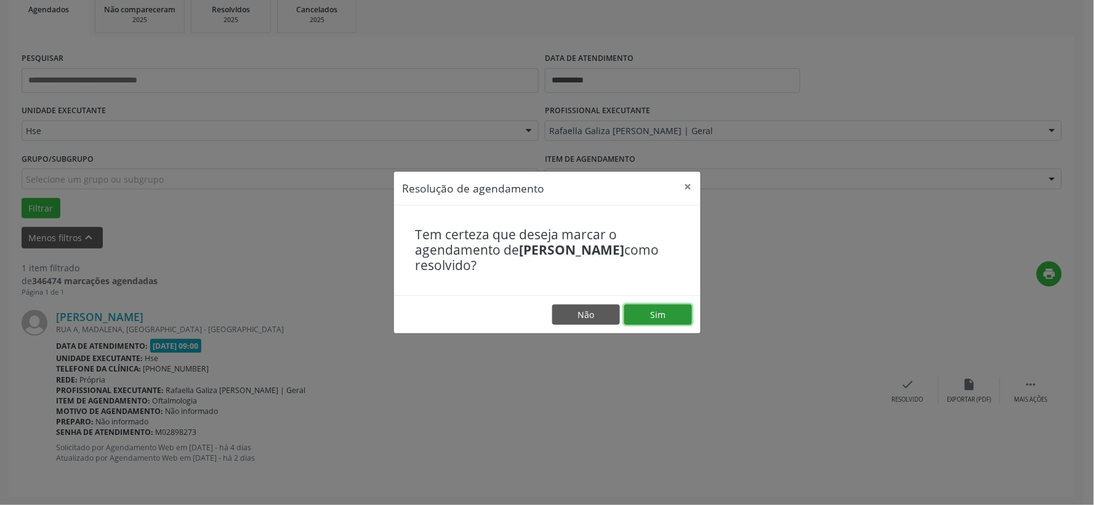
click at [647, 319] on button "Sim" at bounding box center [658, 315] width 68 height 21
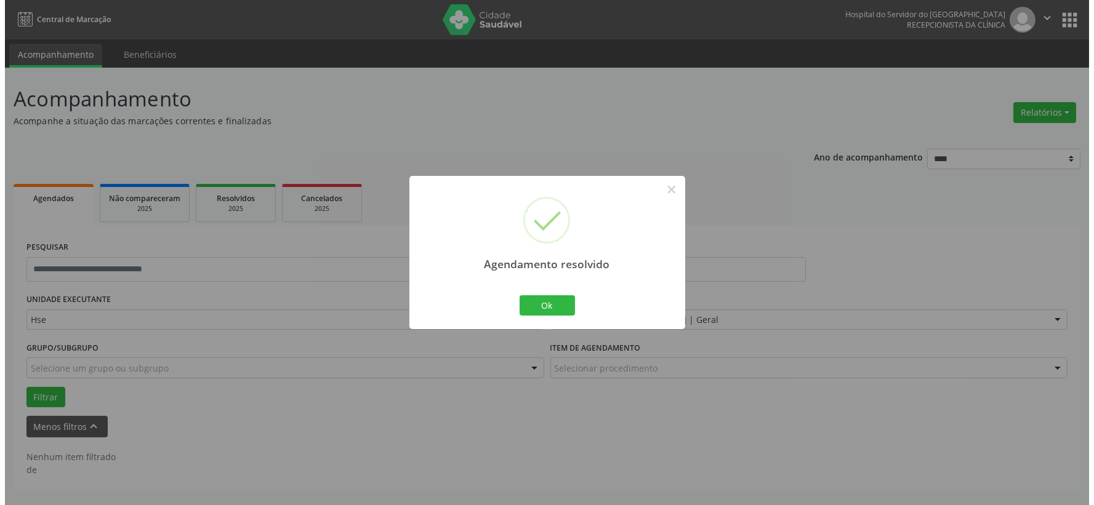
scroll to position [0, 0]
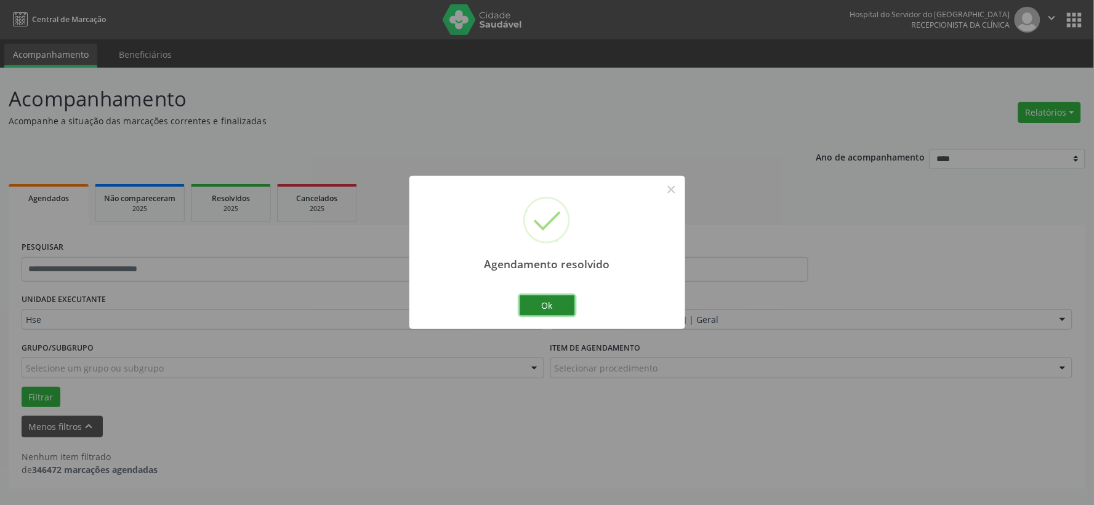
click at [540, 310] on button "Ok" at bounding box center [546, 305] width 55 height 21
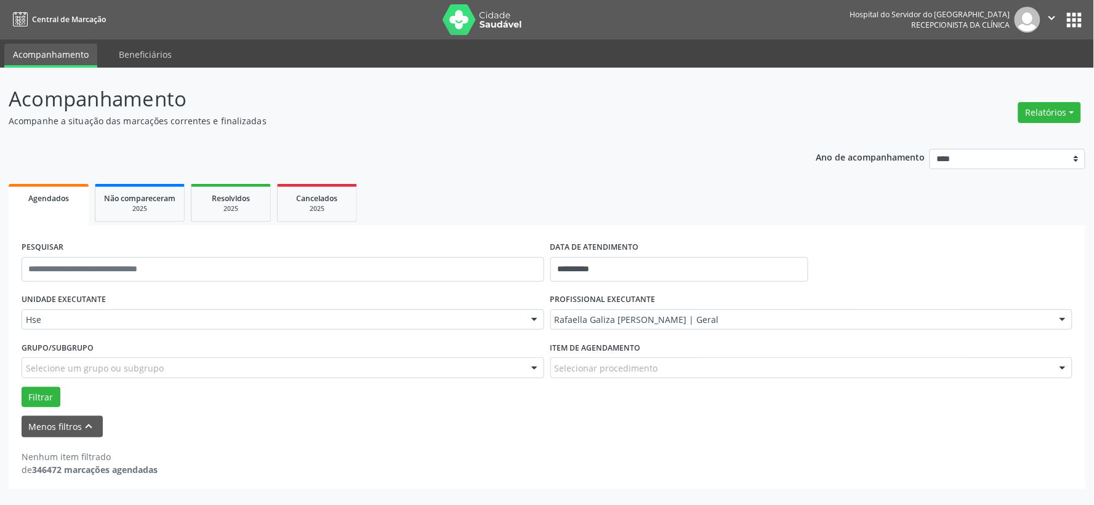
click at [491, 31] on img at bounding box center [483, 19] width 80 height 31
